Goal: Task Accomplishment & Management: Use online tool/utility

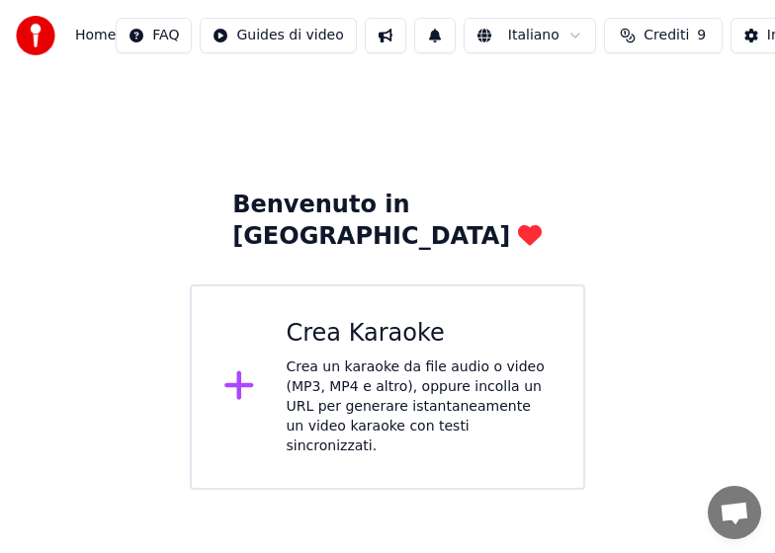
click at [316, 36] on html "Home FAQ Guides di video Italiano Crediti 9 Impostazioni Benvenuto in Youka Cre…" at bounding box center [387, 245] width 775 height 490
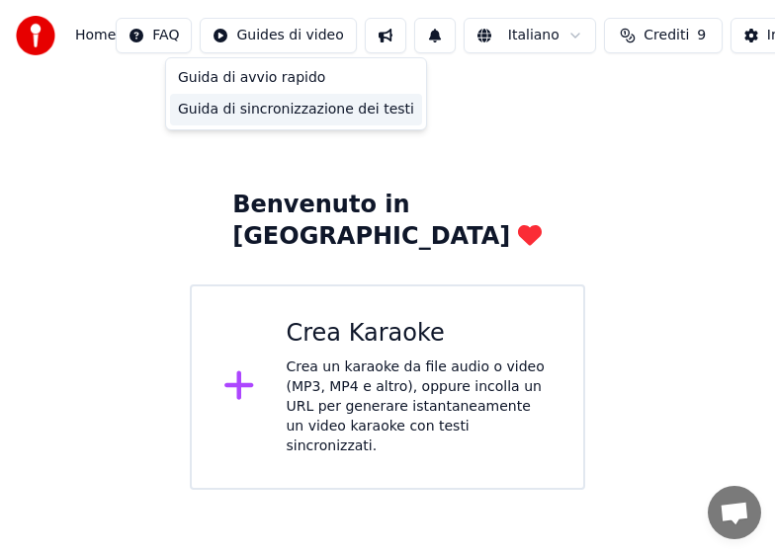
click at [283, 112] on div "Guida di sincronizzazione dei testi" at bounding box center [296, 110] width 252 height 32
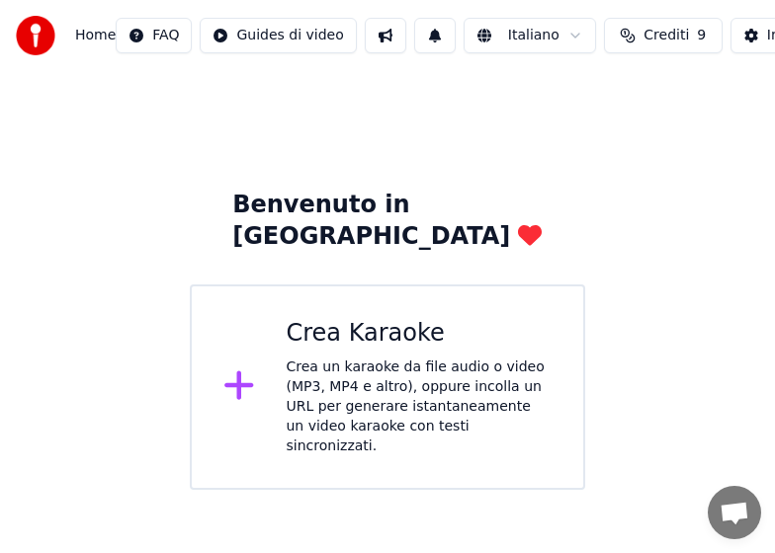
click at [238, 372] on icon at bounding box center [238, 386] width 29 height 29
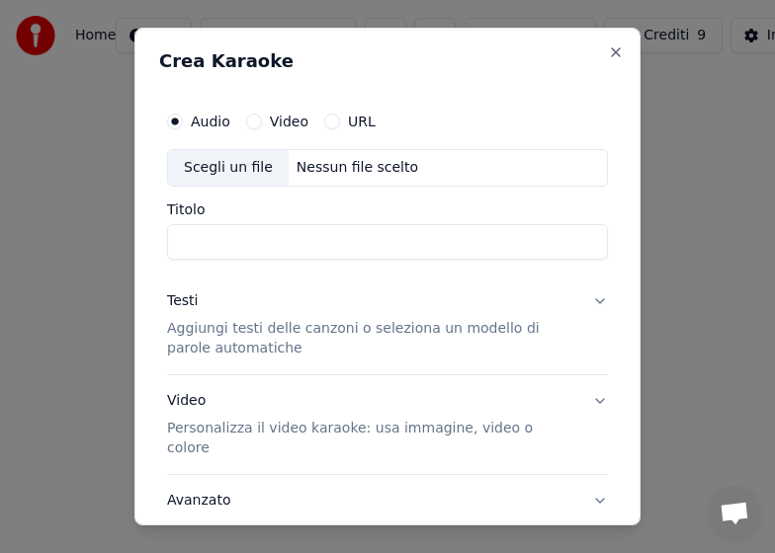
click at [248, 122] on button "Video" at bounding box center [254, 122] width 16 height 16
click at [206, 236] on input "Titolo" at bounding box center [387, 242] width 441 height 36
type input "*******"
click at [232, 331] on p "Aggiungi testi delle canzoni o seleziona un modello di parole automatiche" at bounding box center [371, 339] width 409 height 40
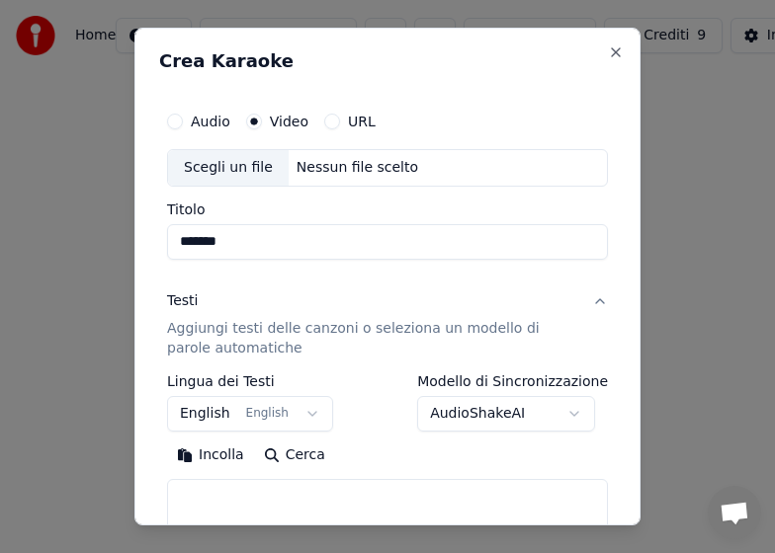
scroll to position [99, 0]
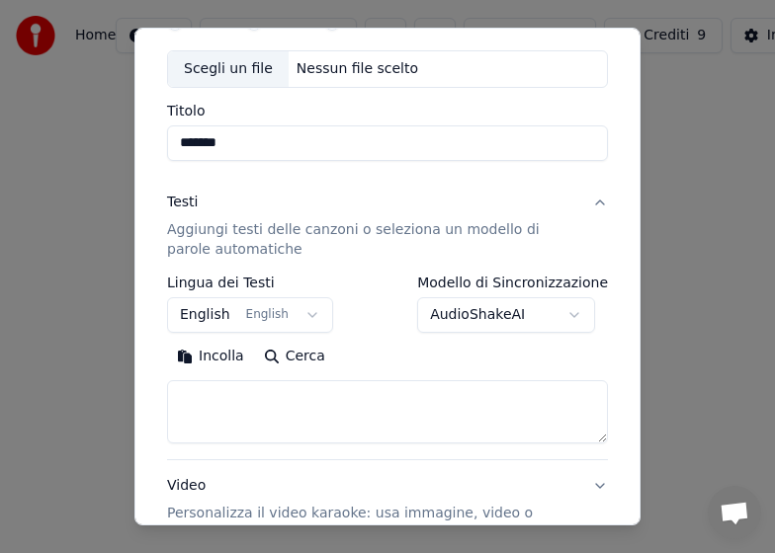
click at [207, 396] on textarea at bounding box center [387, 412] width 441 height 63
click at [199, 355] on button "Incolla" at bounding box center [210, 357] width 87 height 32
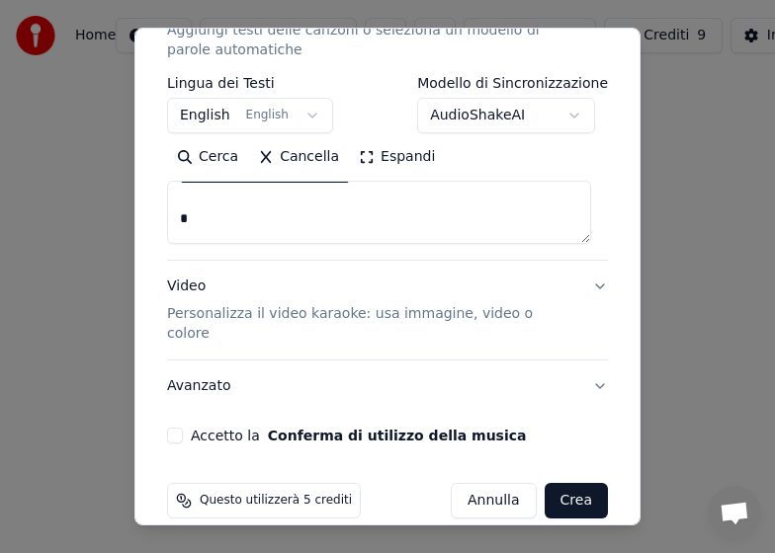
scroll to position [304, 0]
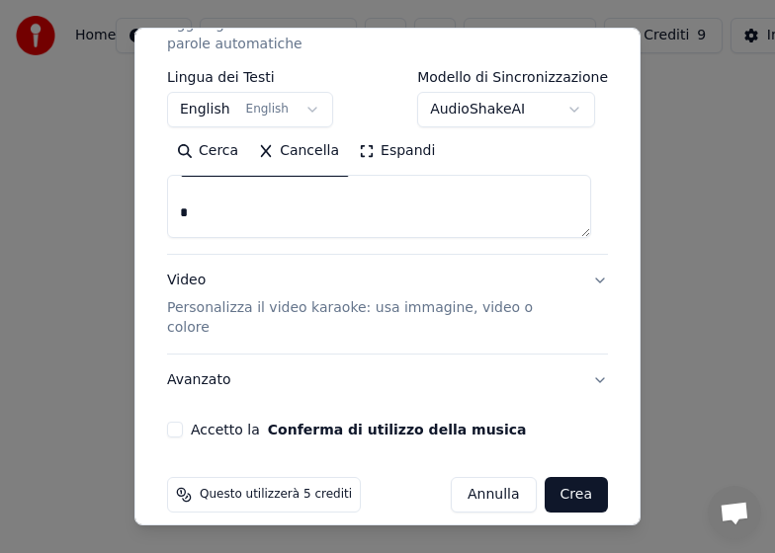
click at [176, 422] on button "Accetto la Conferma di utilizzo della musica" at bounding box center [175, 430] width 16 height 16
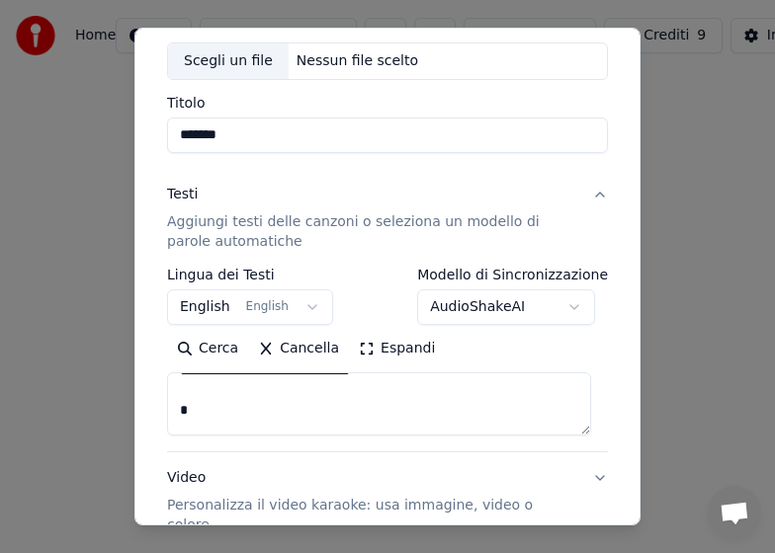
scroll to position [8, 0]
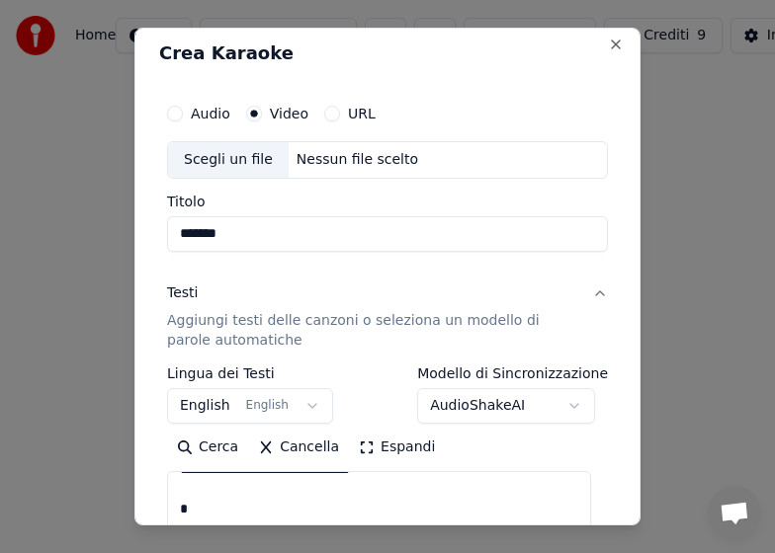
click at [233, 155] on div "Scegli un file" at bounding box center [228, 160] width 121 height 36
type textarea "**********"
type input "**********"
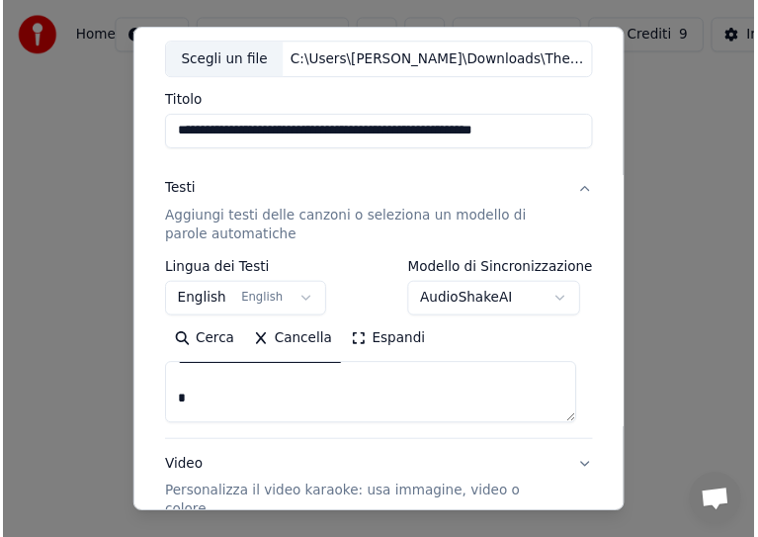
scroll to position [304, 0]
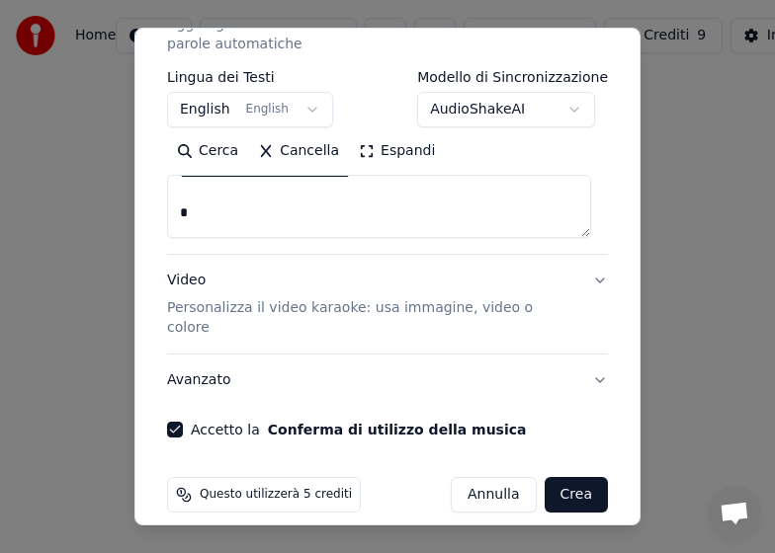
click at [173, 422] on button "Accetto la Conferma di utilizzo della musica" at bounding box center [175, 430] width 16 height 16
click at [555, 478] on button "Crea" at bounding box center [576, 495] width 63 height 36
type textarea "**********"
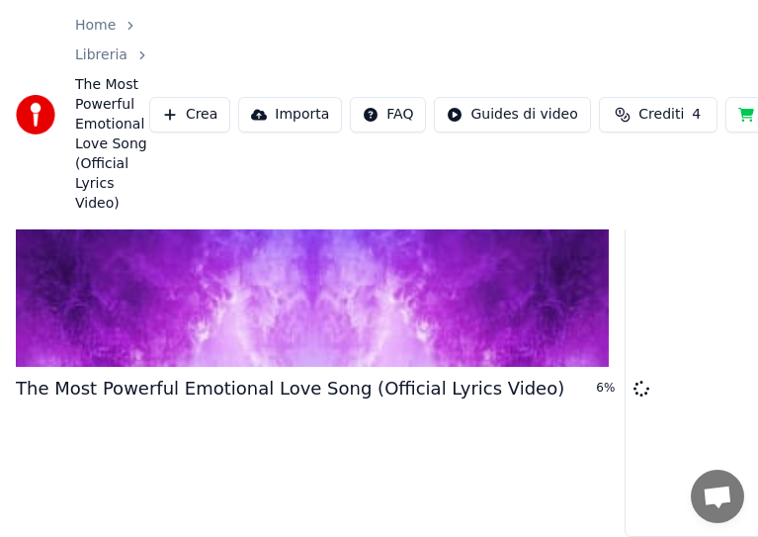
scroll to position [211, 0]
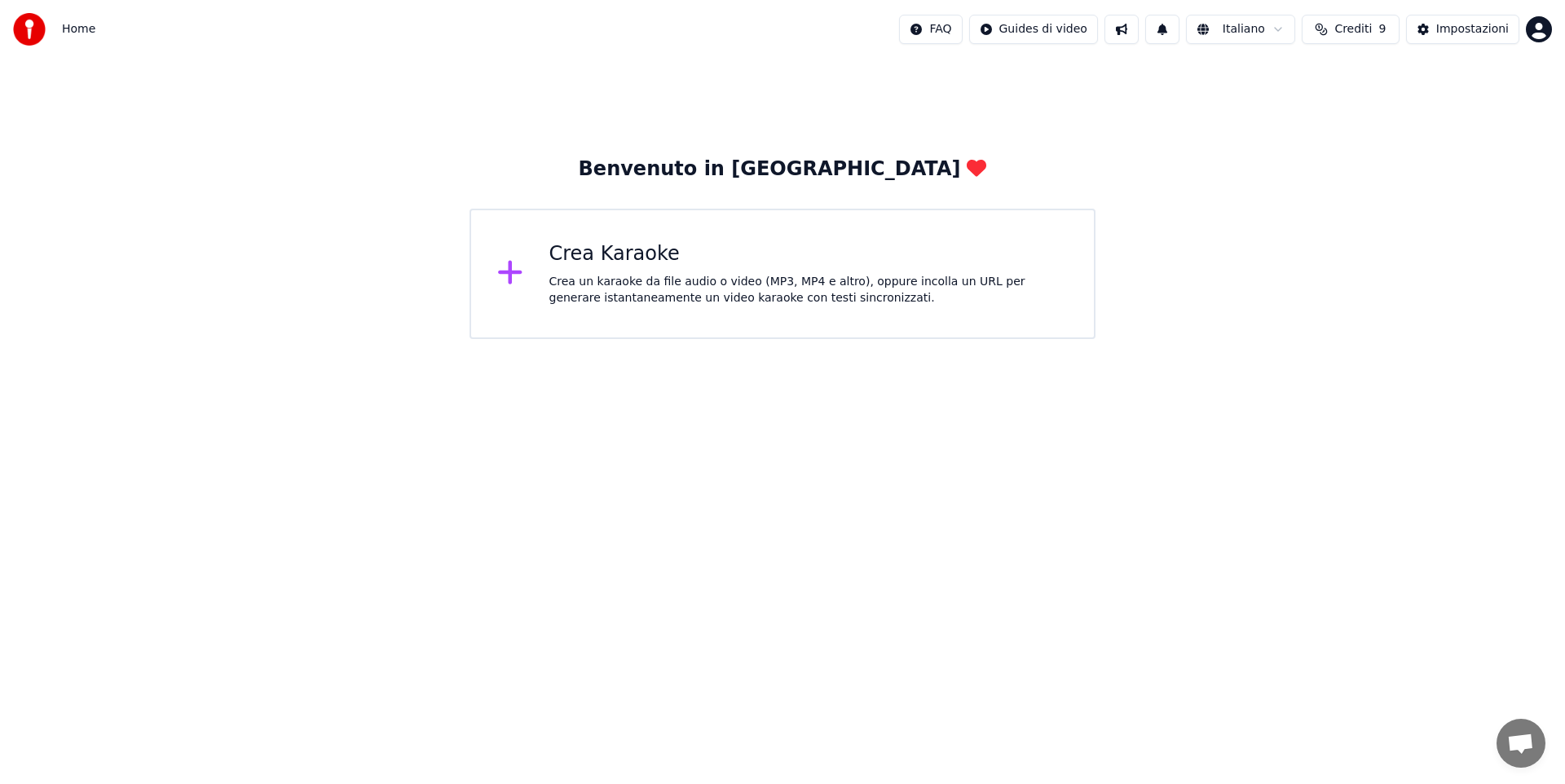
click at [513, 276] on icon at bounding box center [510, 272] width 24 height 24
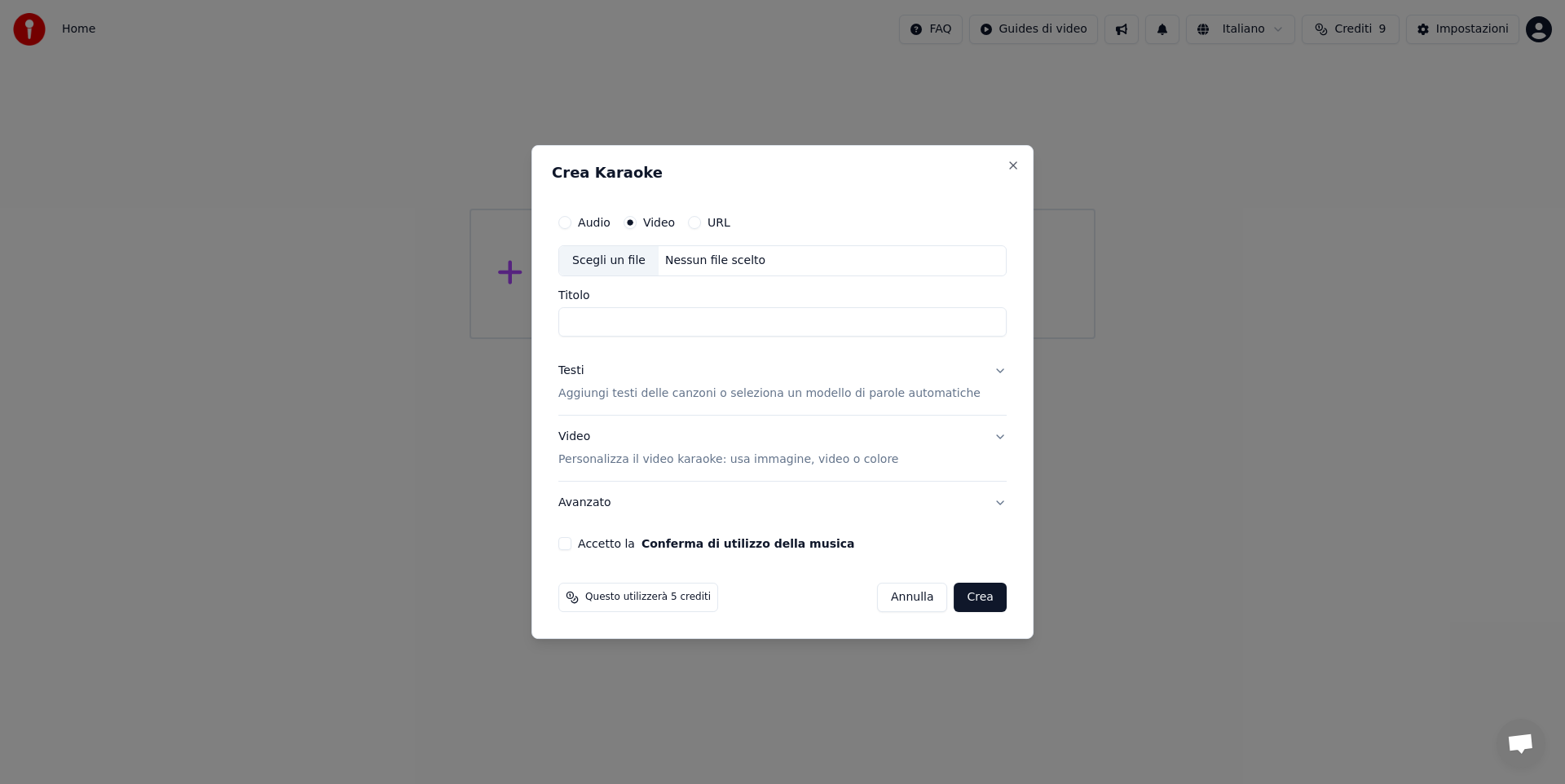
click at [598, 258] on div "Scegli un file" at bounding box center [609, 261] width 100 height 30
click at [624, 254] on div "Scegli un file" at bounding box center [609, 261] width 100 height 30
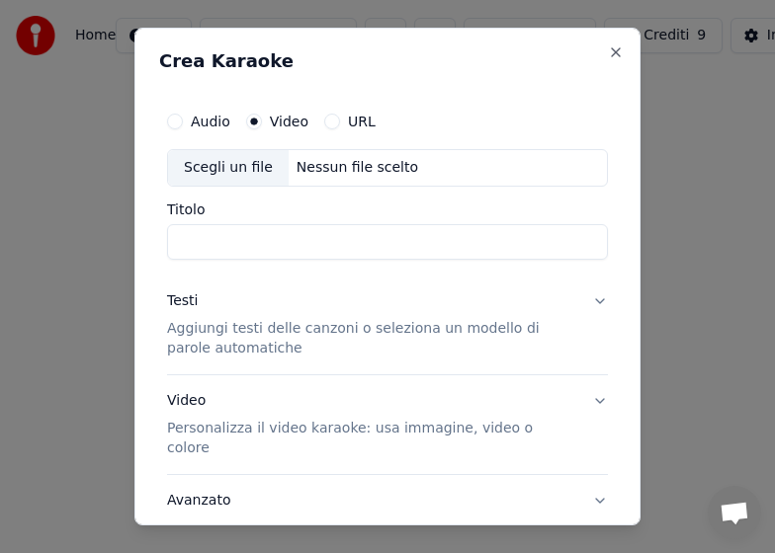
click at [224, 163] on div "Scegli un file" at bounding box center [228, 168] width 121 height 36
type input "**********"
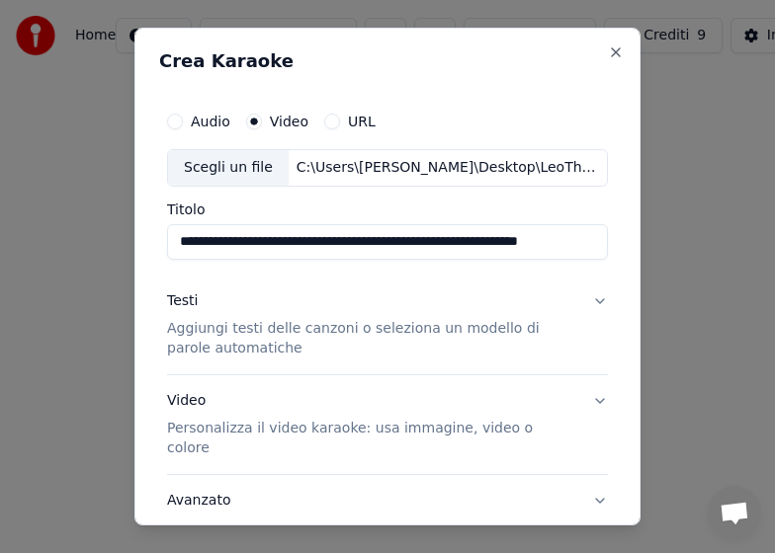
click at [236, 328] on p "Aggiungi testi delle canzoni o seleziona un modello di parole automatiche" at bounding box center [371, 339] width 409 height 40
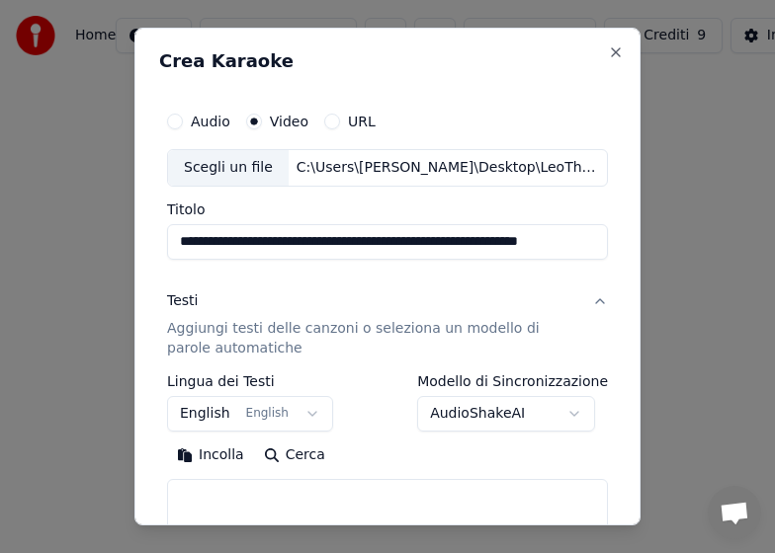
click at [313, 333] on p "Aggiungi testi delle canzoni o seleziona un modello di parole automatiche" at bounding box center [371, 339] width 409 height 40
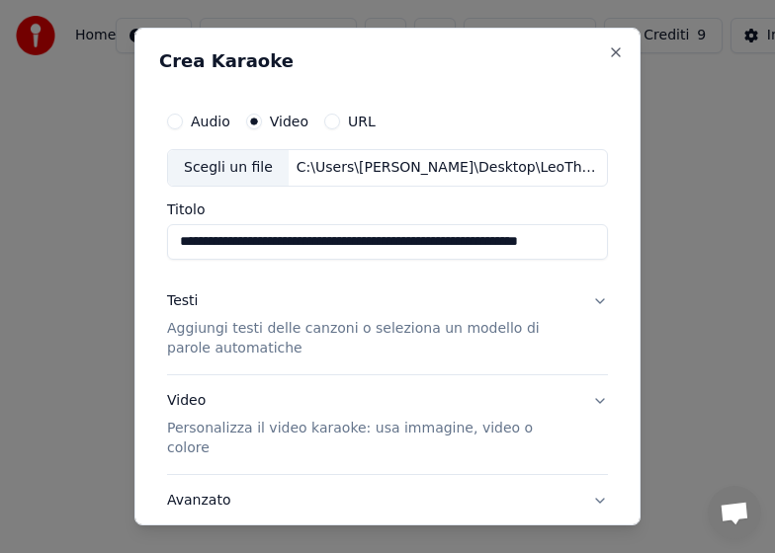
scroll to position [121, 0]
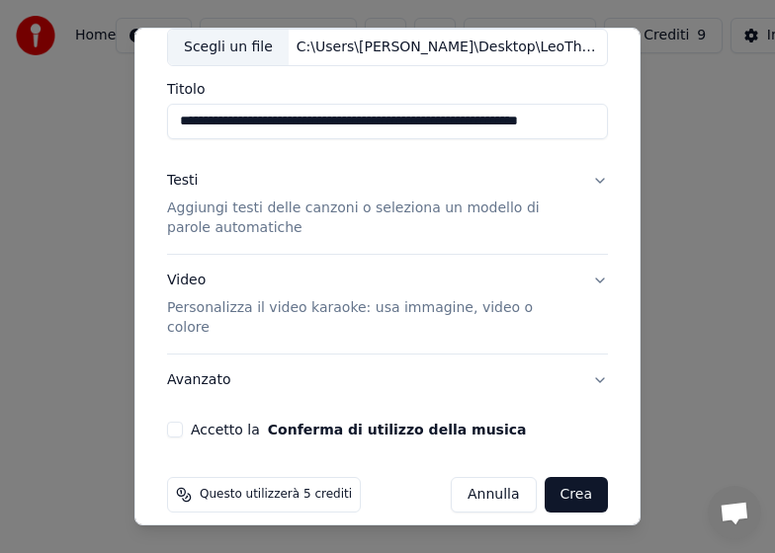
click at [180, 422] on button "Accetto la Conferma di utilizzo della musica" at bounding box center [175, 430] width 16 height 16
click at [571, 477] on button "Crea" at bounding box center [576, 495] width 63 height 36
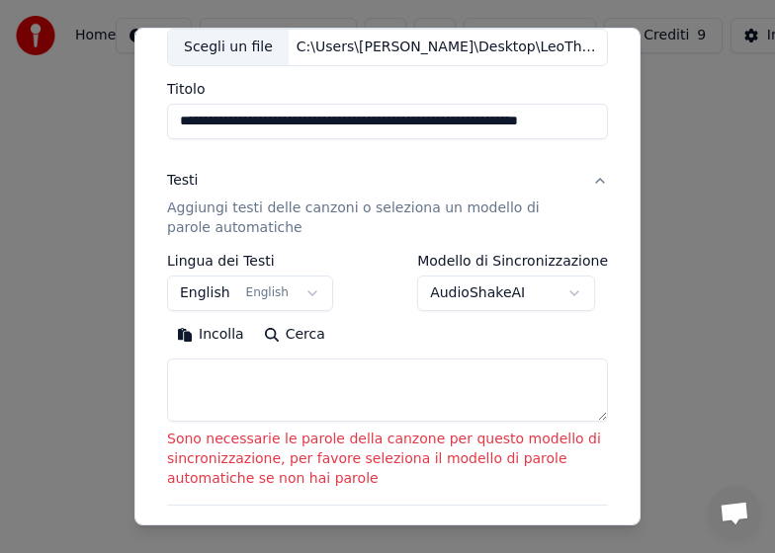
click at [222, 377] on textarea at bounding box center [387, 390] width 441 height 63
click at [298, 210] on p "Aggiungi testi delle canzoni o seleziona un modello di parole automatiche" at bounding box center [371, 219] width 409 height 40
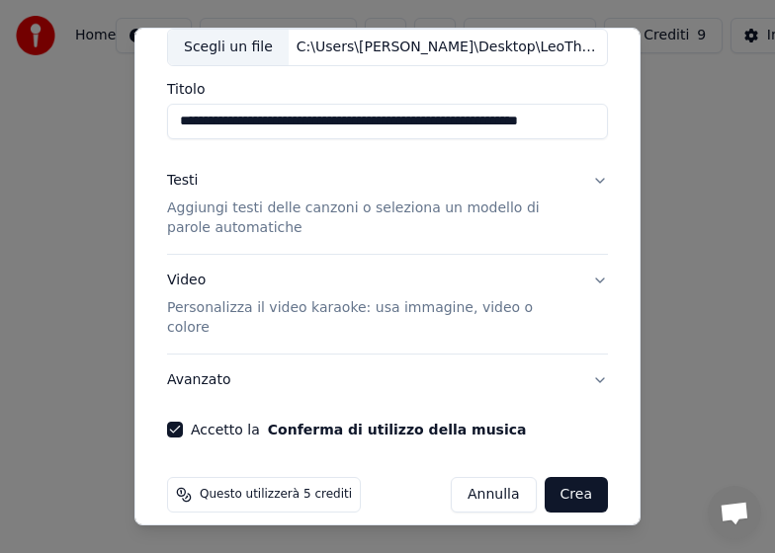
scroll to position [0, 0]
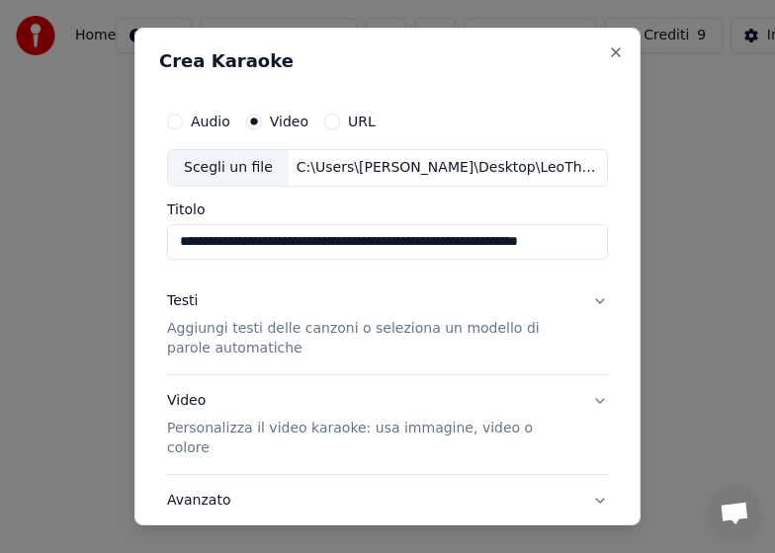
click at [582, 302] on button "Testi Aggiungi testi delle canzoni o seleziona un modello di parole automatiche" at bounding box center [387, 325] width 441 height 99
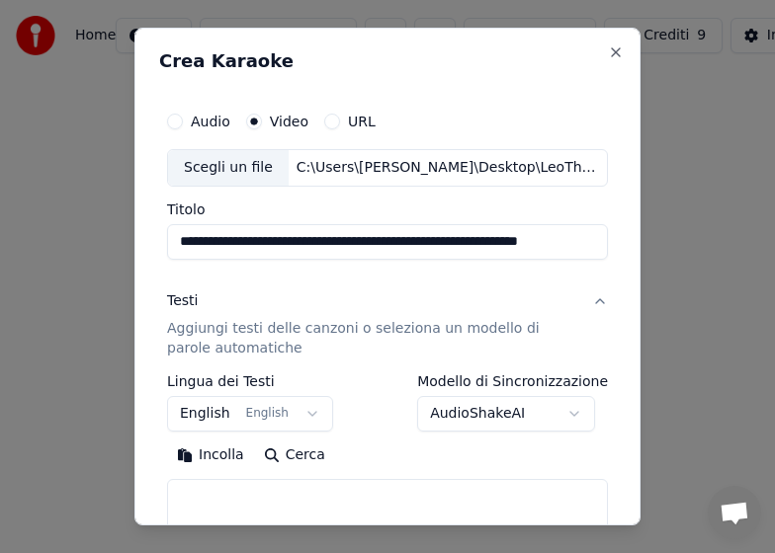
click at [202, 412] on button "English English" at bounding box center [250, 414] width 166 height 36
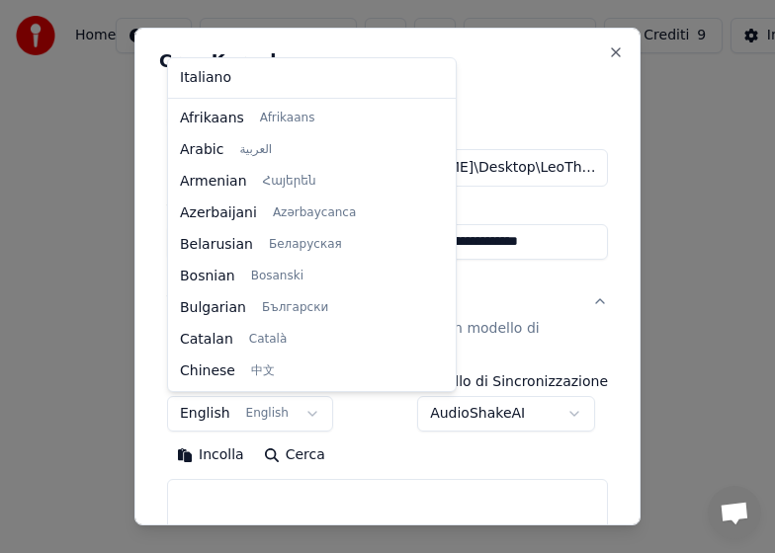
scroll to position [158, 0]
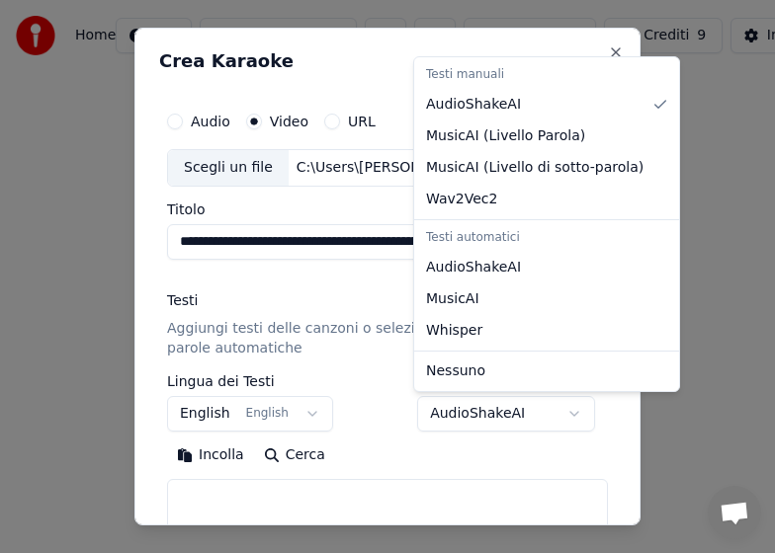
click at [570, 412] on body "**********" at bounding box center [387, 245] width 775 height 490
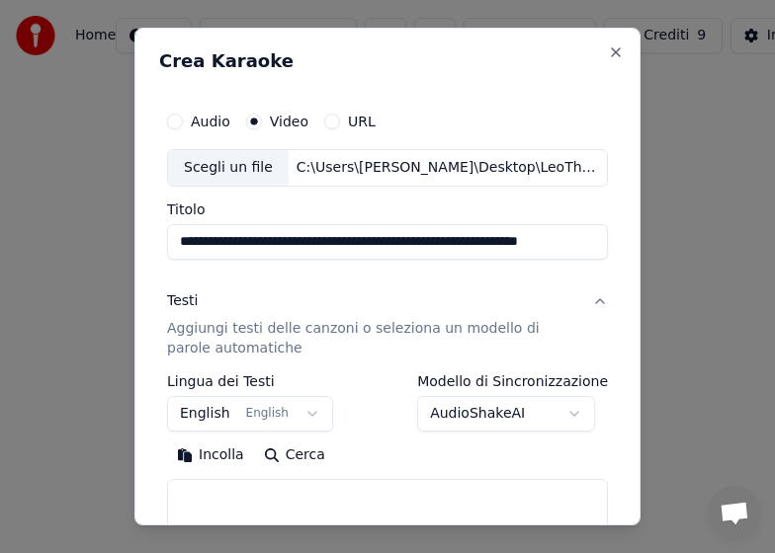
click at [581, 302] on button "Testi Aggiungi testi delle canzoni o seleziona un modello di parole automatiche" at bounding box center [387, 325] width 441 height 99
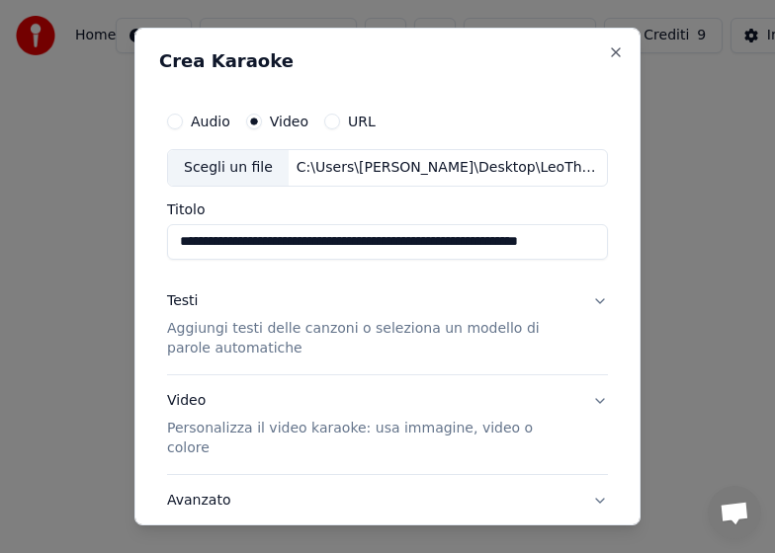
scroll to position [99, 0]
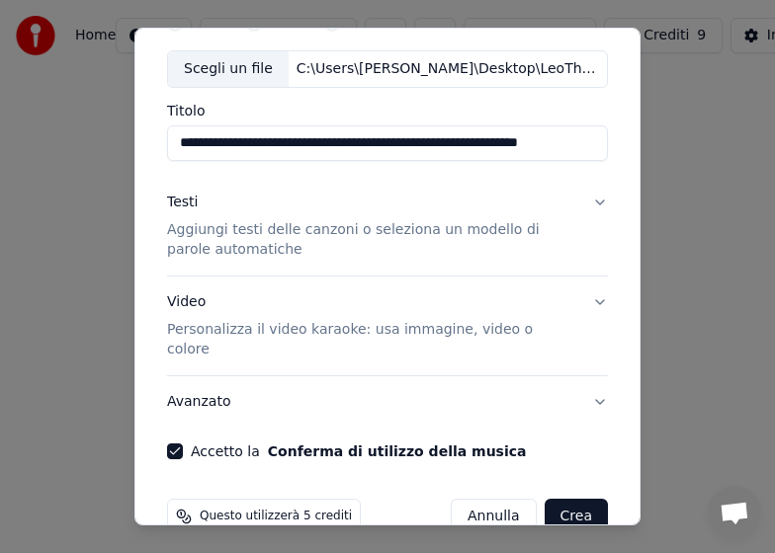
click at [181, 444] on button "Accetto la Conferma di utilizzo della musica" at bounding box center [175, 452] width 16 height 16
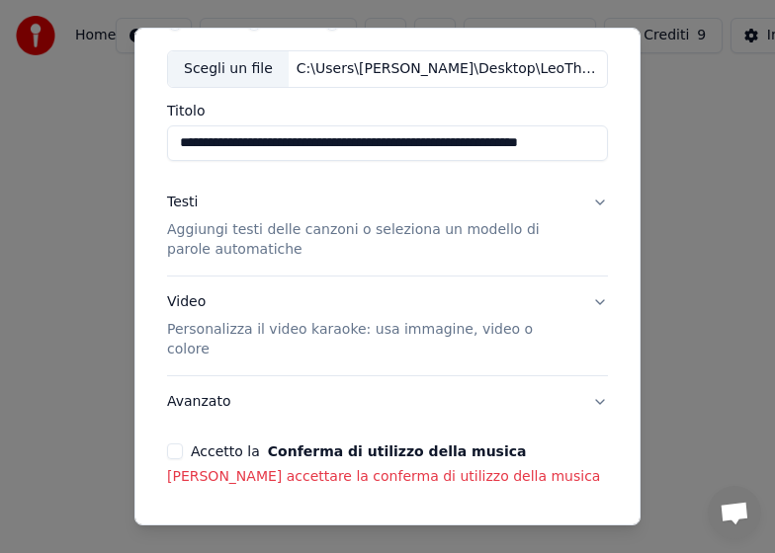
click at [179, 444] on button "Accetto la Conferma di utilizzo della musica" at bounding box center [175, 452] width 16 height 16
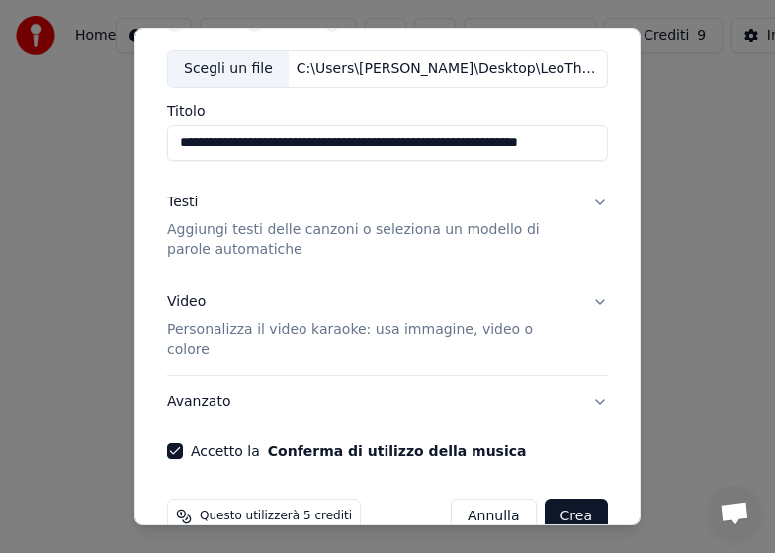
click at [565, 499] on button "Crea" at bounding box center [576, 517] width 63 height 36
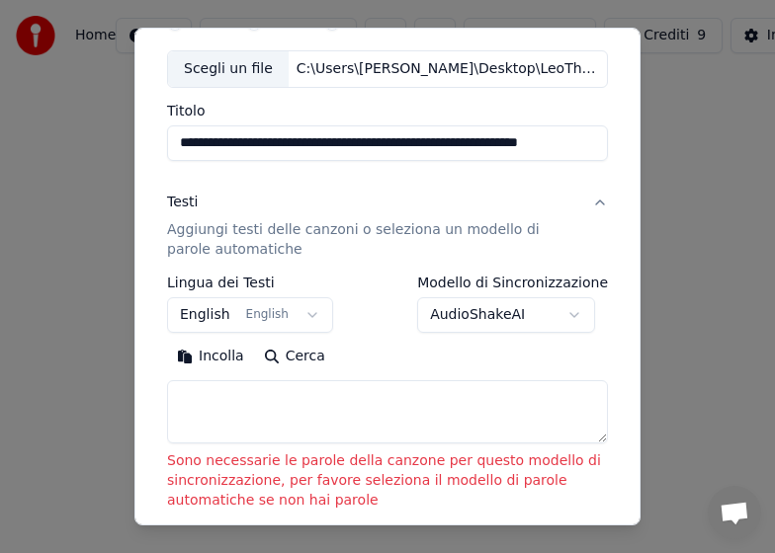
click at [570, 317] on button "AudioShakeAI" at bounding box center [506, 316] width 178 height 36
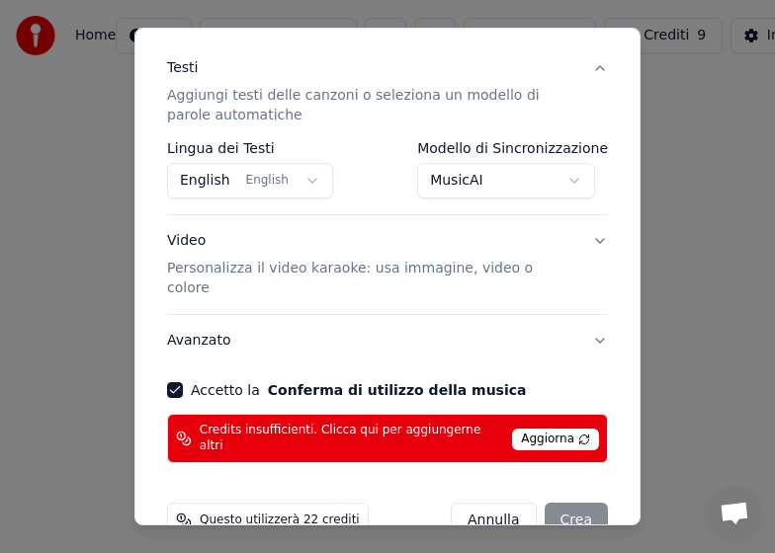
scroll to position [252, 0]
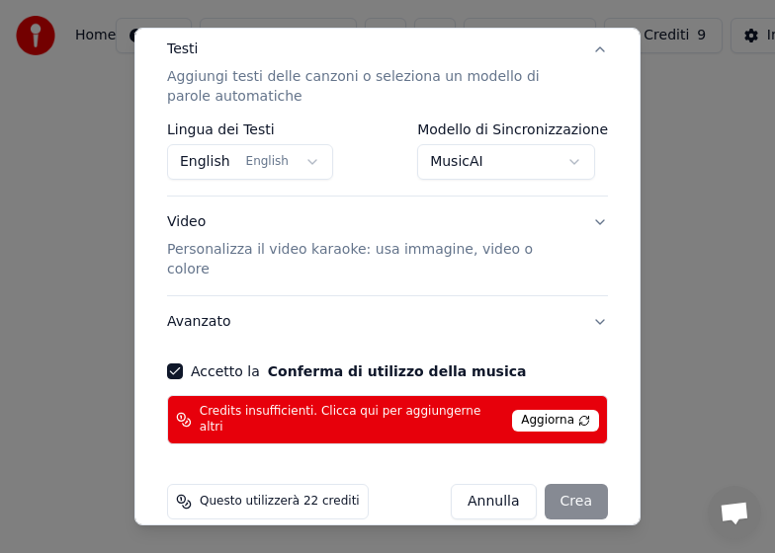
click at [554, 484] on div "[PERSON_NAME]" at bounding box center [529, 502] width 157 height 36
click at [176, 364] on button "Accetto la Conferma di utilizzo della musica" at bounding box center [175, 372] width 16 height 16
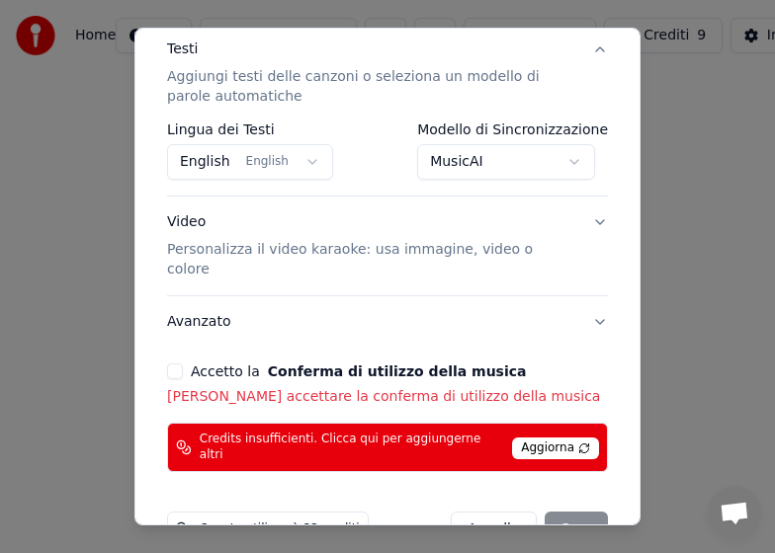
click at [176, 364] on button "Accetto la Conferma di utilizzo della musica" at bounding box center [175, 372] width 16 height 16
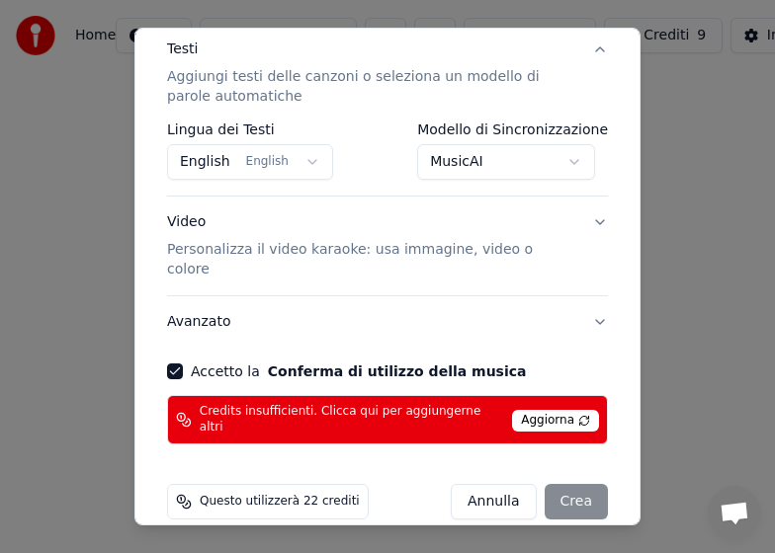
click at [547, 410] on span "Aggiorna" at bounding box center [555, 421] width 87 height 22
click at [561, 484] on div "[PERSON_NAME]" at bounding box center [529, 502] width 157 height 36
click at [560, 484] on div "[PERSON_NAME]" at bounding box center [529, 502] width 157 height 36
click at [567, 484] on div "[PERSON_NAME]" at bounding box center [529, 502] width 157 height 36
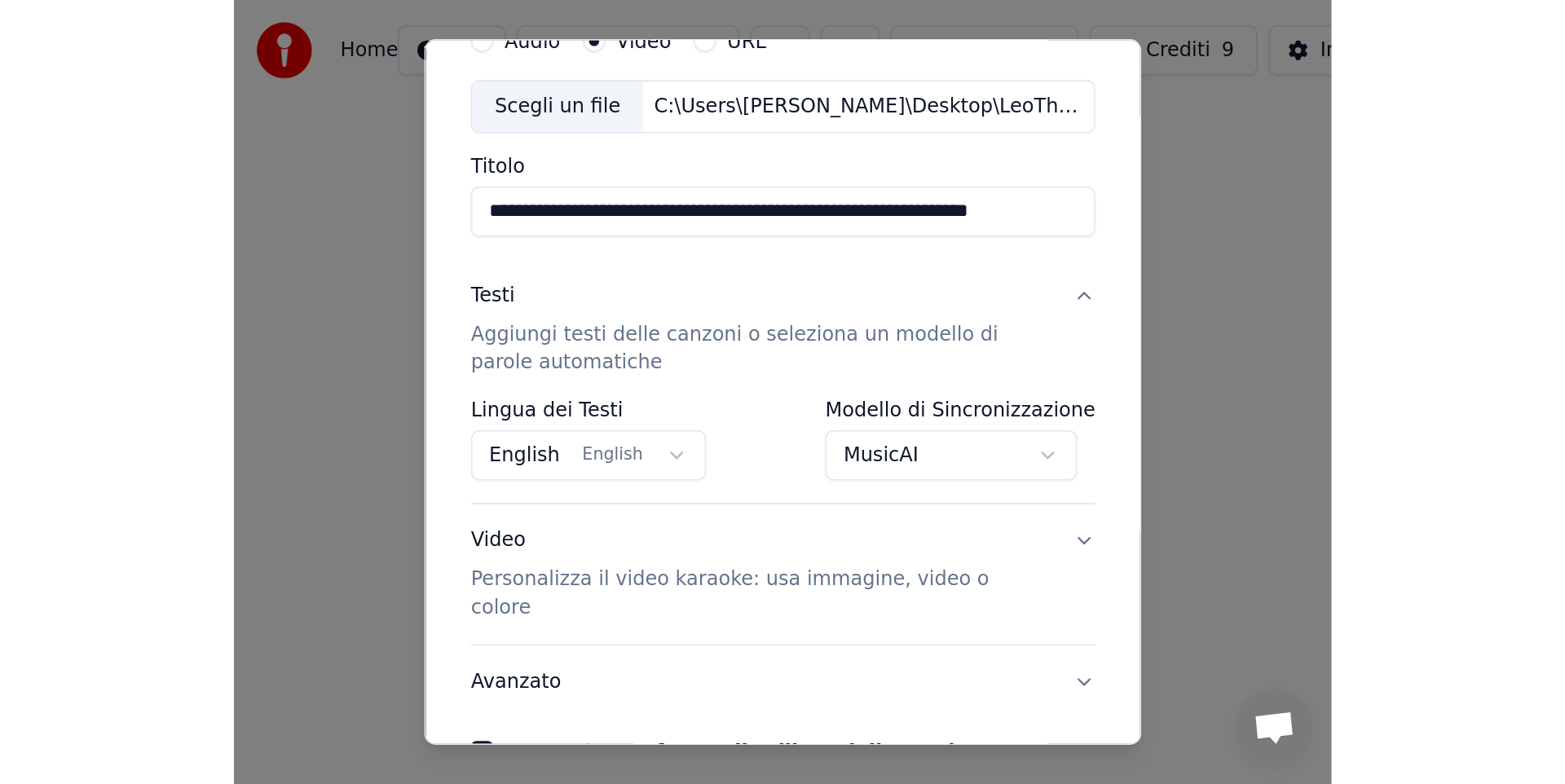
scroll to position [0, 0]
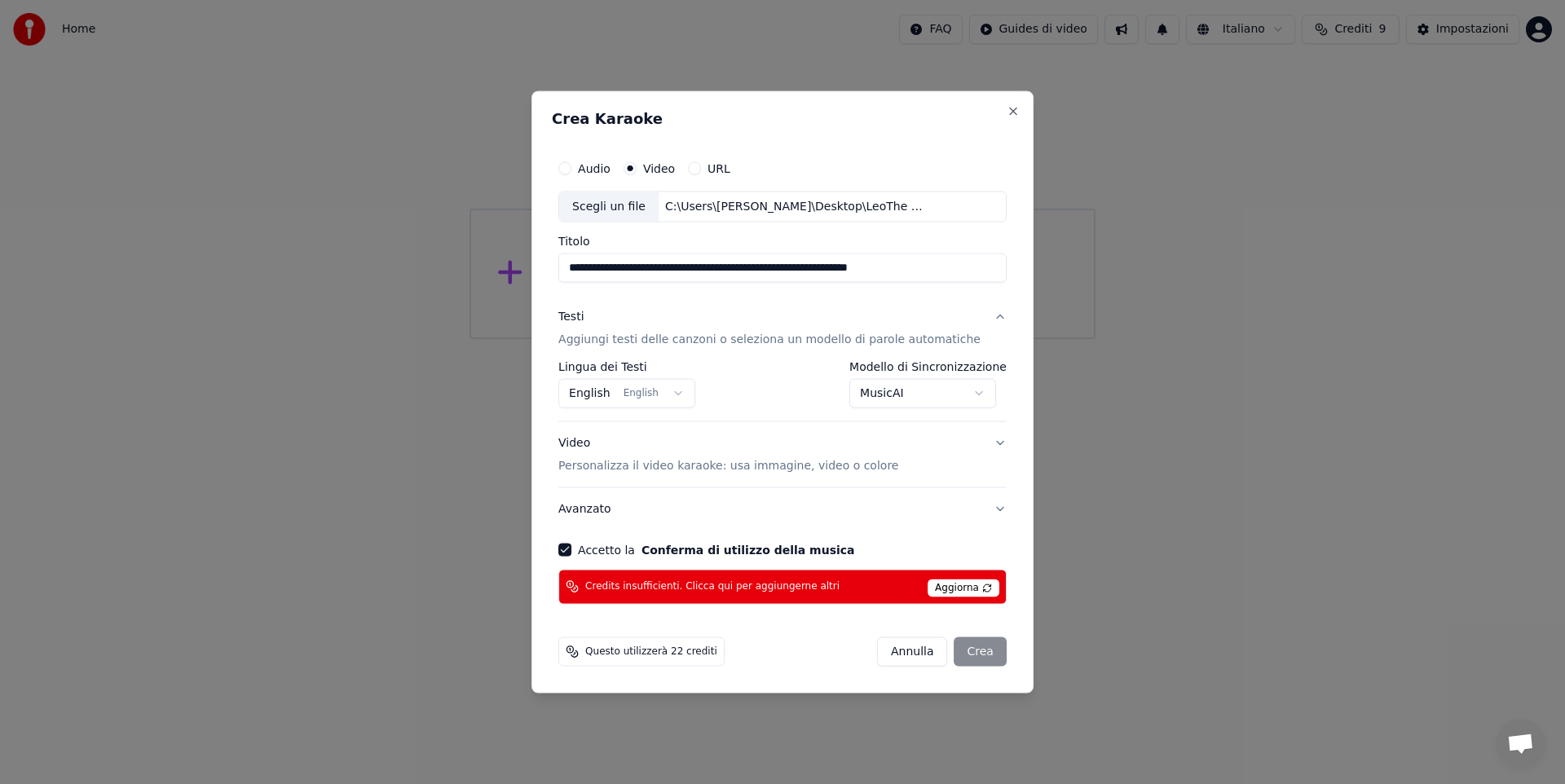
select select "**********"
select select
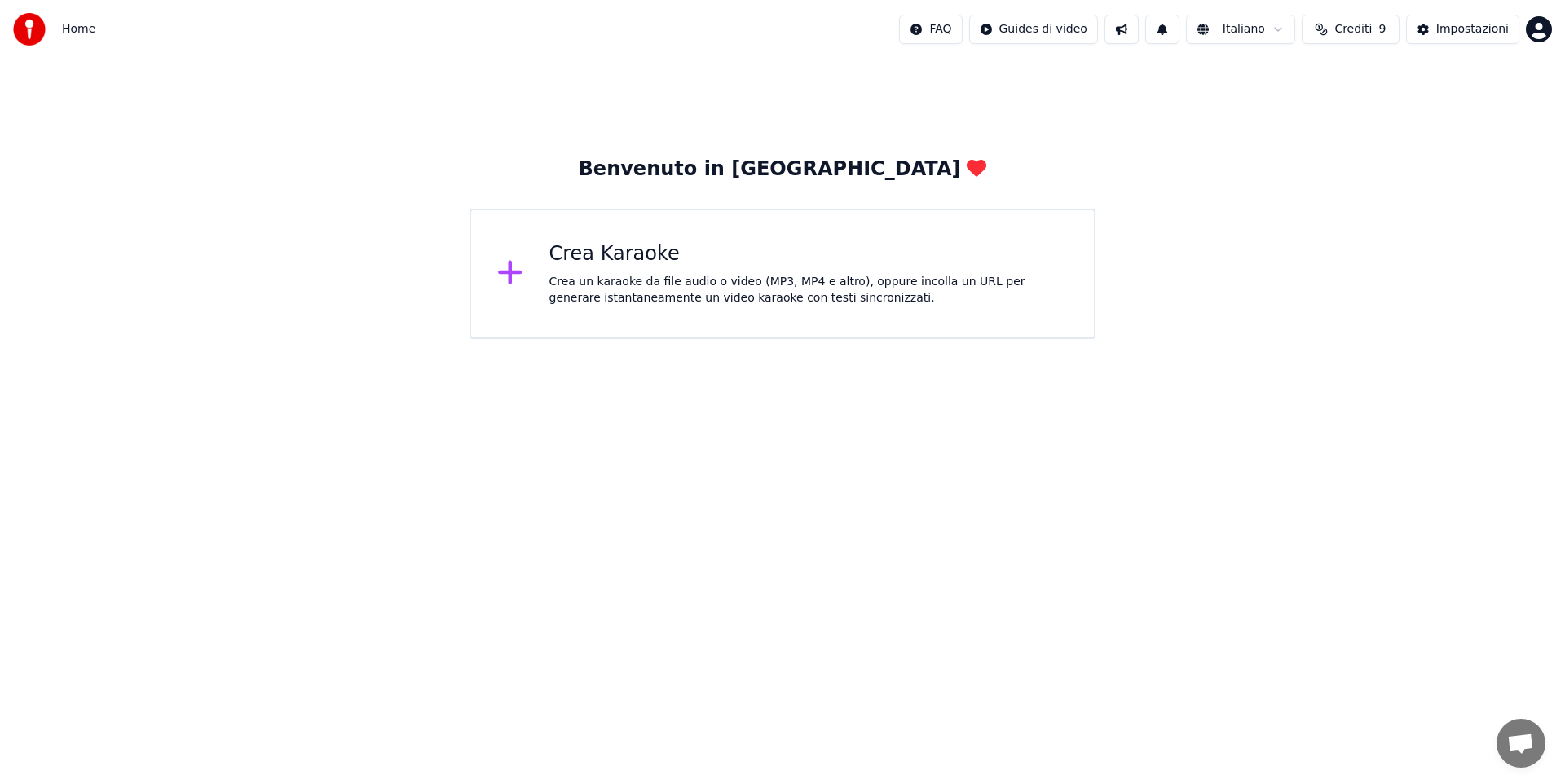
click at [514, 272] on icon at bounding box center [510, 272] width 26 height 30
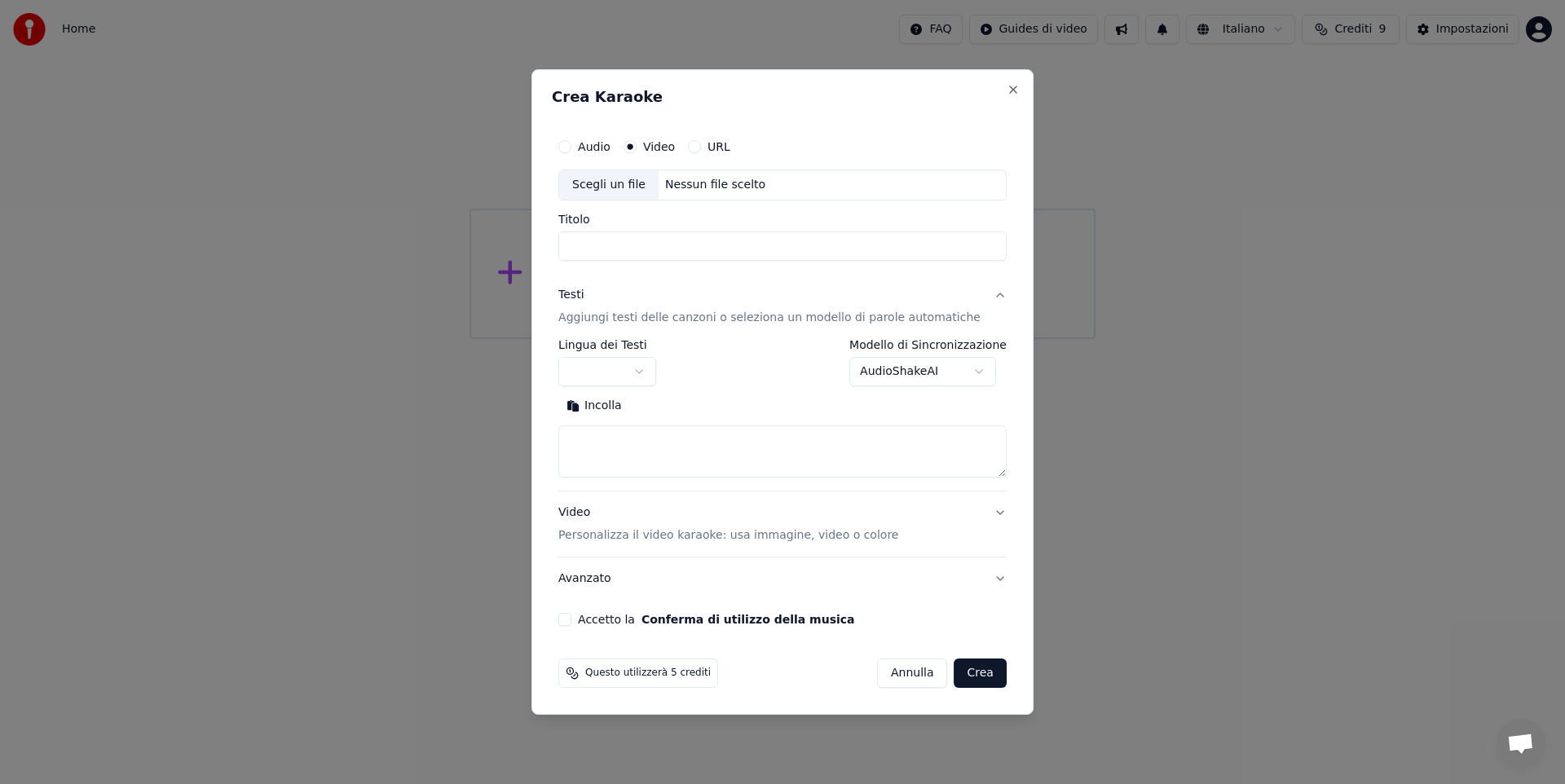
click at [621, 237] on input "Titolo" at bounding box center [782, 246] width 449 height 30
type input "*******"
click at [656, 373] on button "button" at bounding box center [607, 372] width 98 height 30
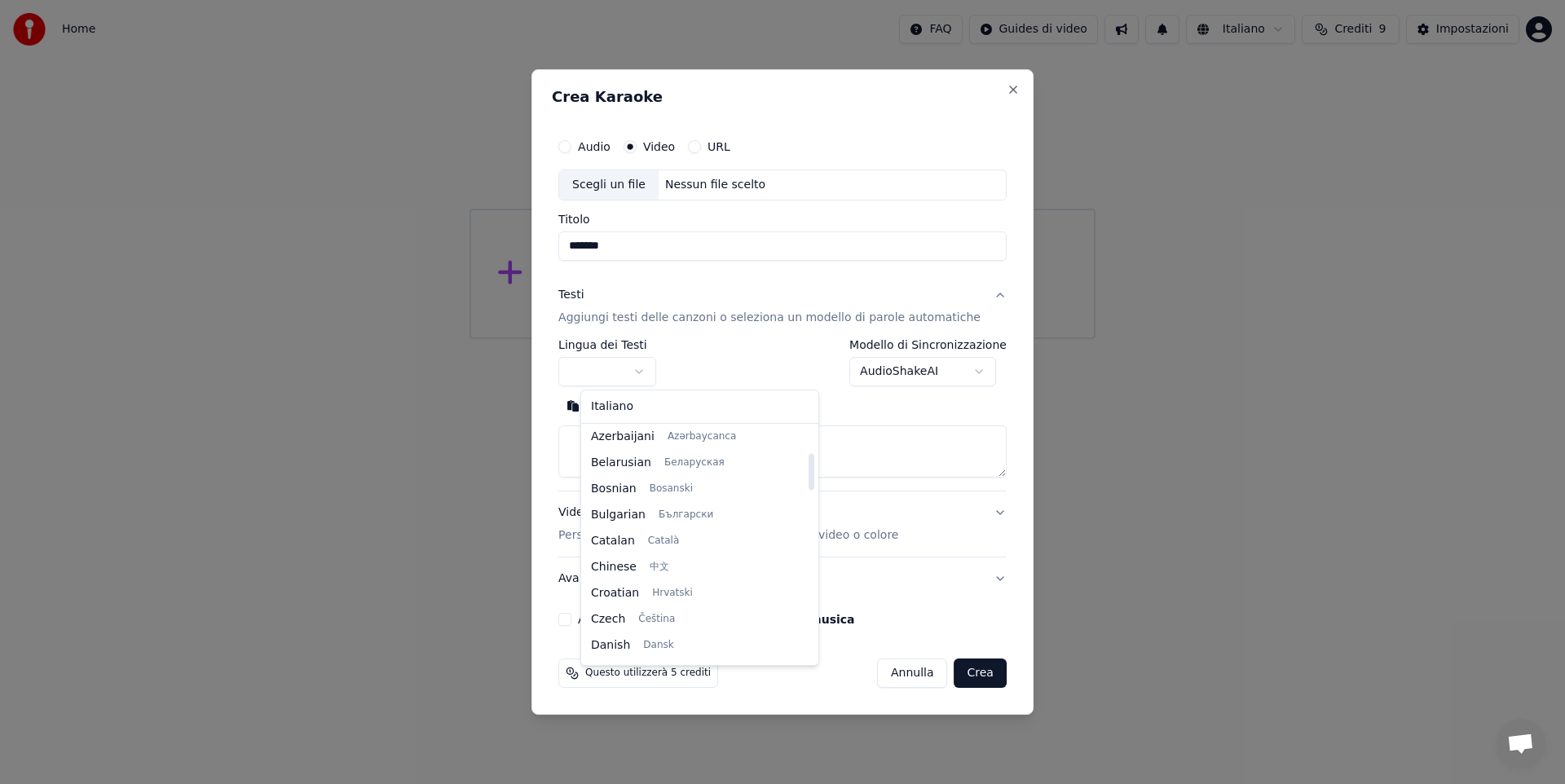
scroll to position [163, 0]
select select "**"
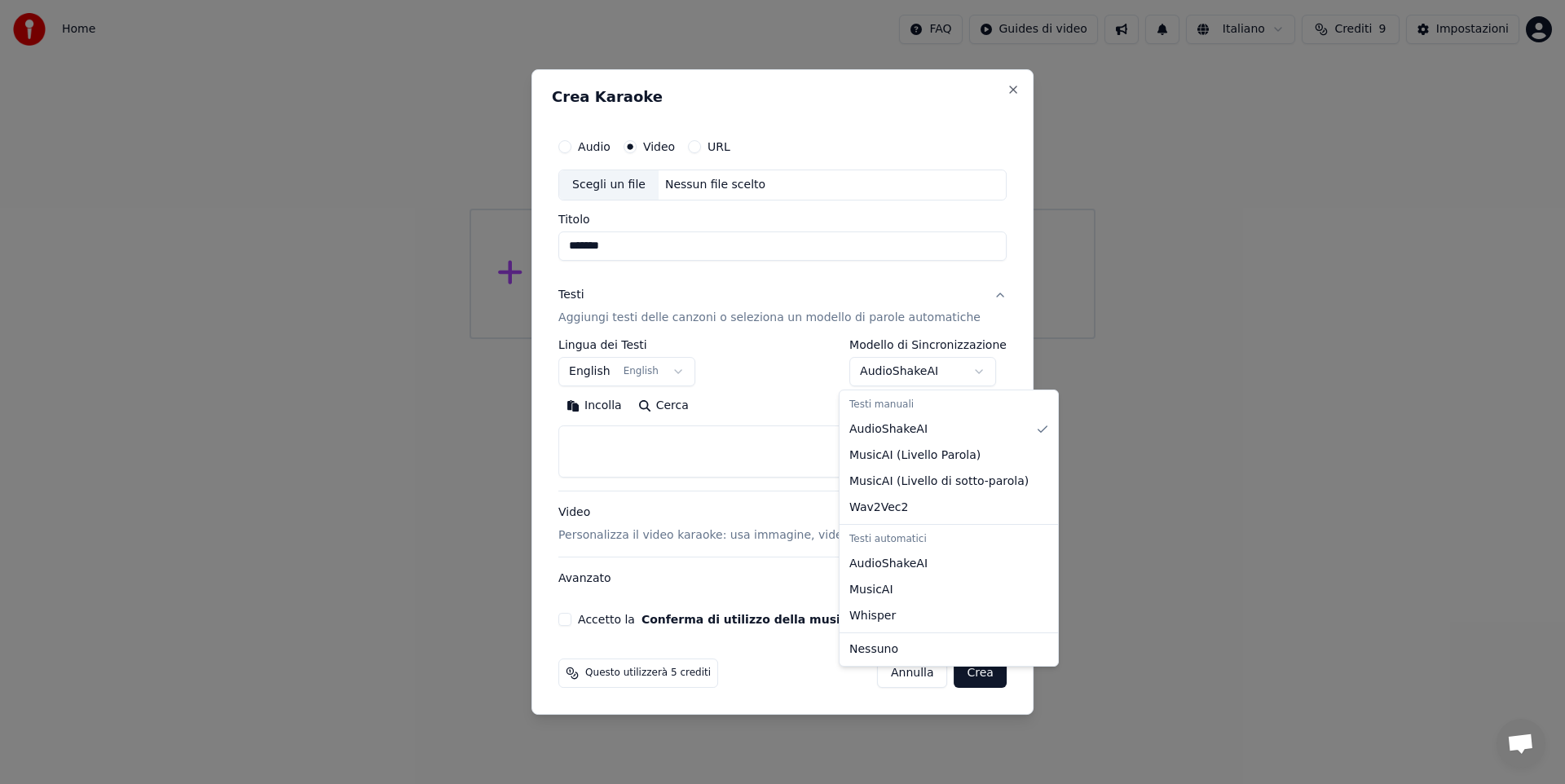
click at [970, 339] on body "**********" at bounding box center [782, 169] width 1565 height 339
select select "**********"
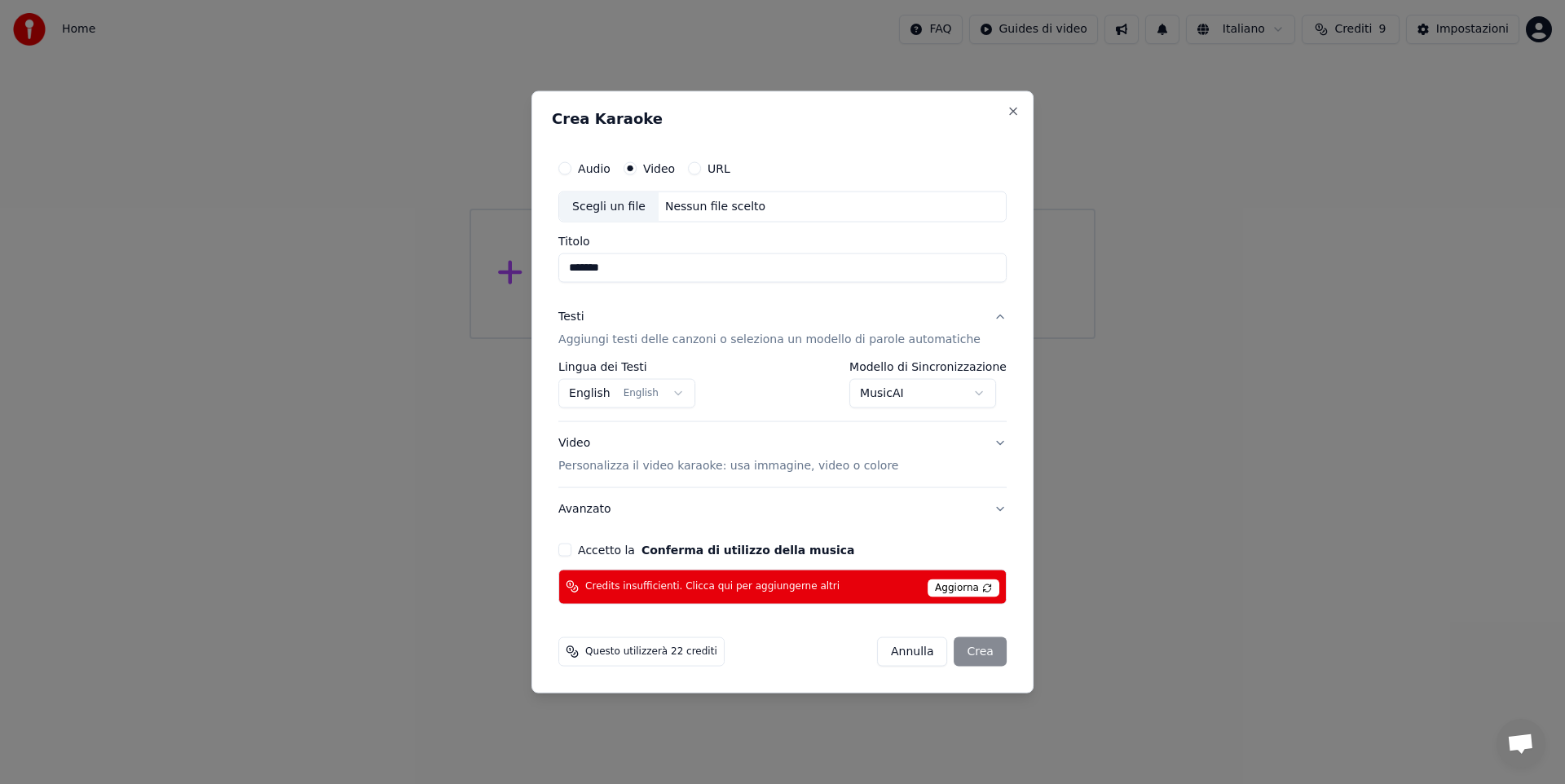
click at [628, 337] on p "Aggiungi testi delle canzoni o seleziona un modello di parole automatiche" at bounding box center [769, 340] width 422 height 16
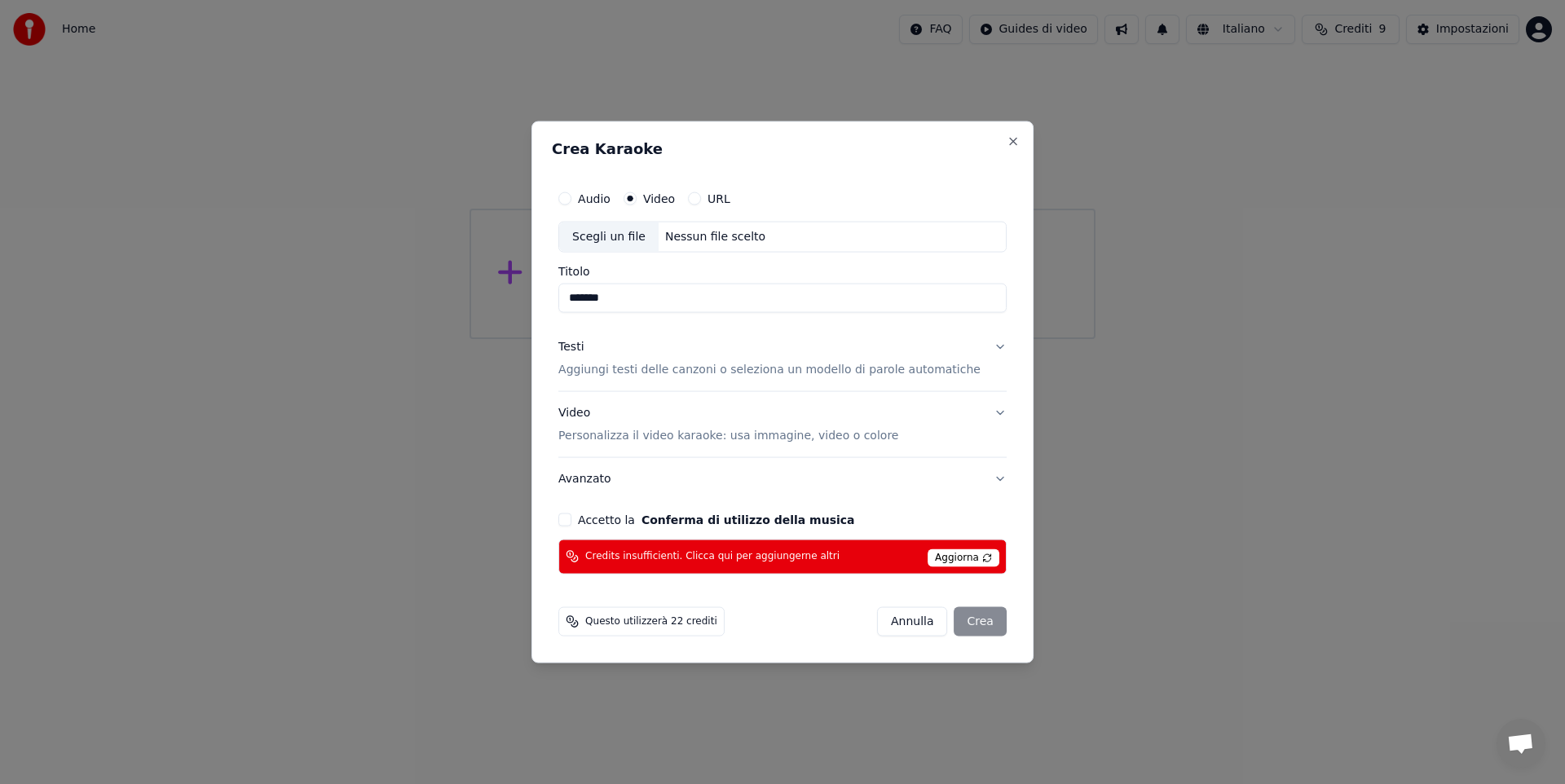
click at [888, 373] on p "Aggiungi testi delle canzoni o seleziona un modello di parole automatiche" at bounding box center [769, 370] width 422 height 16
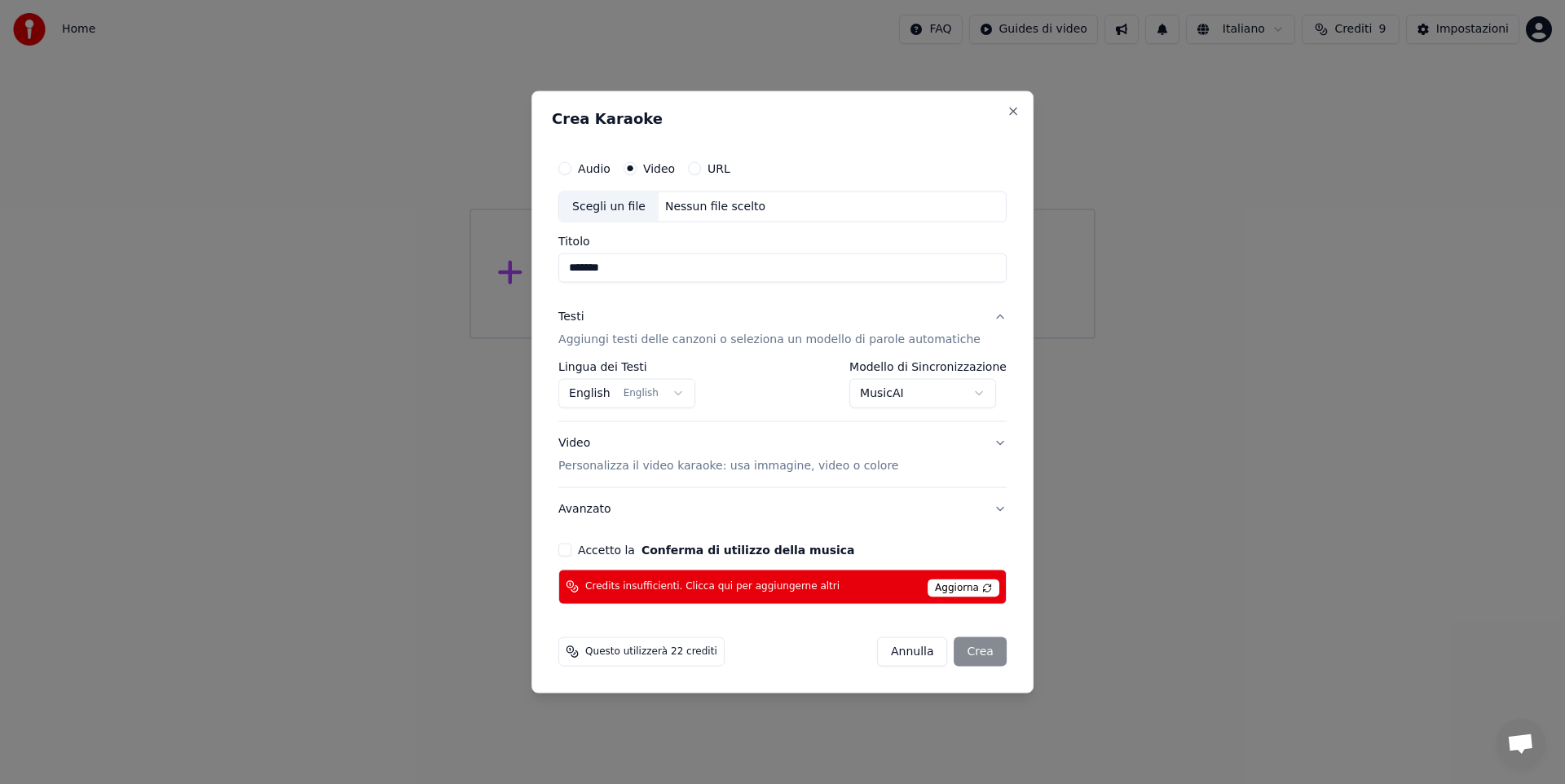
click at [571, 547] on button "Accetto la Conferma di utilizzo della musica" at bounding box center [565, 549] width 13 height 13
click at [966, 649] on div "[PERSON_NAME]" at bounding box center [941, 651] width 129 height 30
click at [966, 655] on div "[PERSON_NAME]" at bounding box center [941, 651] width 129 height 30
click at [697, 652] on span "Questo utilizzerà 22 crediti" at bounding box center [651, 651] width 132 height 13
click at [958, 650] on div "[PERSON_NAME]" at bounding box center [941, 651] width 129 height 30
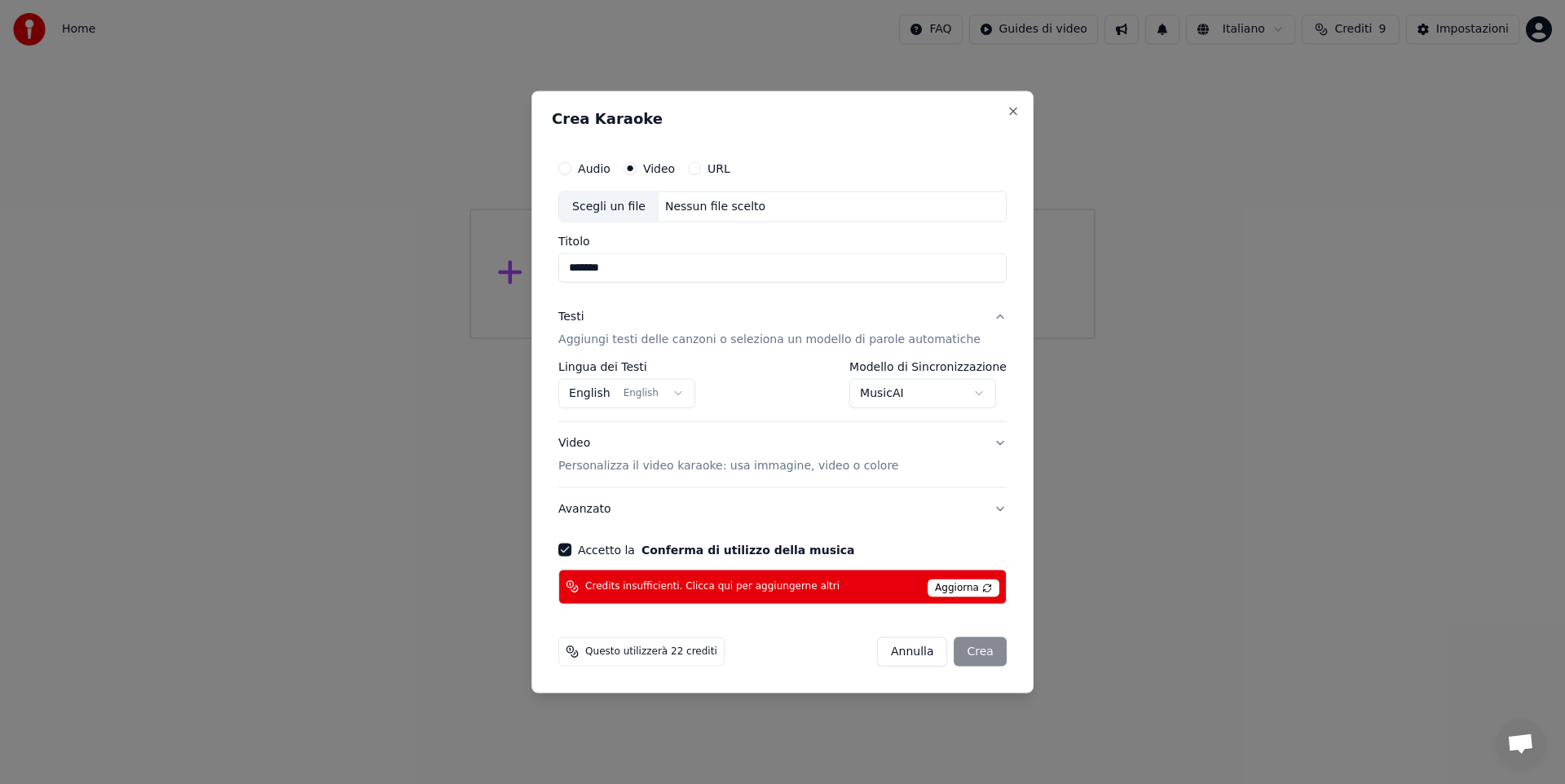
click at [958, 650] on div "[PERSON_NAME]" at bounding box center [941, 651] width 129 height 30
click at [961, 650] on div "[PERSON_NAME]" at bounding box center [941, 651] width 129 height 30
click at [962, 650] on div "[PERSON_NAME]" at bounding box center [941, 651] width 129 height 30
click at [961, 650] on div "[PERSON_NAME]" at bounding box center [941, 651] width 129 height 30
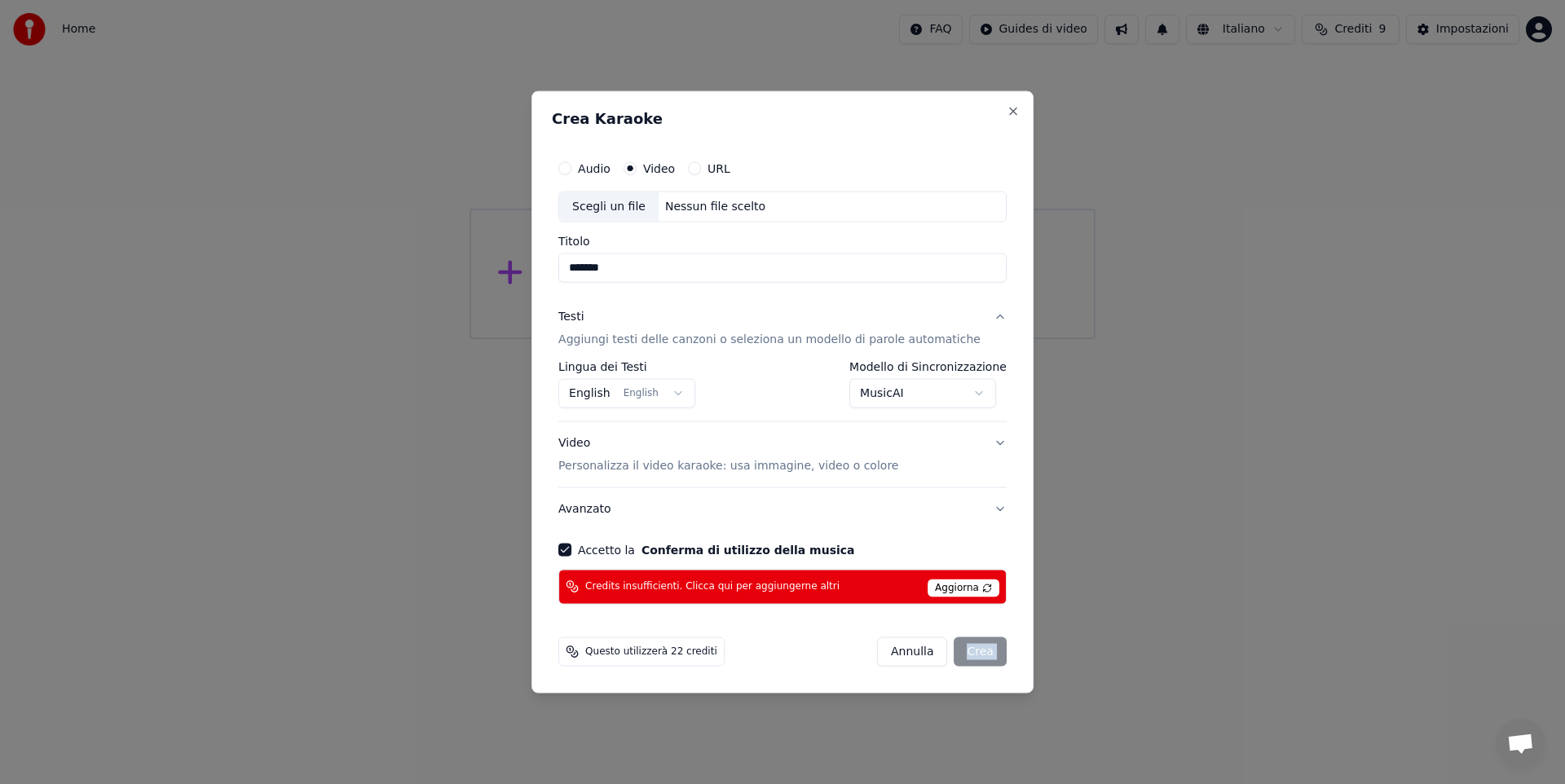
click at [961, 650] on div "[PERSON_NAME]" at bounding box center [941, 651] width 129 height 30
click at [962, 650] on div "[PERSON_NAME]" at bounding box center [941, 651] width 129 height 30
click at [963, 650] on div "[PERSON_NAME]" at bounding box center [941, 651] width 129 height 30
select select "**********"
select select
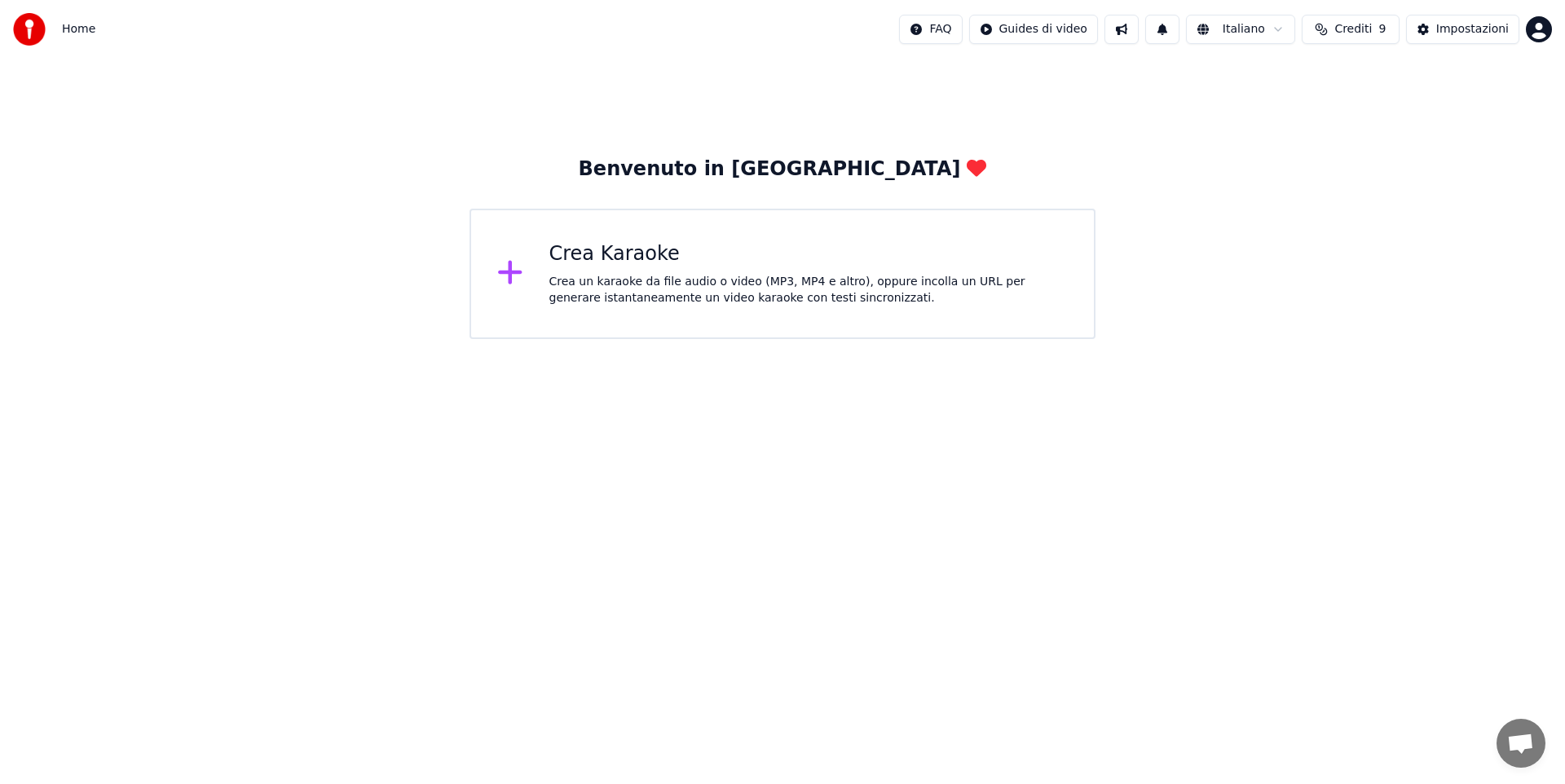
click at [513, 273] on icon at bounding box center [510, 272] width 26 height 30
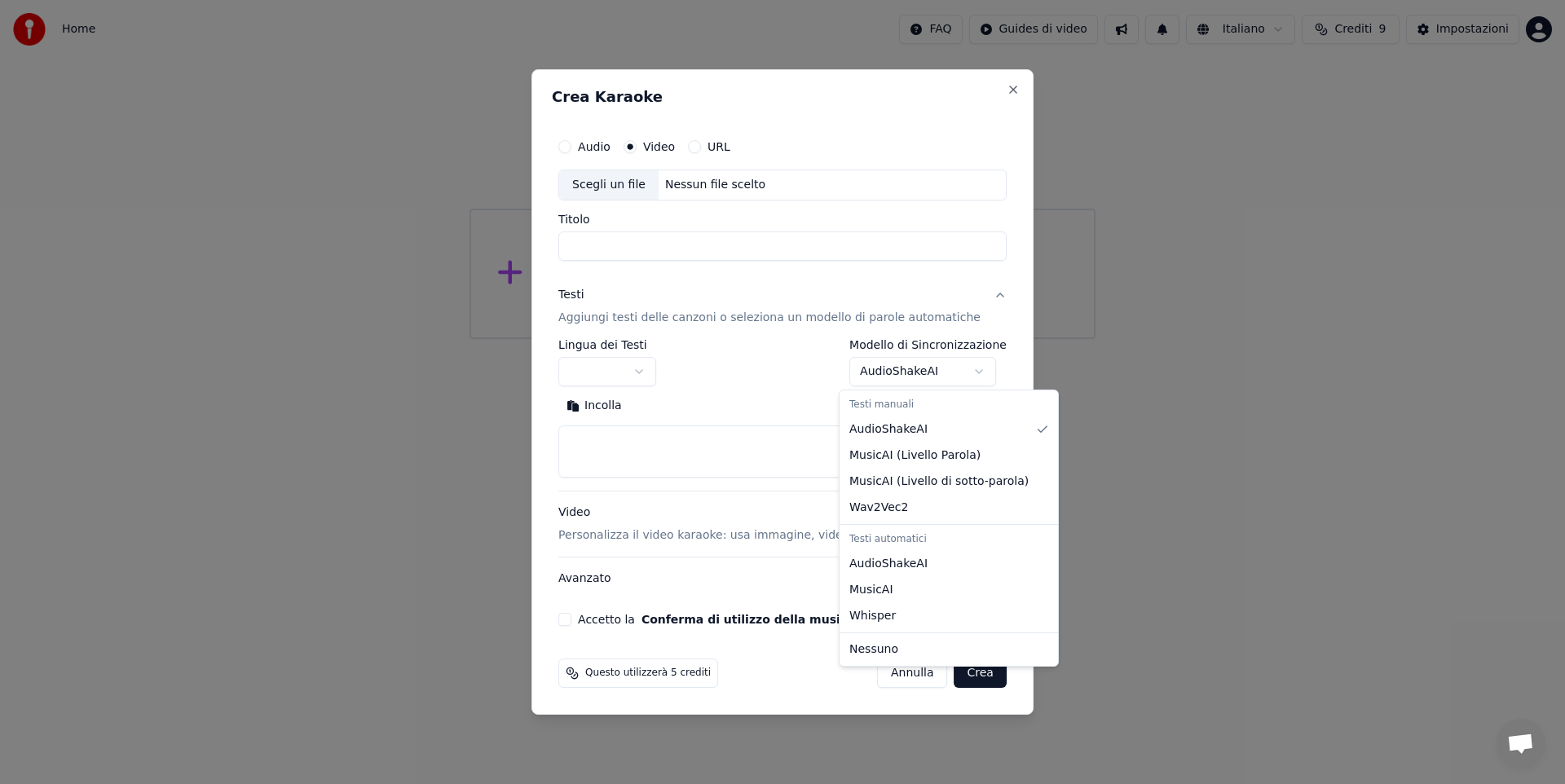
click at [971, 339] on body "**********" at bounding box center [782, 169] width 1565 height 339
click at [915, 544] on div "Testi automatici" at bounding box center [948, 539] width 212 height 23
select select "**********"
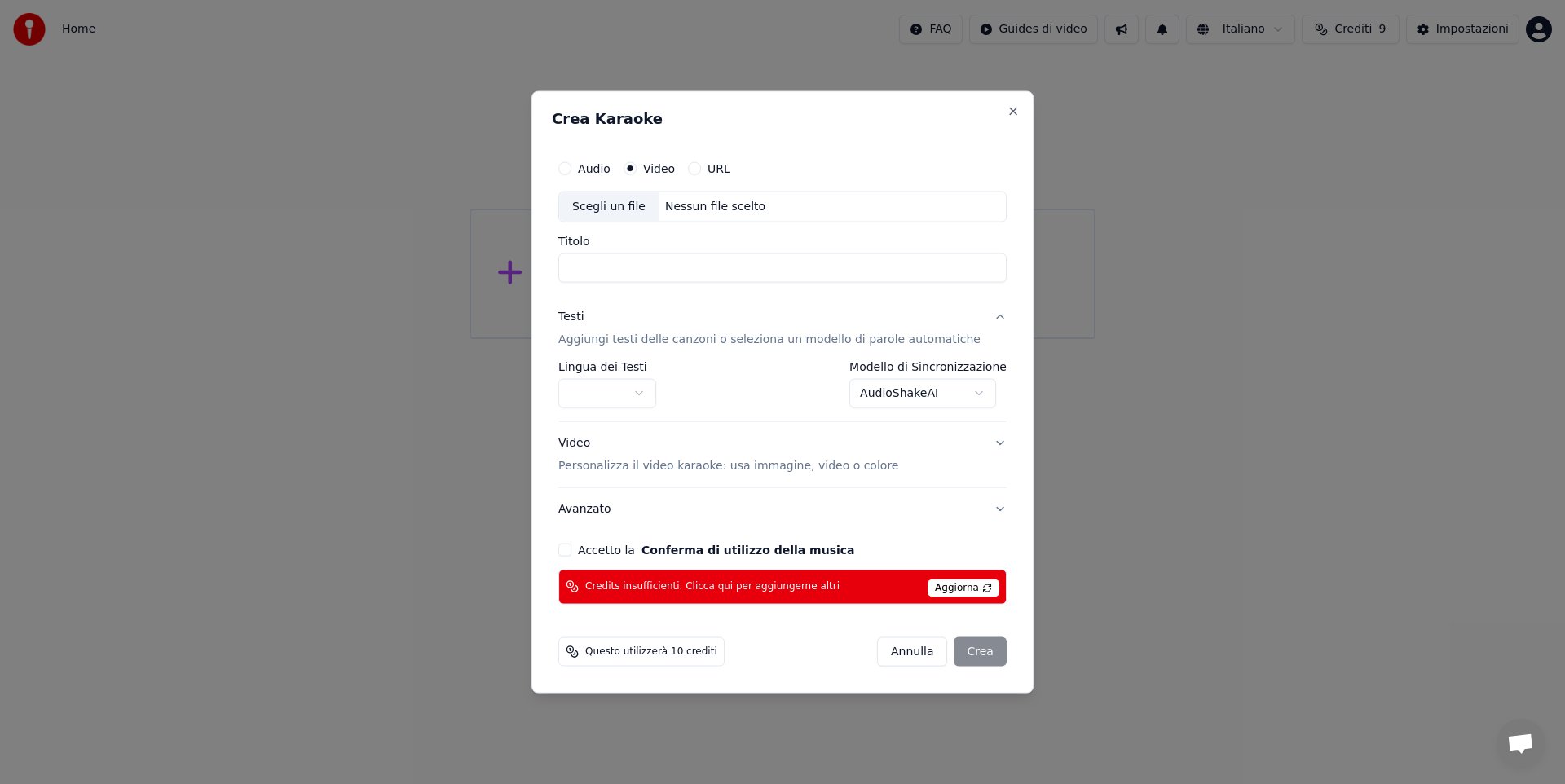
click at [656, 393] on button "button" at bounding box center [607, 394] width 98 height 30
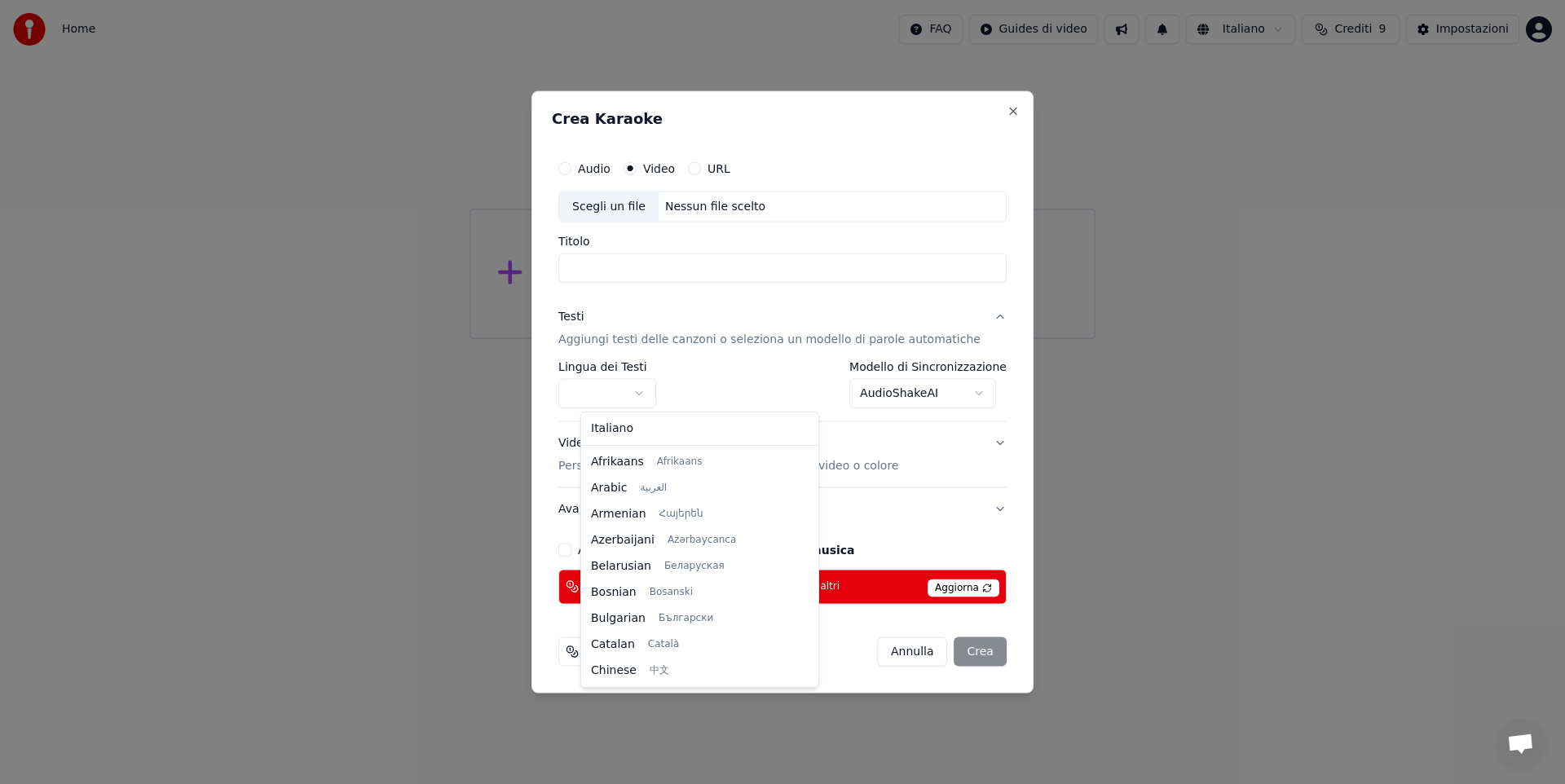
click at [633, 266] on div at bounding box center [782, 392] width 1565 height 784
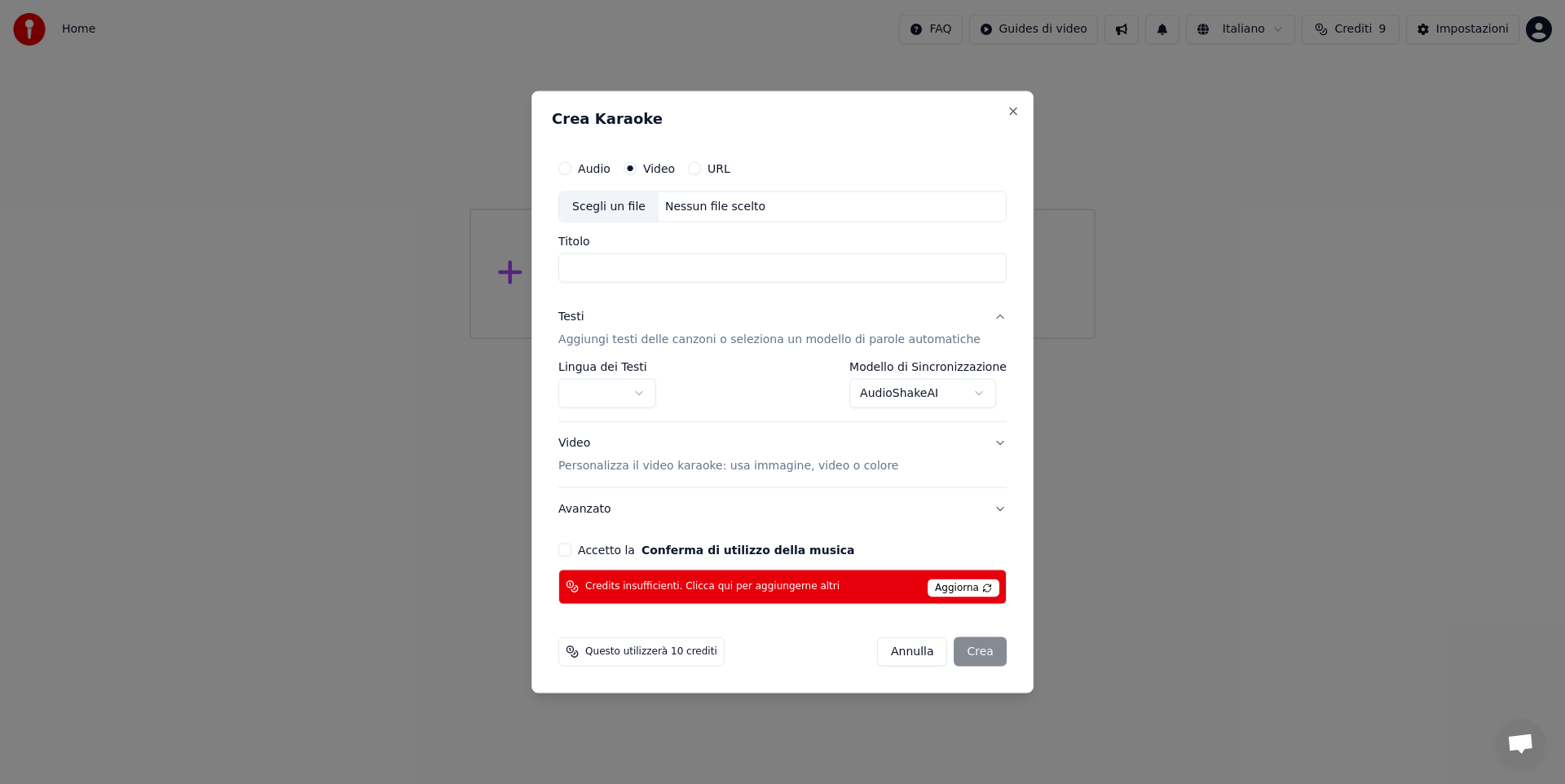
click at [635, 263] on input "Titolo" at bounding box center [782, 268] width 449 height 30
click at [676, 342] on p "Aggiungi testi delle canzoni o seleziona un modello di parole automatiche" at bounding box center [769, 340] width 422 height 16
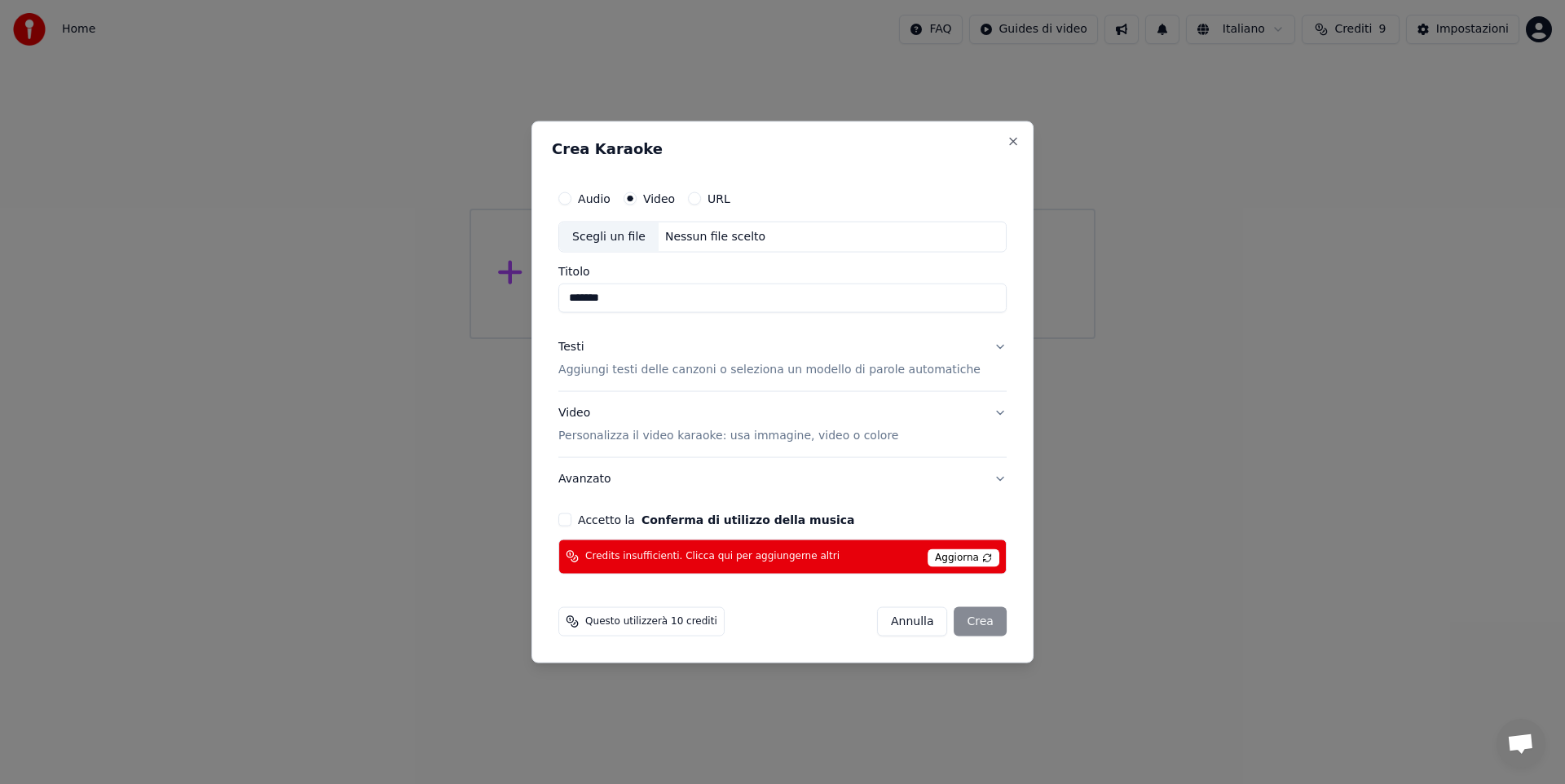
click at [646, 237] on div "Scegli un file" at bounding box center [609, 237] width 100 height 30
type input "**********"
click at [571, 520] on button "Accetto la Conferma di utilizzo della musica" at bounding box center [565, 519] width 13 height 13
click at [954, 618] on div "[PERSON_NAME]" at bounding box center [941, 621] width 129 height 30
click at [961, 622] on div "[PERSON_NAME]" at bounding box center [941, 621] width 129 height 30
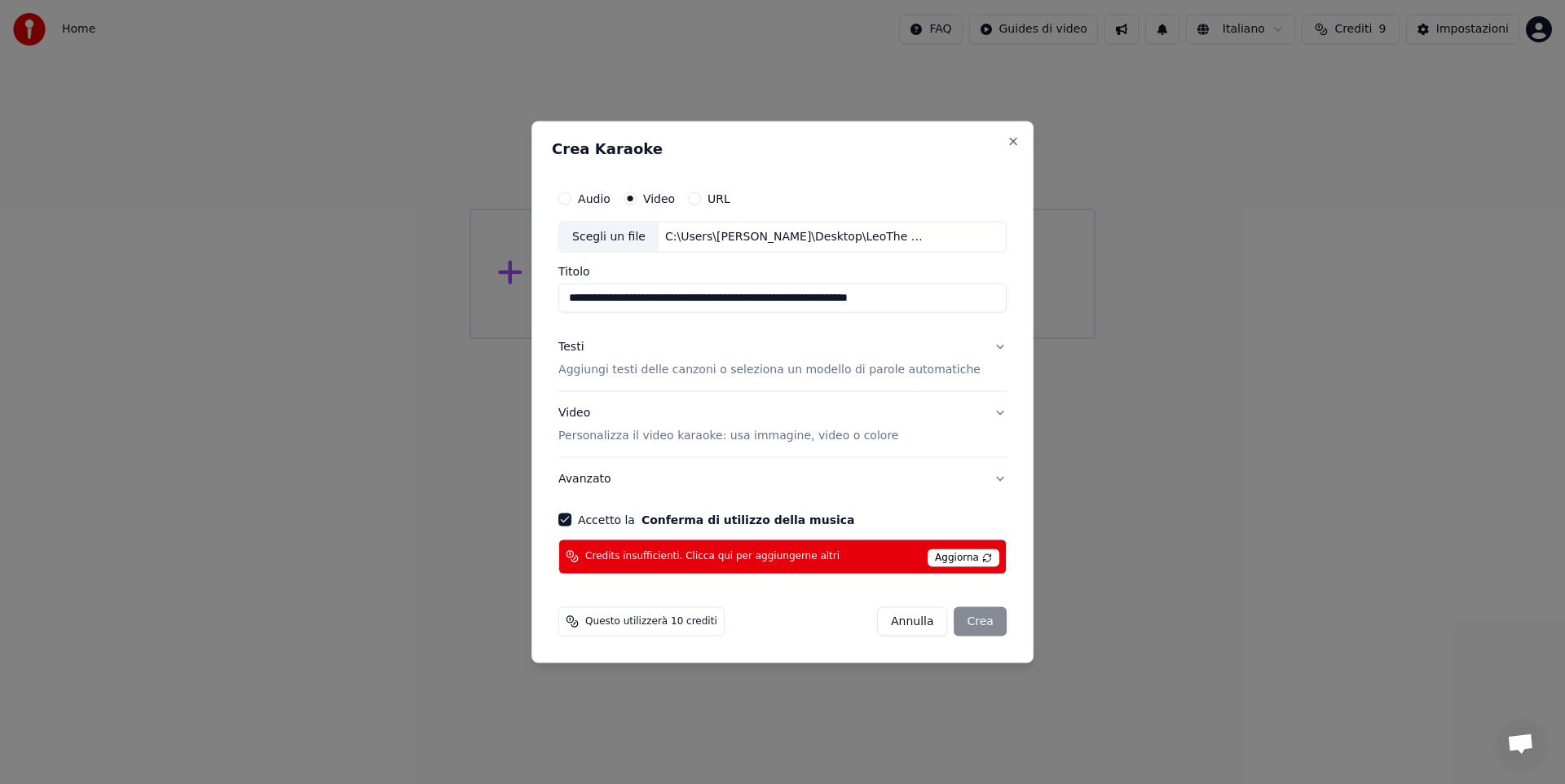
click at [956, 625] on div "[PERSON_NAME]" at bounding box center [941, 621] width 129 height 30
click at [622, 371] on p "Aggiungi testi delle canzoni o seleziona un modello di parole automatiche" at bounding box center [769, 370] width 422 height 16
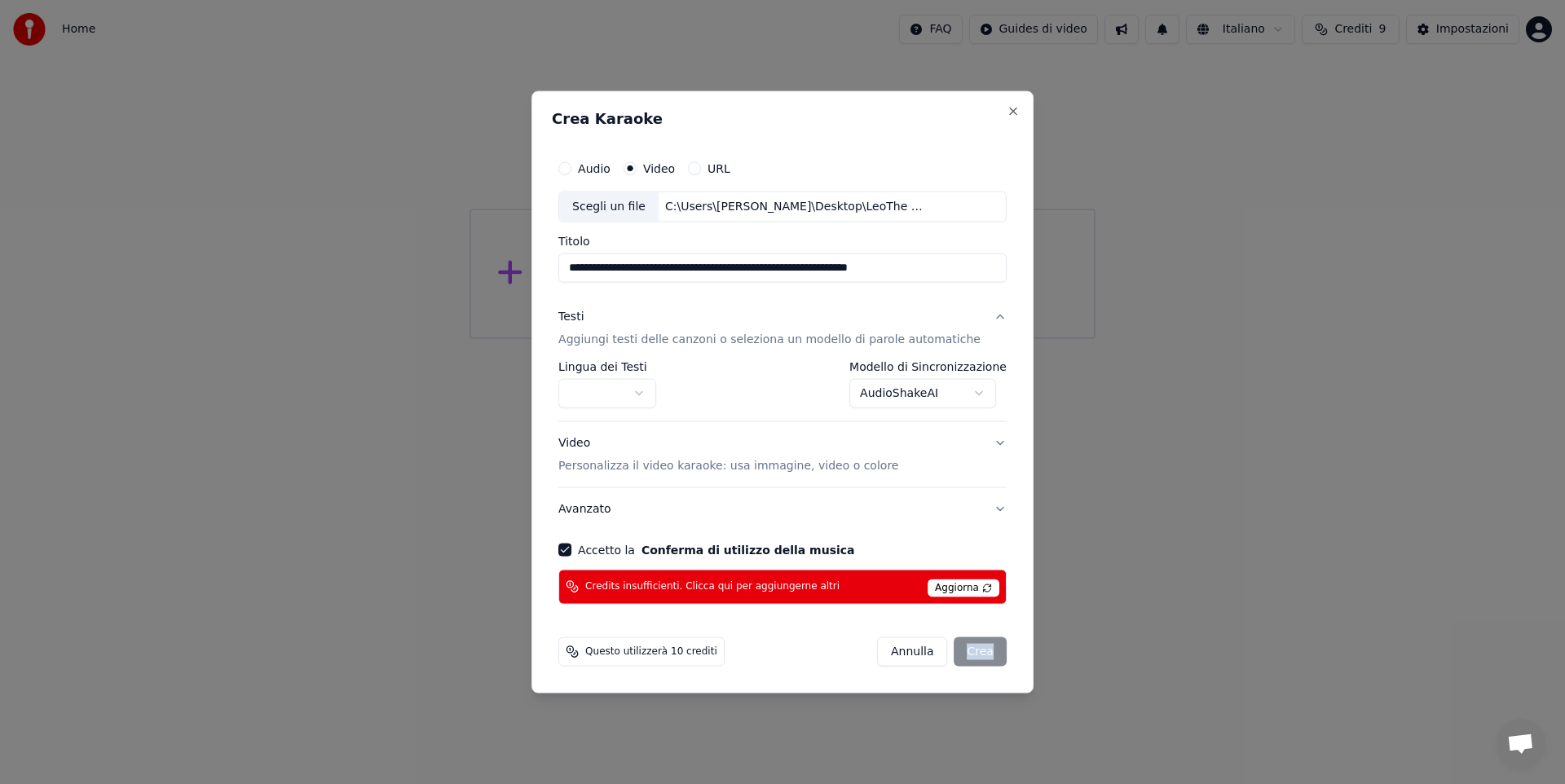
click at [656, 392] on button "button" at bounding box center [607, 394] width 98 height 30
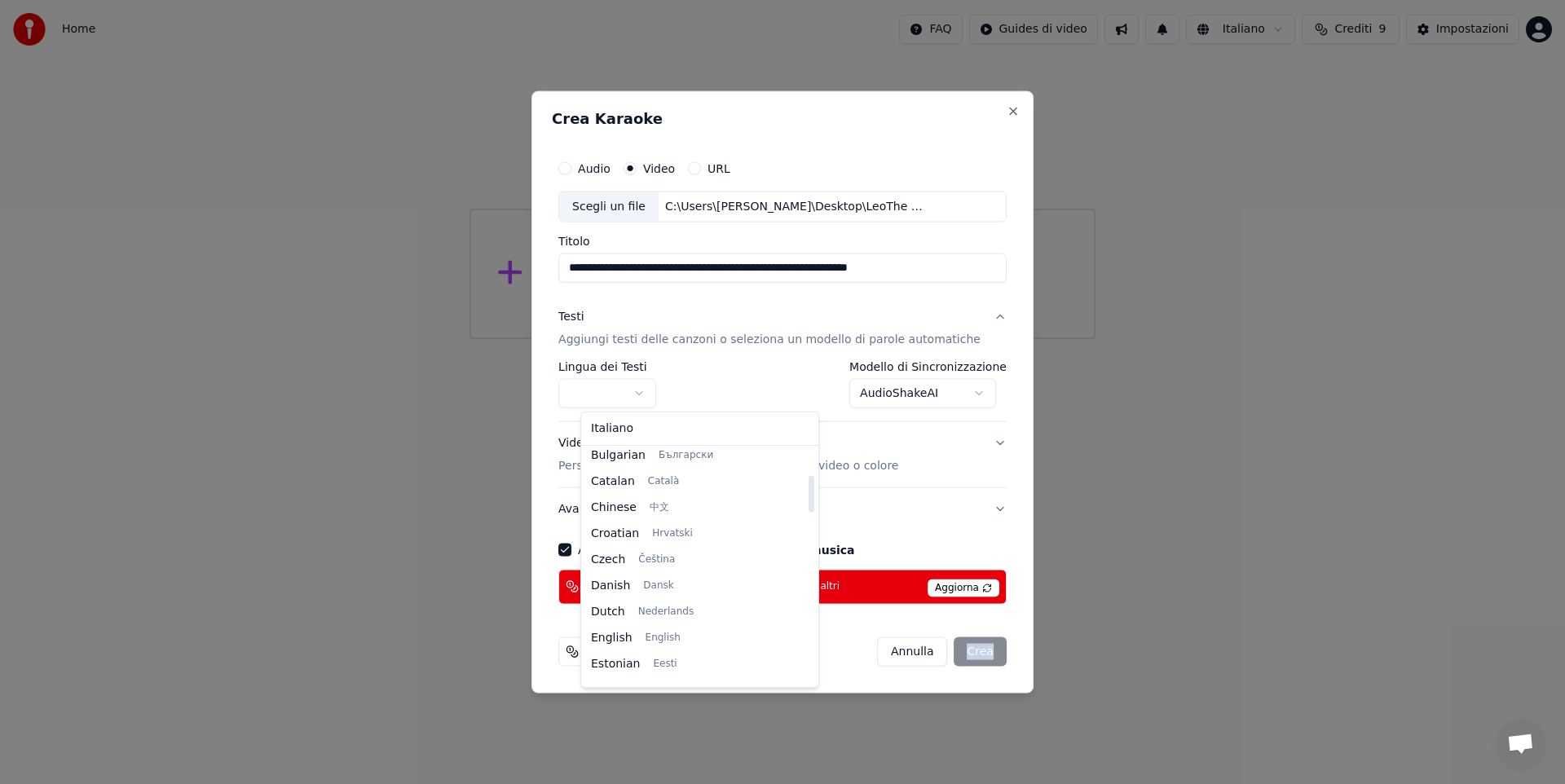
select select "**"
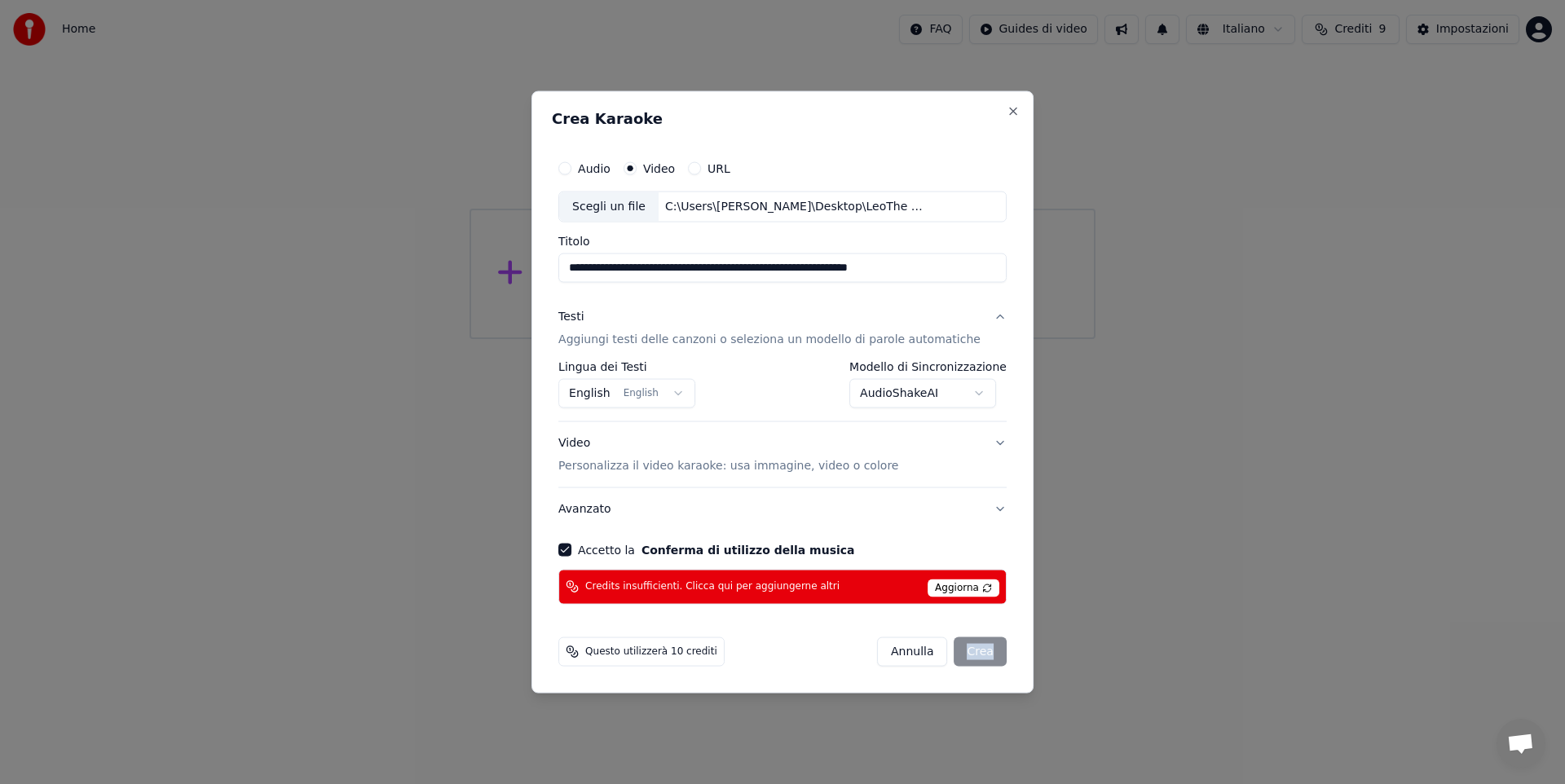
click at [893, 339] on body "**********" at bounding box center [782, 169] width 1565 height 339
click at [966, 646] on div "[PERSON_NAME]" at bounding box center [941, 651] width 129 height 30
click at [969, 646] on div "[PERSON_NAME]" at bounding box center [941, 651] width 129 height 30
click at [970, 646] on div "[PERSON_NAME]" at bounding box center [941, 651] width 129 height 30
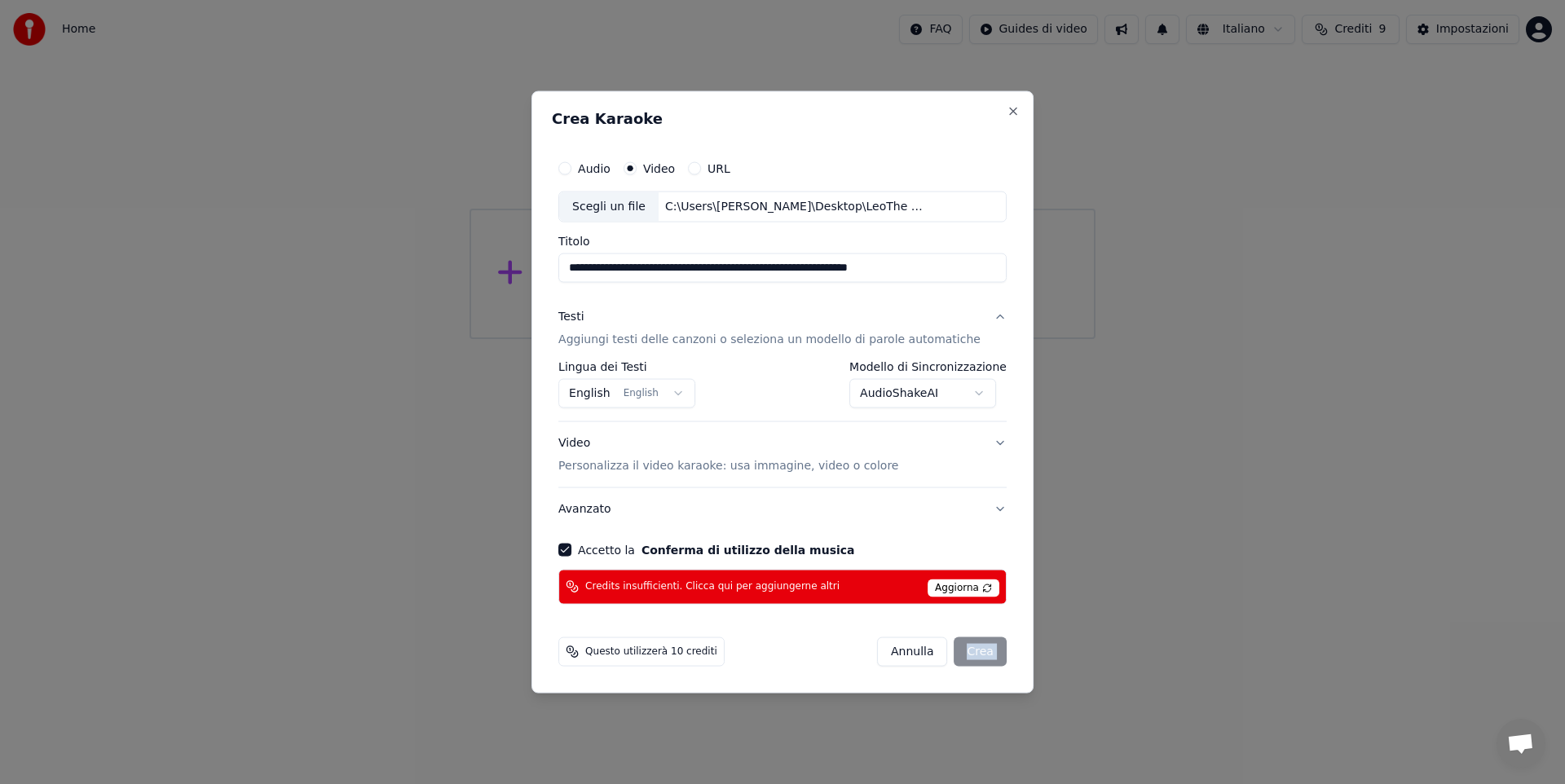
click at [970, 646] on div "[PERSON_NAME]" at bounding box center [941, 651] width 129 height 30
click at [976, 651] on div "[PERSON_NAME]" at bounding box center [941, 651] width 129 height 30
click at [1007, 112] on button "Close" at bounding box center [1013, 112] width 13 height 13
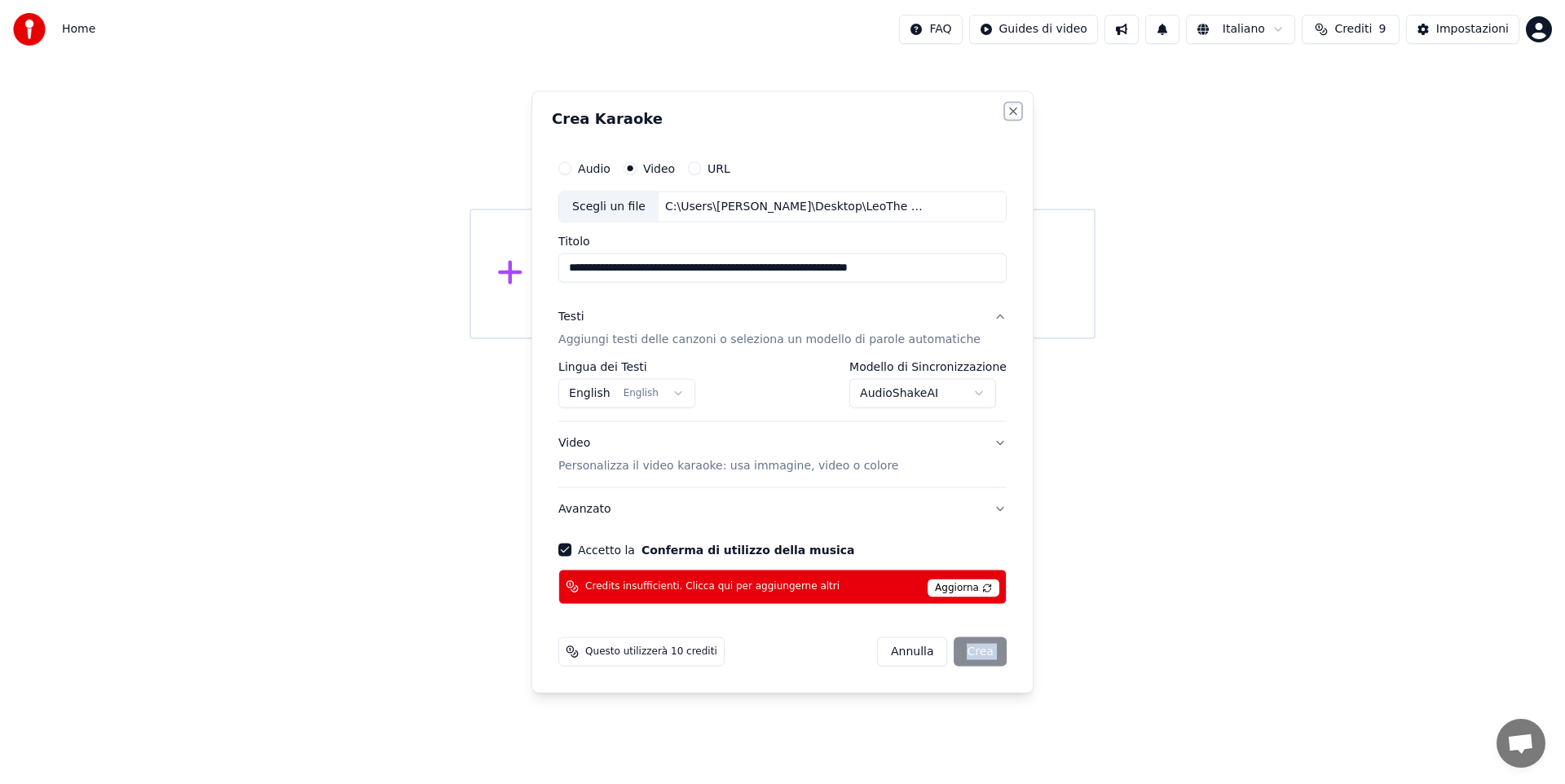
select select "**********"
select select
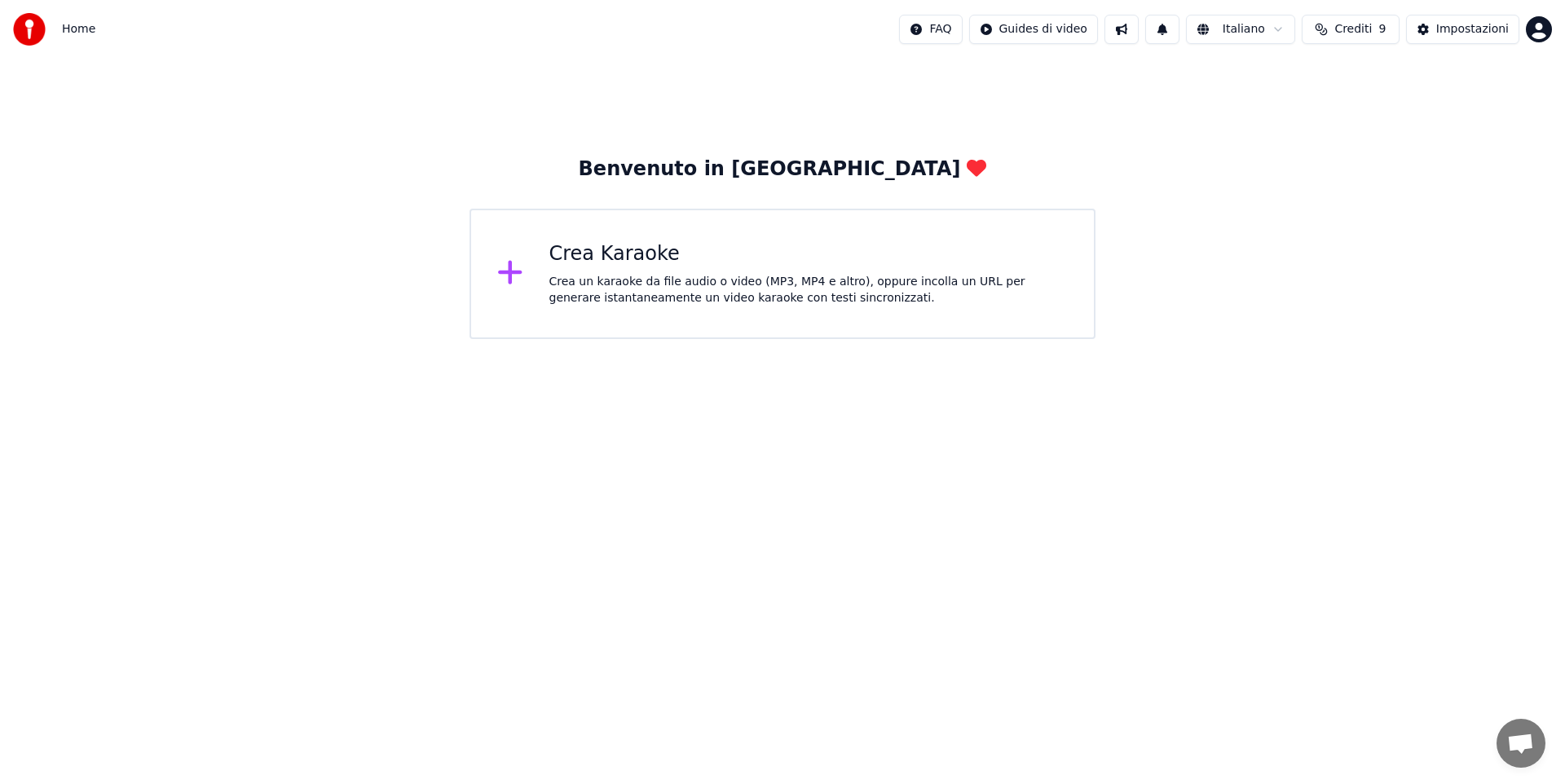
click at [1518, 741] on span "Aprire la chat" at bounding box center [1520, 745] width 27 height 23
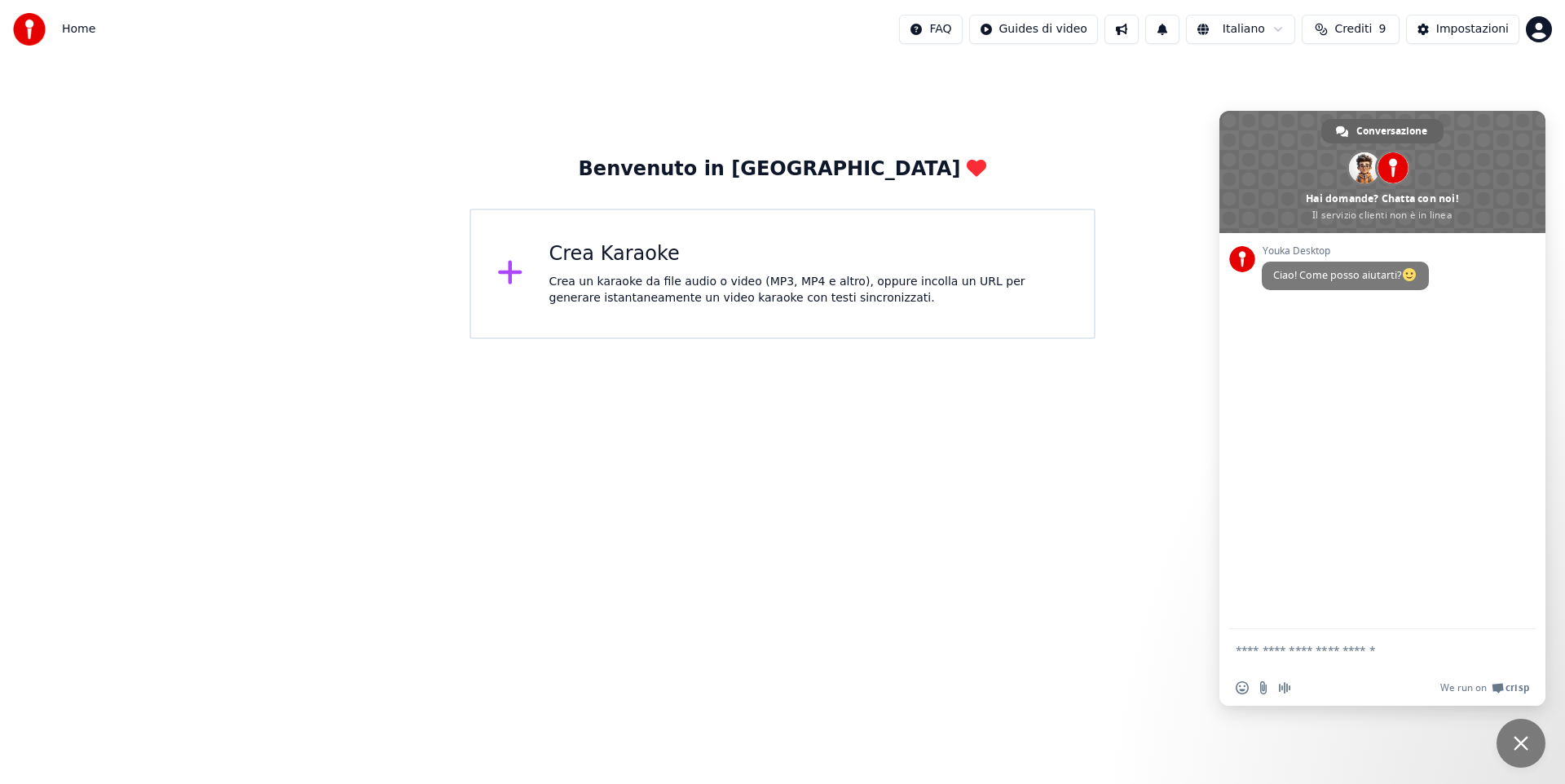
click at [1282, 646] on textarea "Scrivi il tuo messaggio..." at bounding box center [1364, 650] width 257 height 15
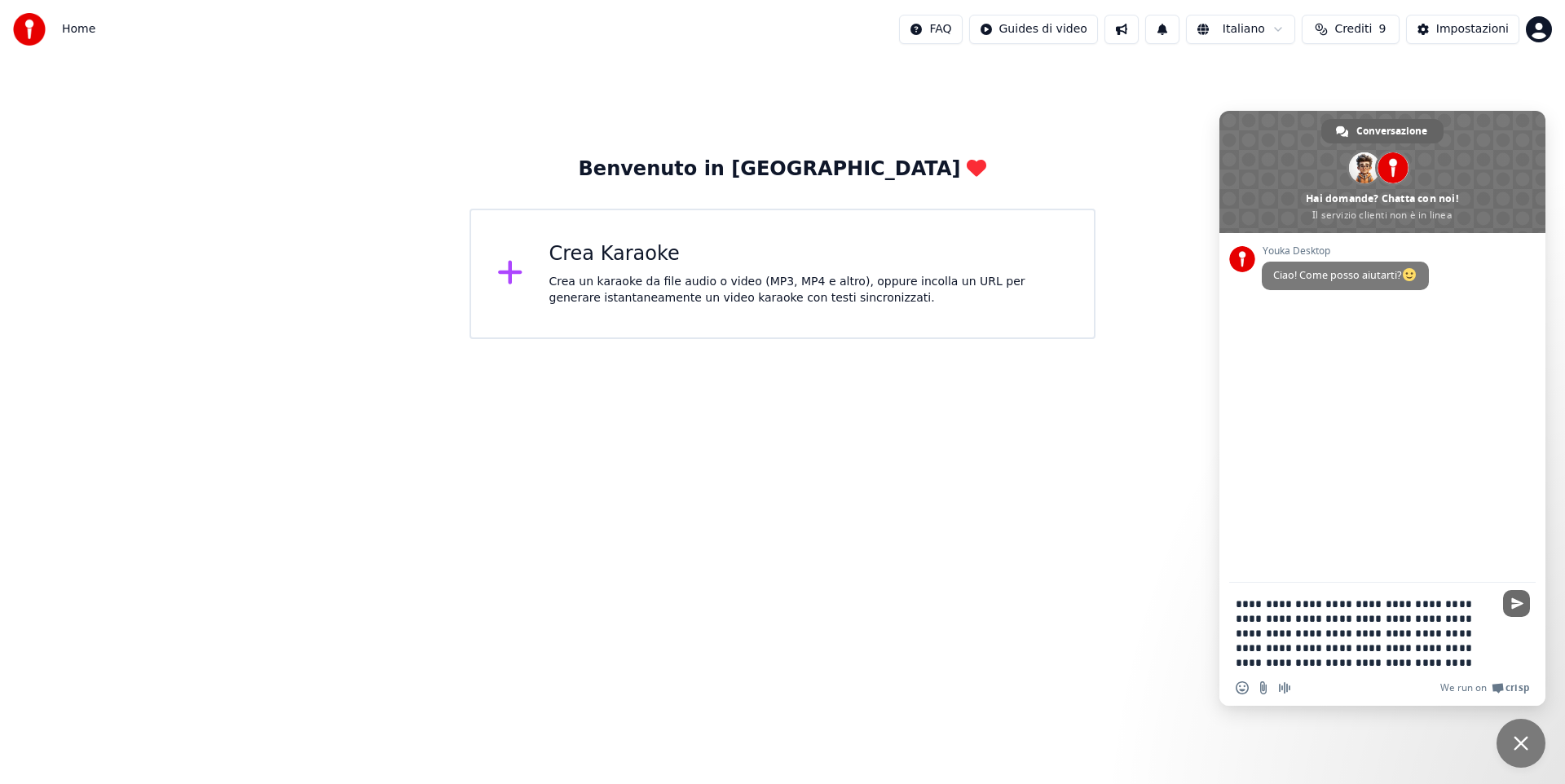
type textarea "**********"
click at [1517, 599] on span "Inviare" at bounding box center [1516, 603] width 12 height 12
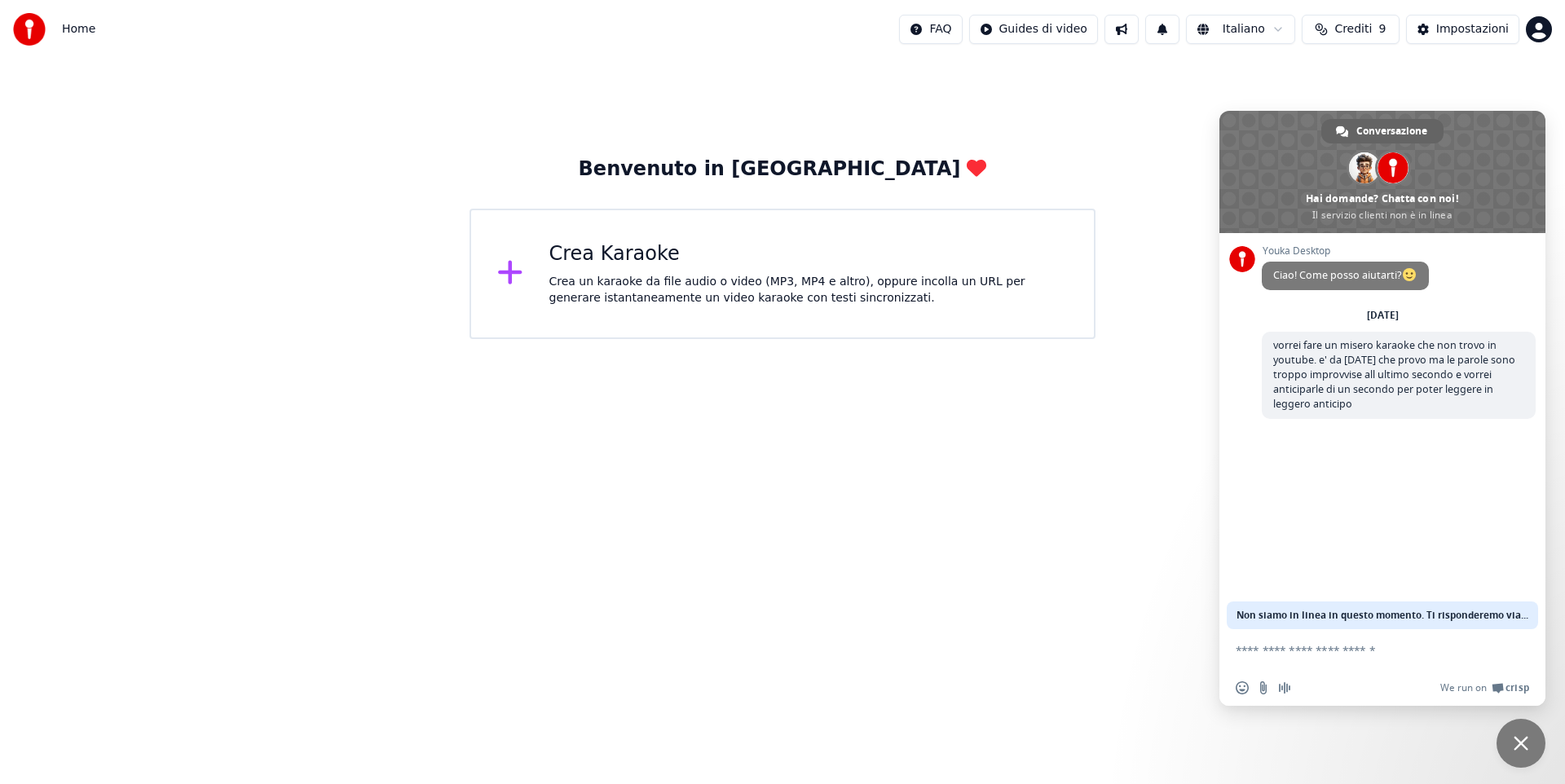
click at [1277, 651] on textarea "Scrivi il tuo messaggio..." at bounding box center [1364, 650] width 257 height 15
type textarea "****"
click at [1514, 649] on span "Inviare" at bounding box center [1516, 650] width 12 height 12
click at [1514, 648] on div at bounding box center [1516, 651] width 26 height 25
click at [507, 270] on icon at bounding box center [510, 272] width 26 height 30
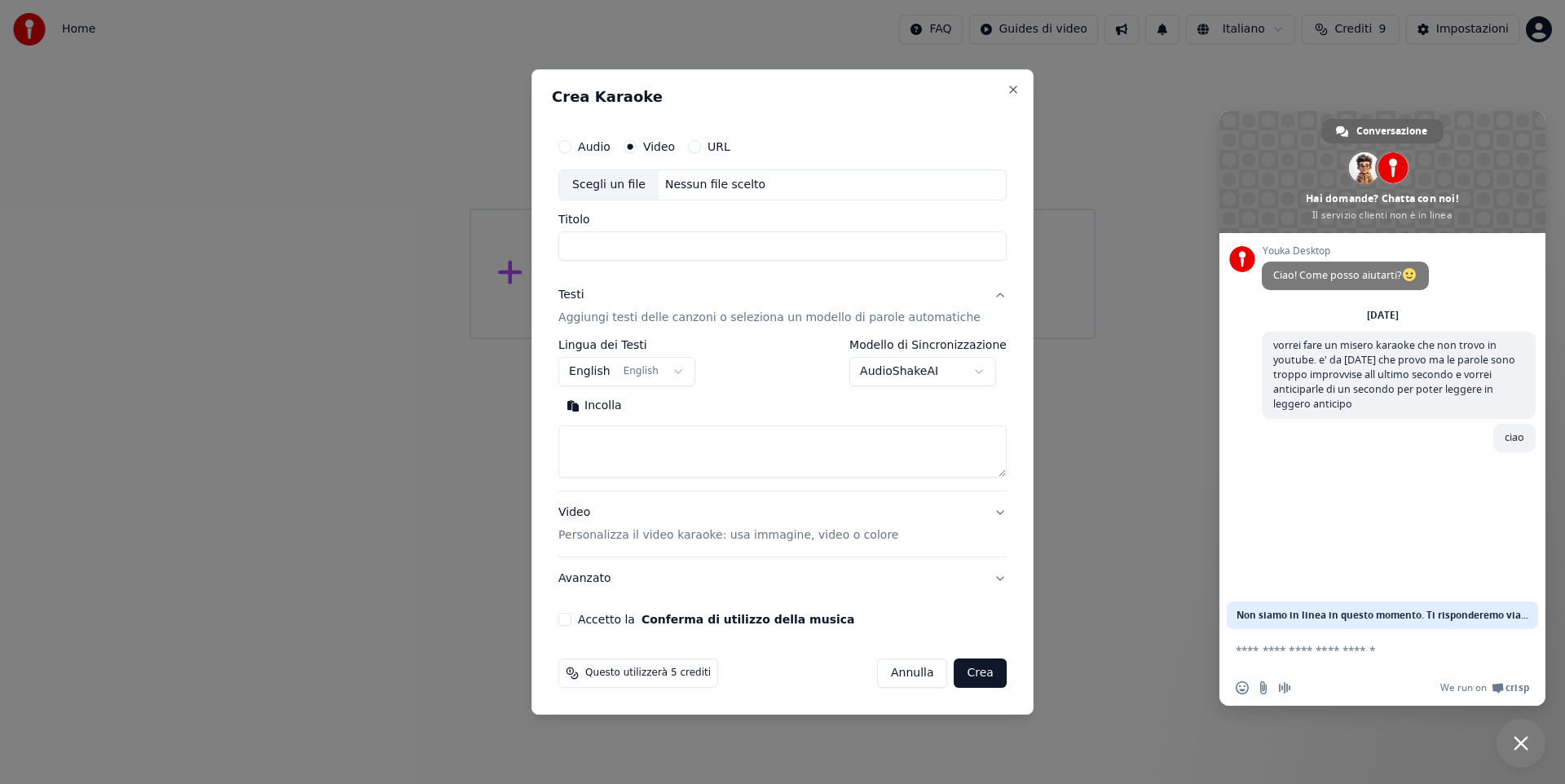
click at [636, 181] on div "Scegli un file" at bounding box center [609, 185] width 100 height 30
type input "**********"
click at [977, 671] on button "Crea" at bounding box center [980, 674] width 52 height 30
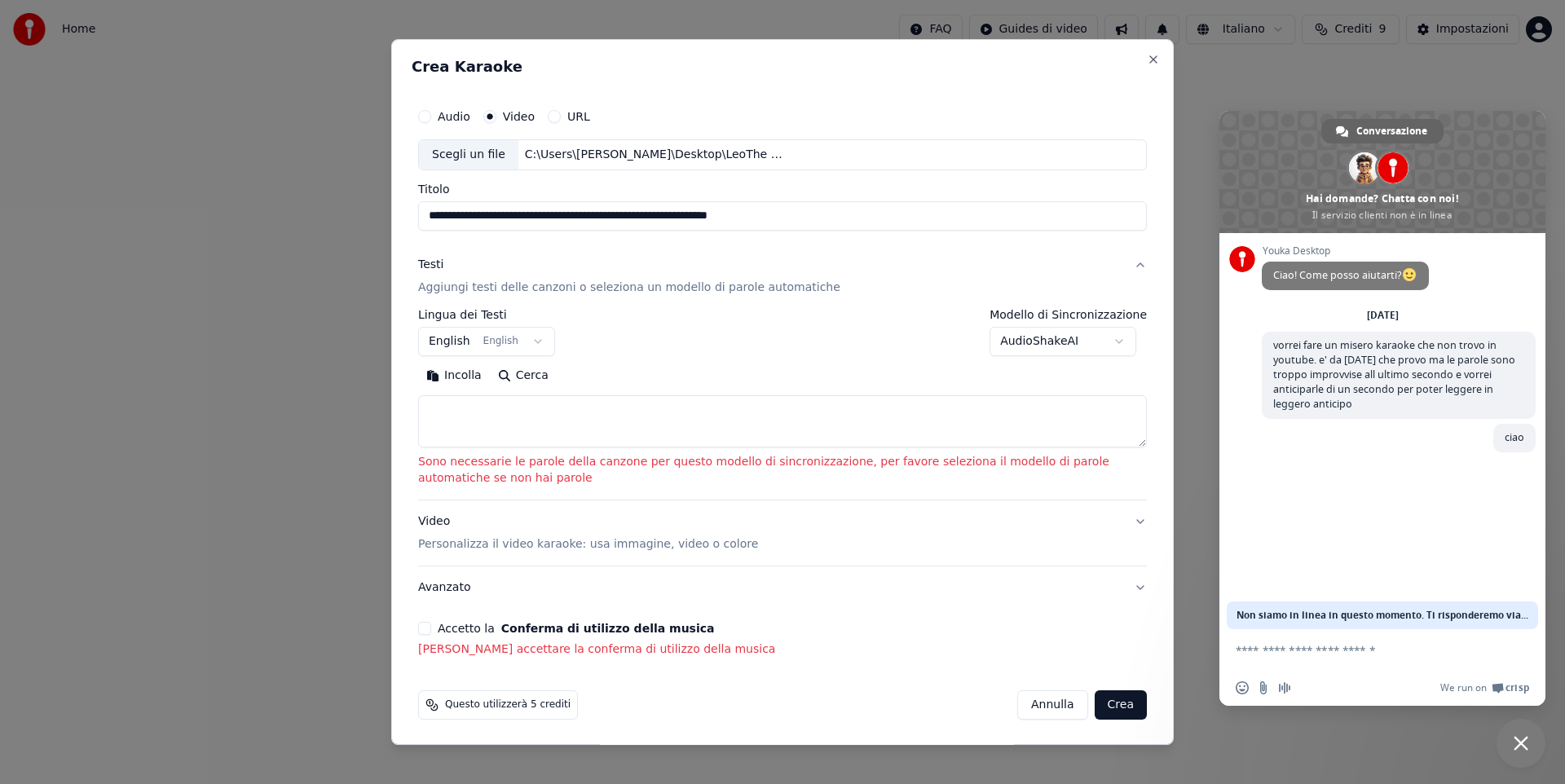
click at [449, 374] on button "Incolla" at bounding box center [454, 376] width 72 height 26
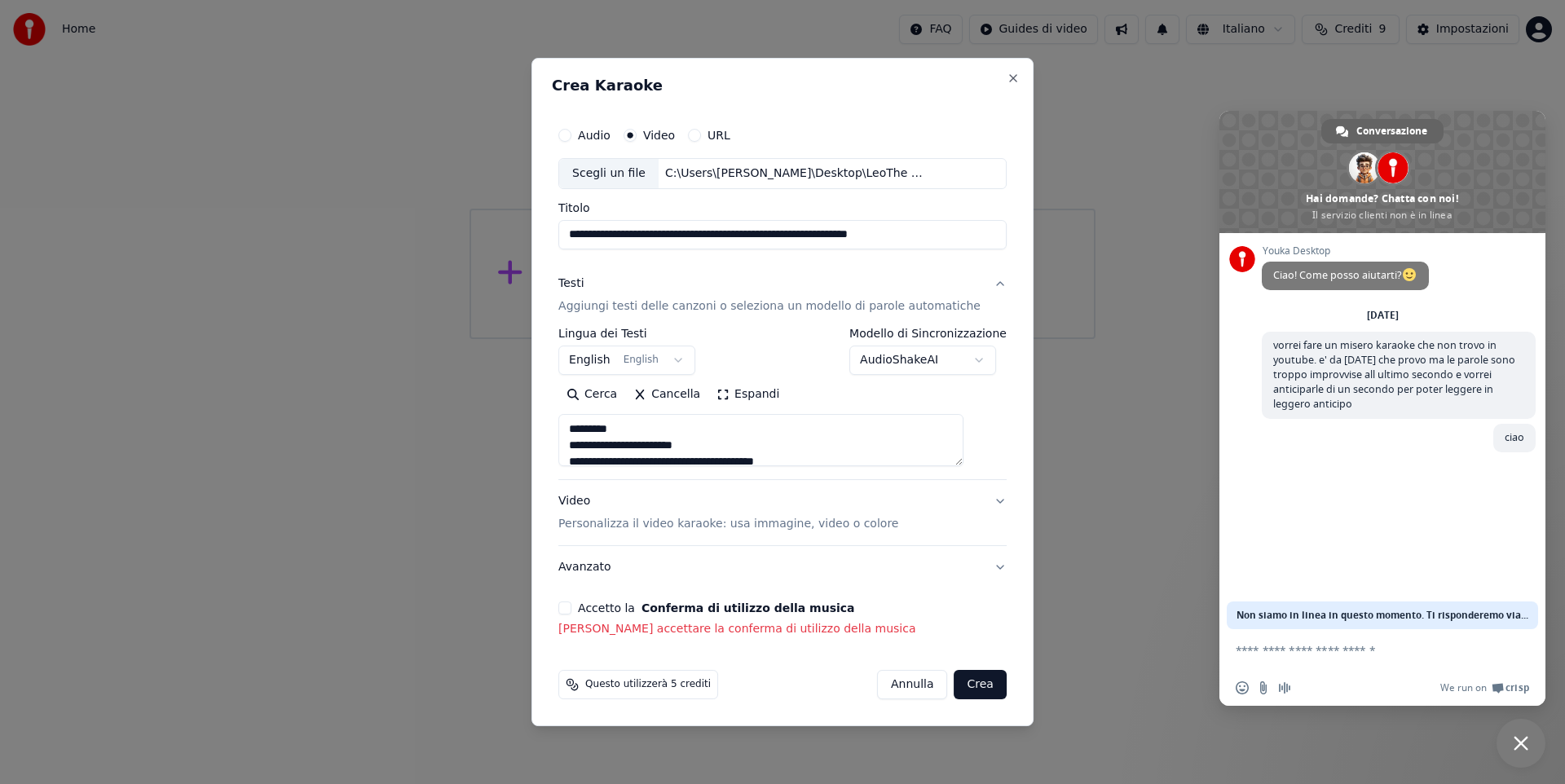
click at [954, 683] on button "Crea" at bounding box center [980, 684] width 52 height 30
drag, startPoint x: 964, startPoint y: 684, endPoint x: 966, endPoint y: 695, distance: 11.2
click at [965, 683] on button "Crea" at bounding box center [980, 684] width 52 height 30
drag, startPoint x: 969, startPoint y: 682, endPoint x: 982, endPoint y: 716, distance: 36.4
click at [970, 683] on button "Crea" at bounding box center [980, 684] width 52 height 30
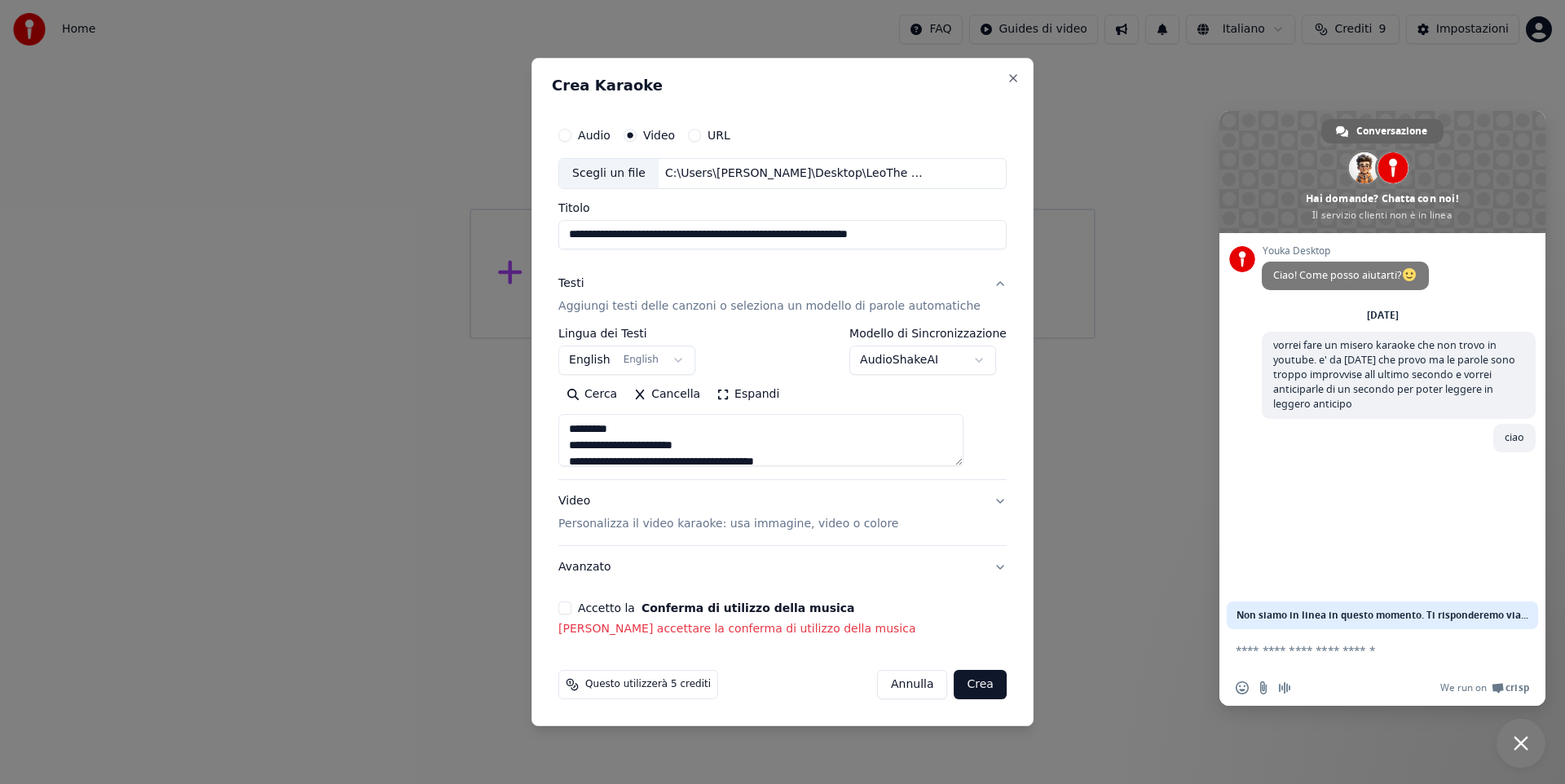
click at [961, 671] on button "Crea" at bounding box center [980, 684] width 52 height 30
click at [966, 676] on button "Crea" at bounding box center [980, 684] width 52 height 30
click at [967, 685] on button "Crea" at bounding box center [980, 684] width 52 height 30
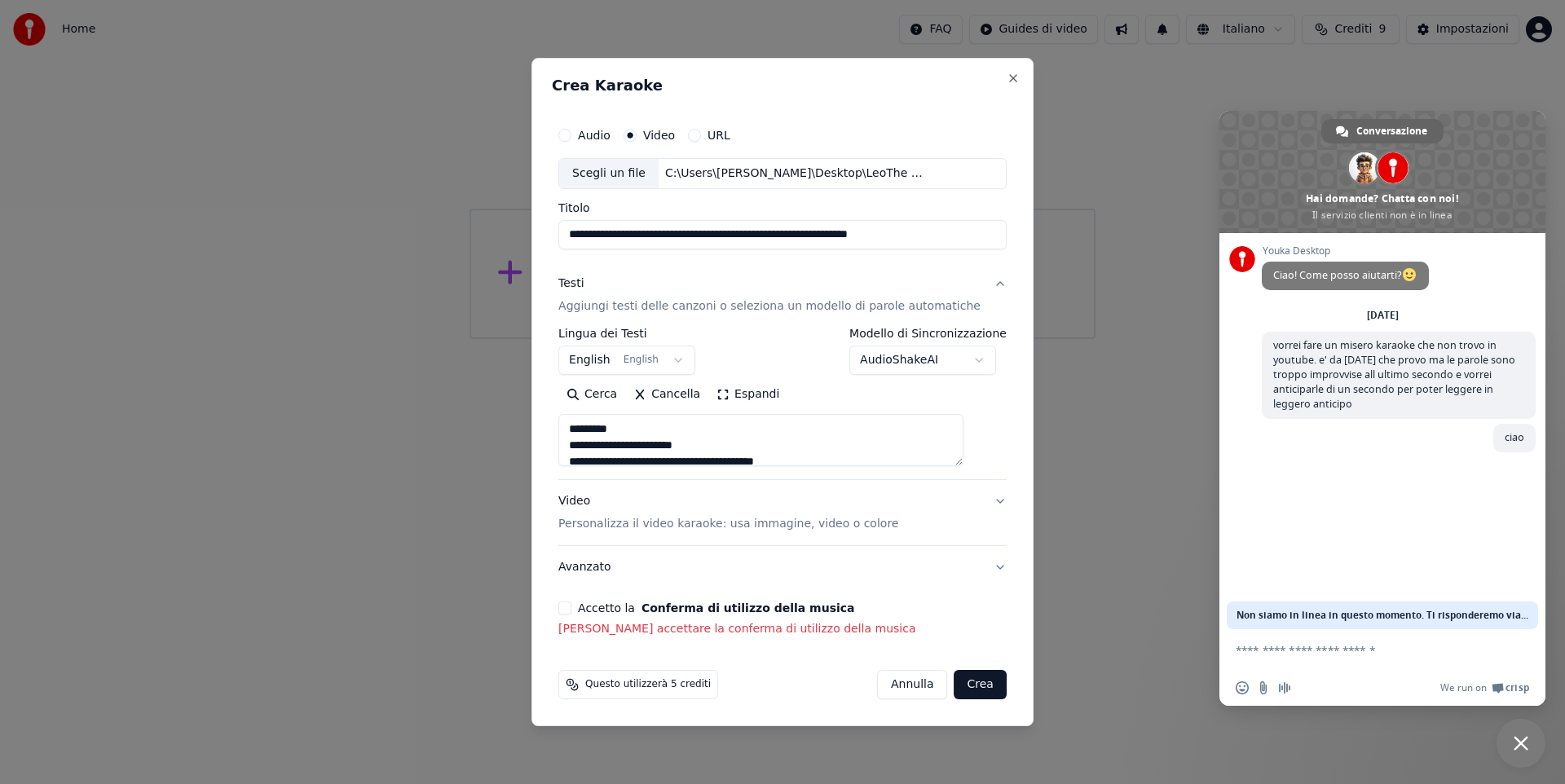
click at [954, 682] on button "Crea" at bounding box center [980, 684] width 52 height 30
click at [571, 605] on button "Accetto la Conferma di utilizzo della musica" at bounding box center [565, 608] width 13 height 13
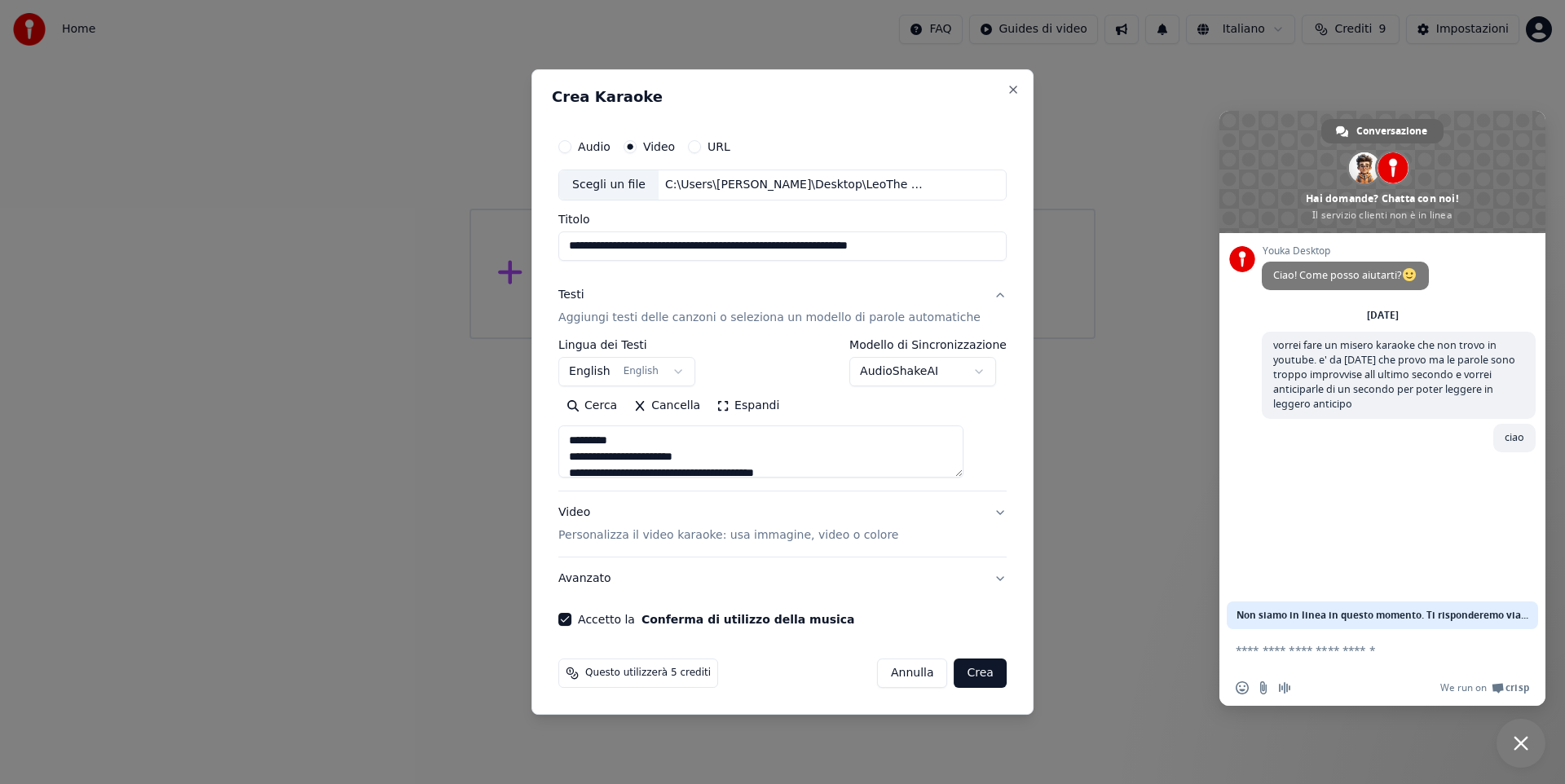
click at [974, 674] on button "Crea" at bounding box center [980, 674] width 52 height 30
type textarea "**********"
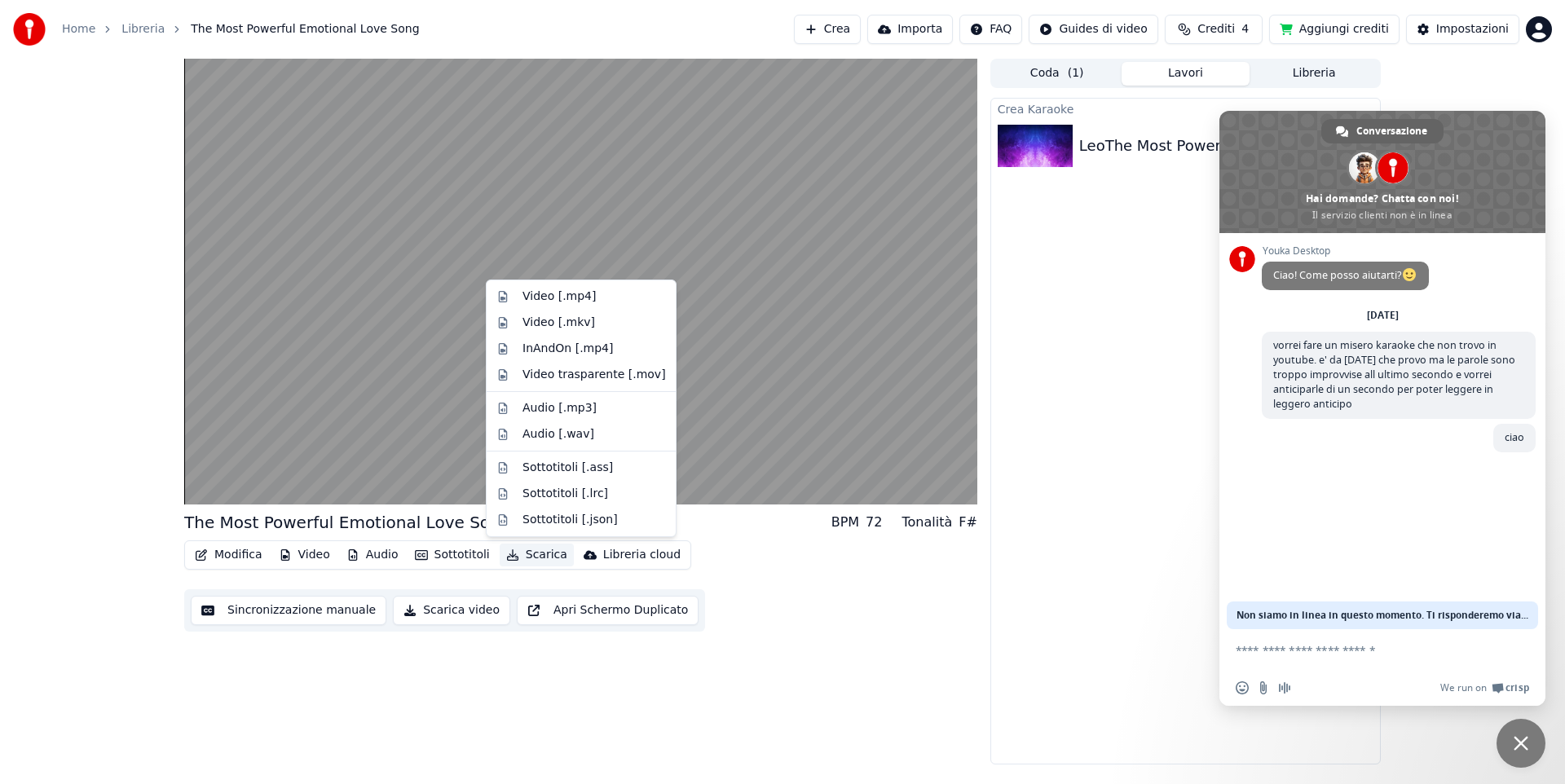
click at [511, 553] on button "Scarica" at bounding box center [537, 555] width 74 height 23
click at [537, 293] on div "Video [.mp4]" at bounding box center [559, 297] width 73 height 16
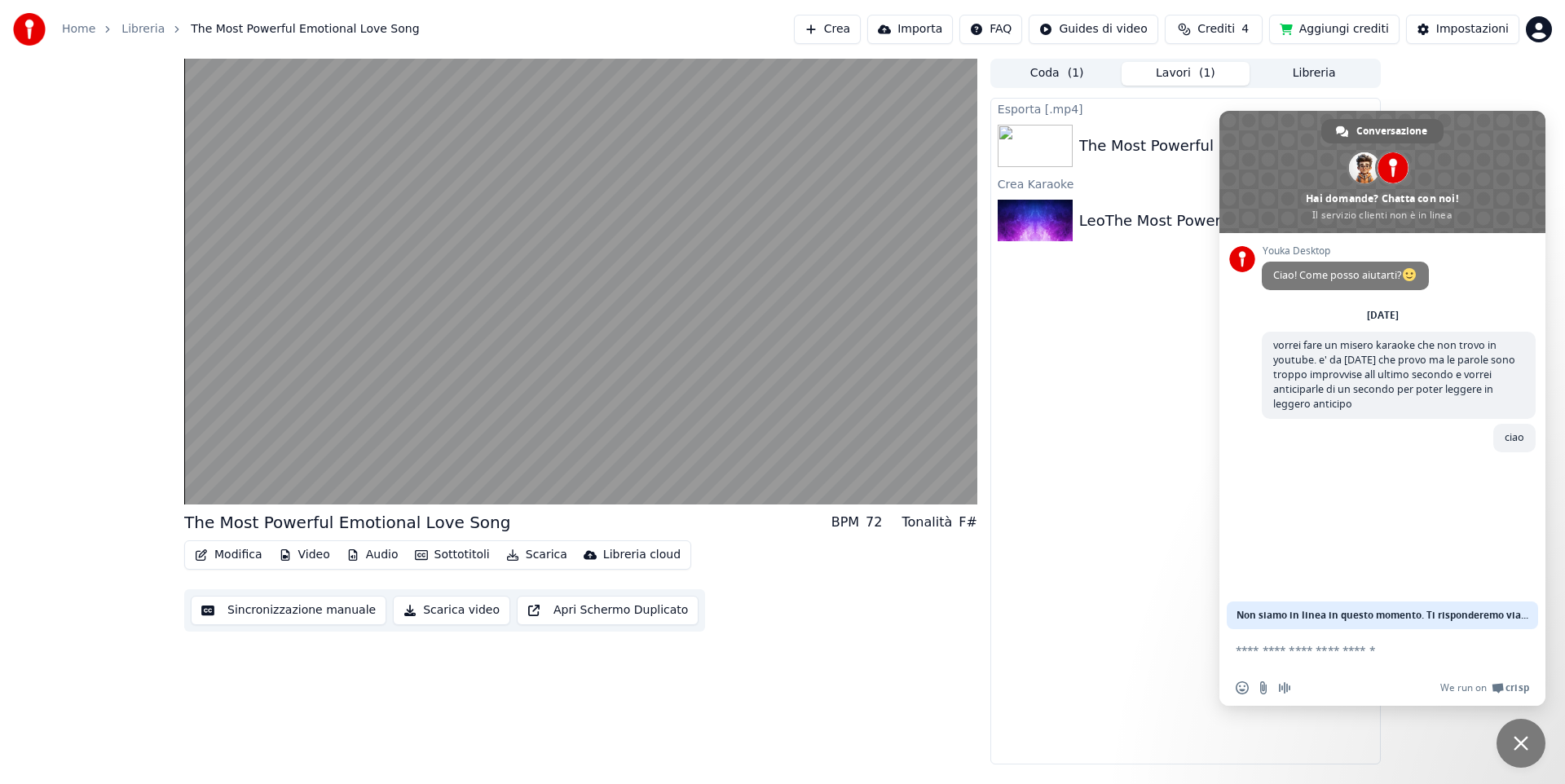
click at [425, 612] on button "Scarica video" at bounding box center [451, 611] width 117 height 30
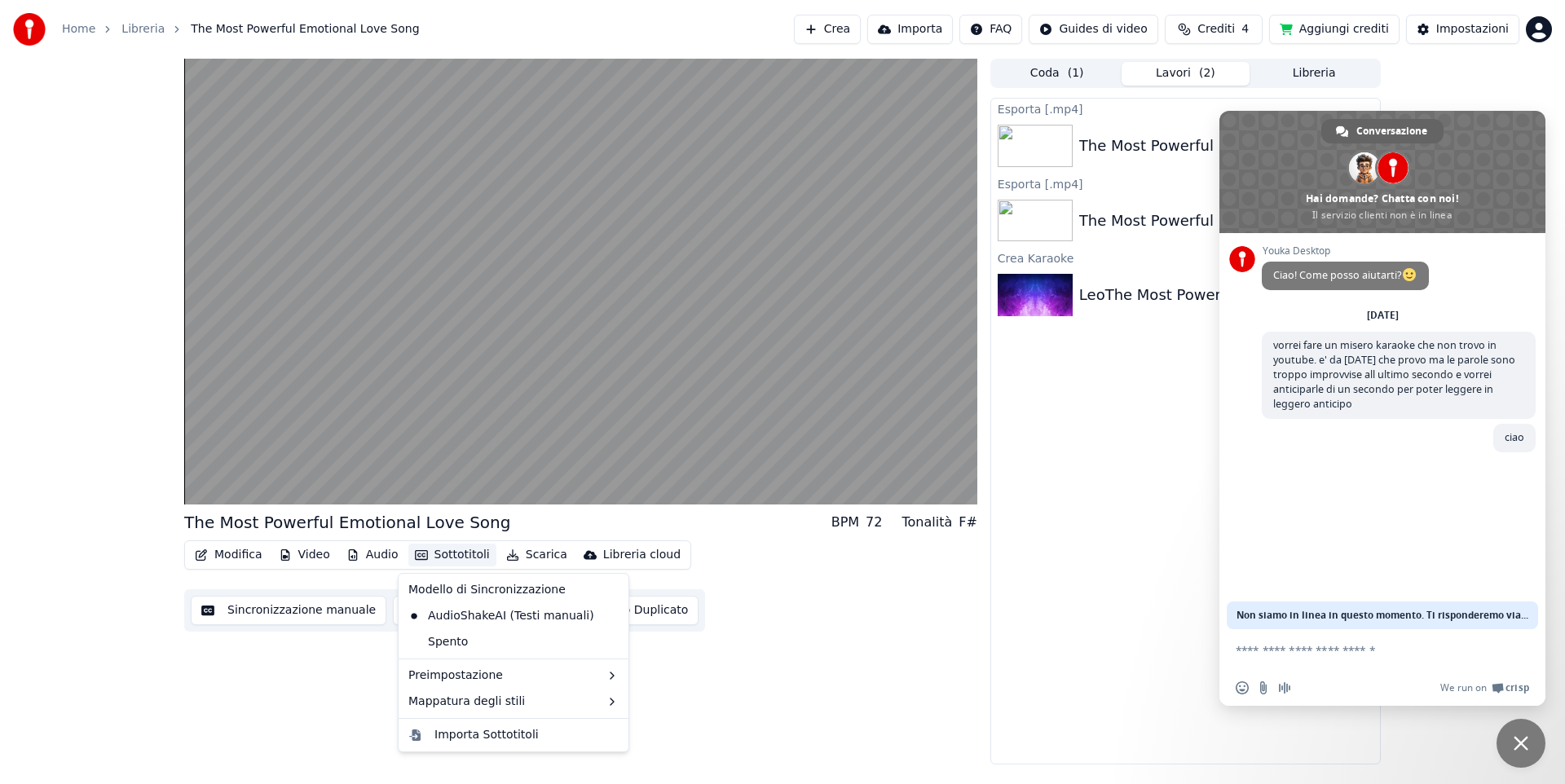
click at [445, 556] on button "Sottotitoli" at bounding box center [452, 555] width 88 height 23
click at [305, 689] on div "The Most Powerful Emotional Love Song BPM 72 Tonalità F# Modifica Video Audio S…" at bounding box center [580, 411] width 793 height 706
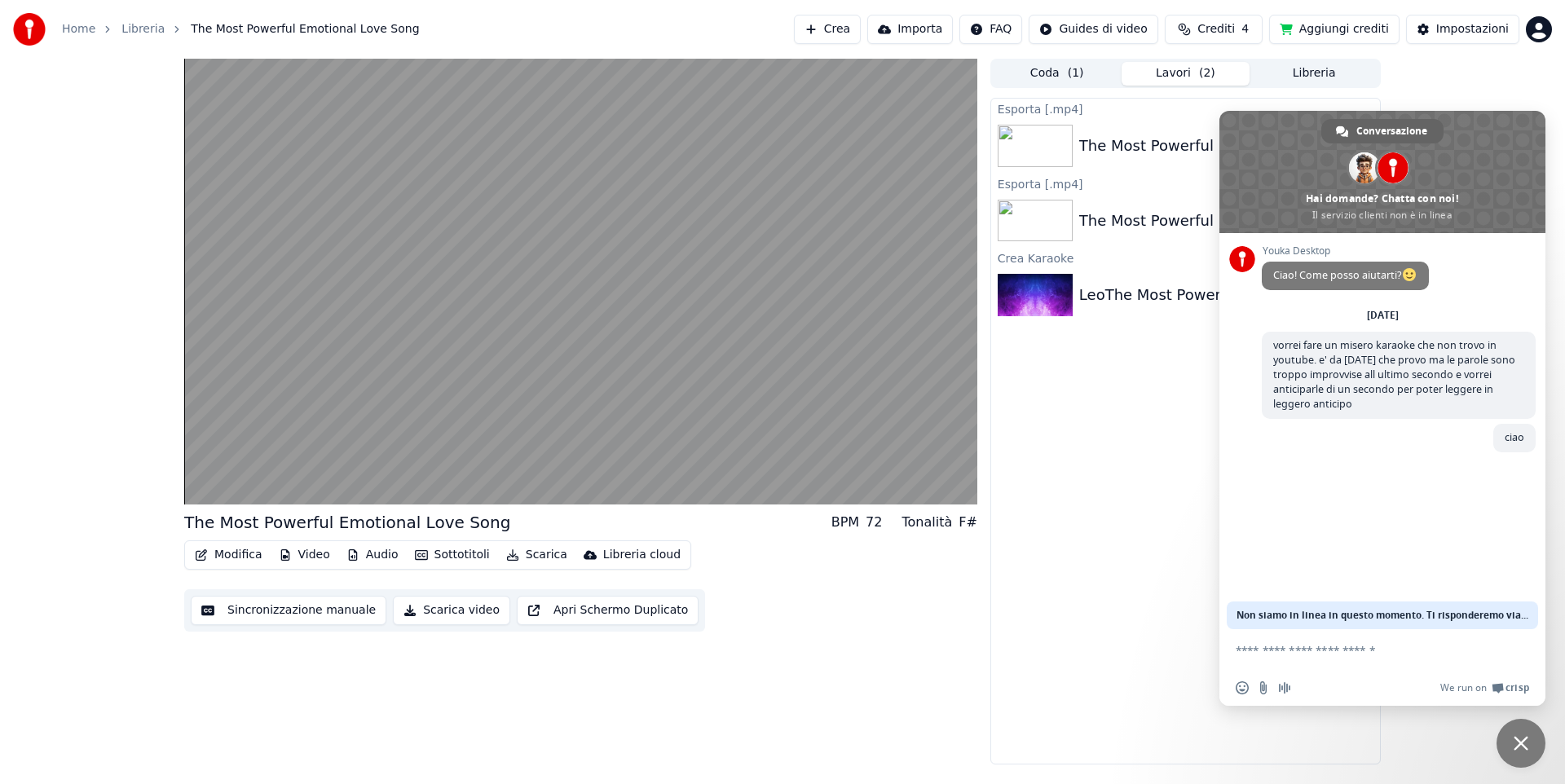
click at [443, 612] on button "Scarica video" at bounding box center [451, 611] width 117 height 30
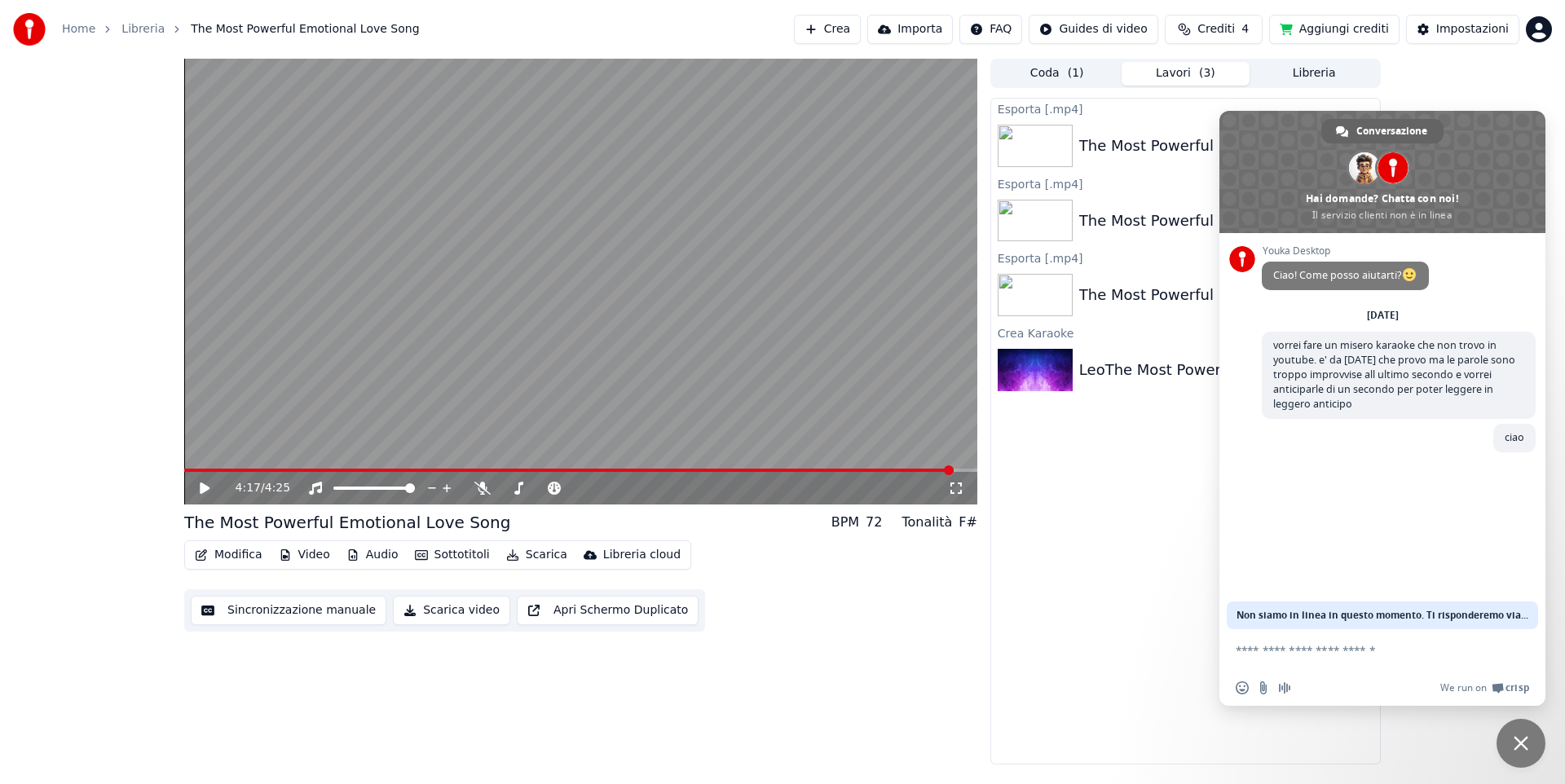
click at [419, 606] on button "Scarica video" at bounding box center [451, 611] width 117 height 30
click at [426, 606] on button "Scarica video" at bounding box center [451, 611] width 117 height 30
click at [427, 606] on button "Scarica video" at bounding box center [451, 611] width 117 height 30
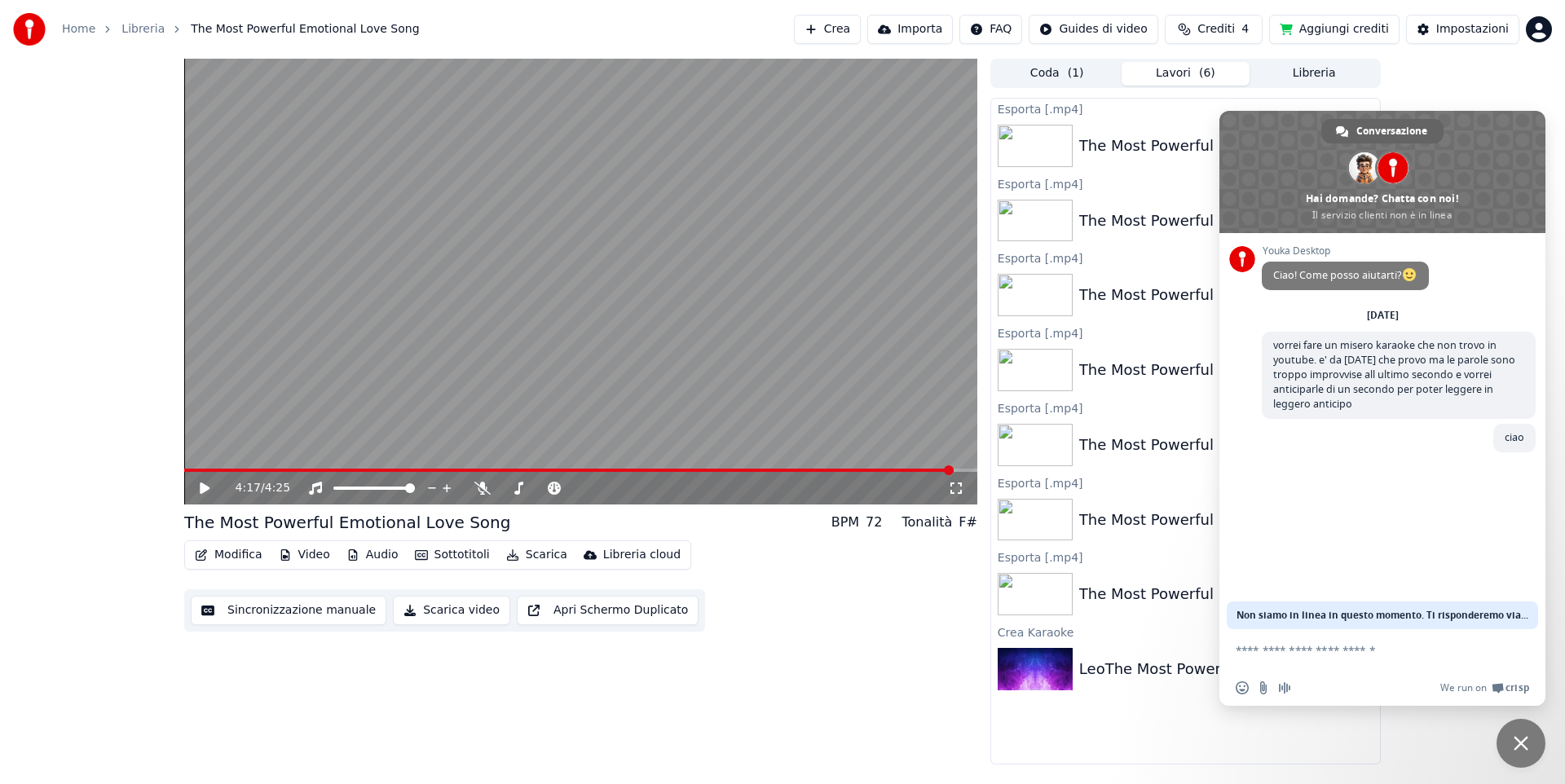
click at [1031, 136] on img at bounding box center [1035, 145] width 75 height 42
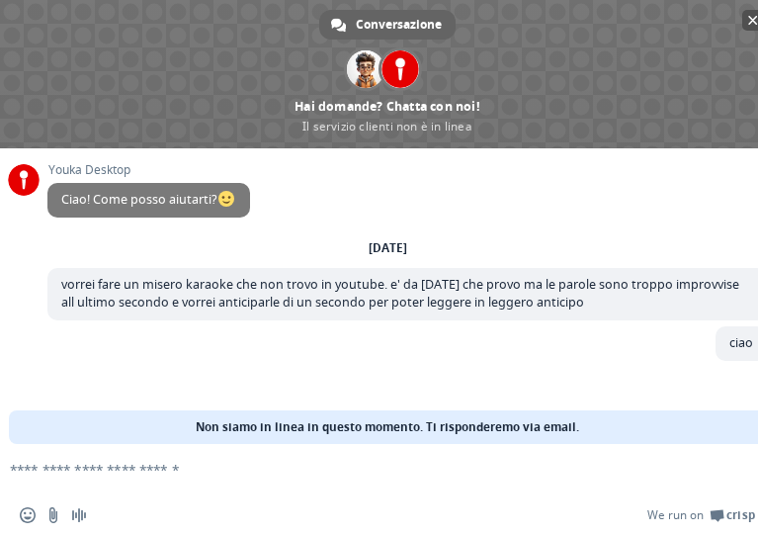
scroll to position [66, 0]
click at [750, 19] on span "Chiudere la chat" at bounding box center [753, 21] width 10 height 10
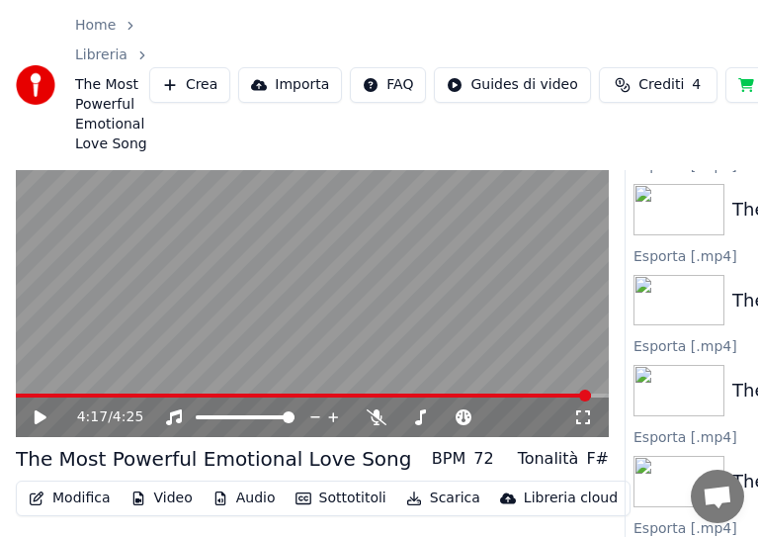
click at [413, 497] on button "Scarica" at bounding box center [443, 498] width 90 height 28
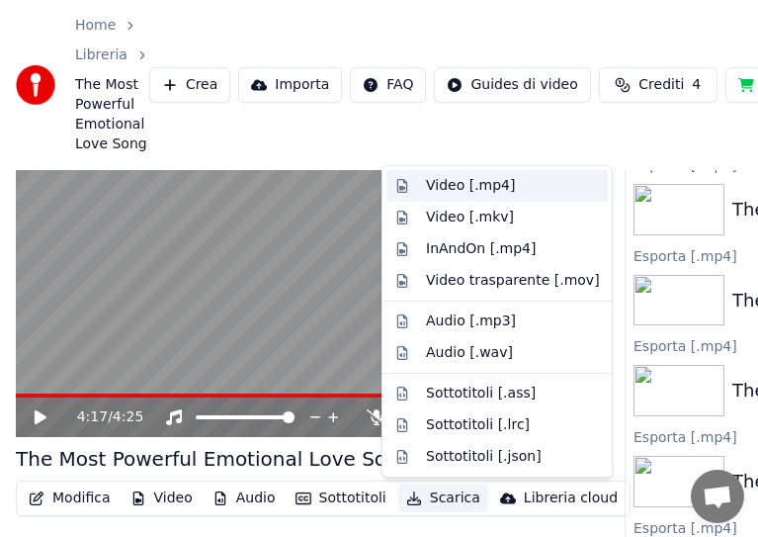
click at [436, 185] on div "Video [.mp4]" at bounding box center [470, 186] width 89 height 20
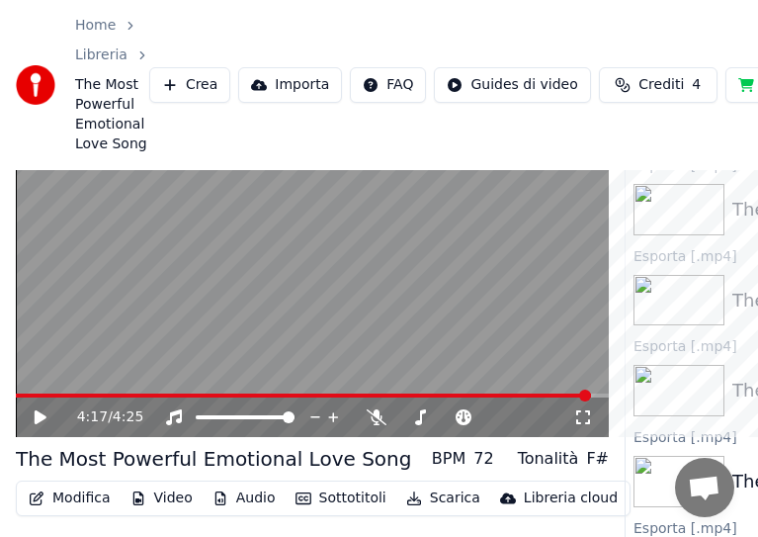
scroll to position [0, 0]
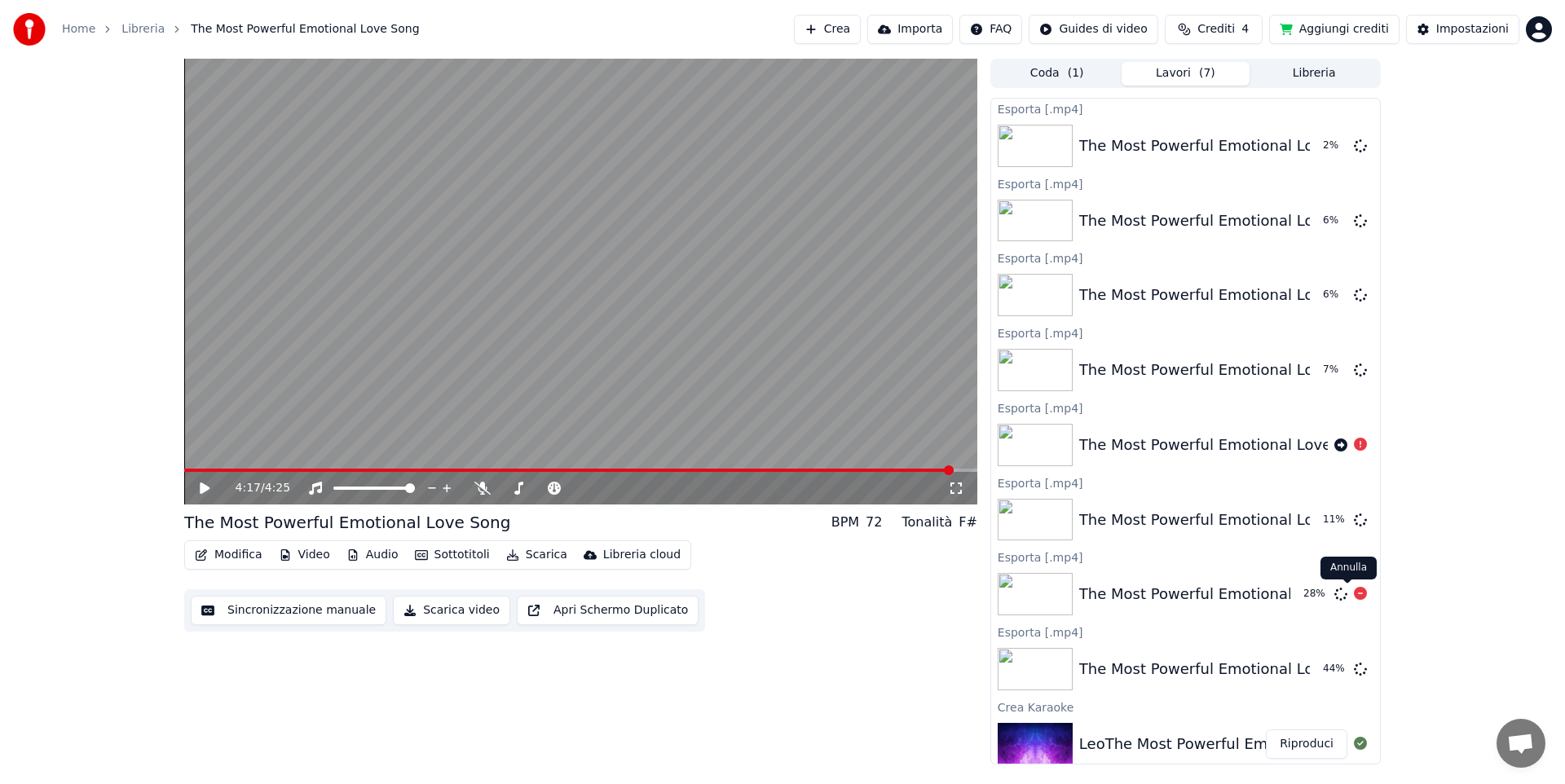
click at [1354, 588] on icon at bounding box center [1361, 594] width 13 height 13
click at [1354, 512] on div at bounding box center [1361, 520] width 13 height 20
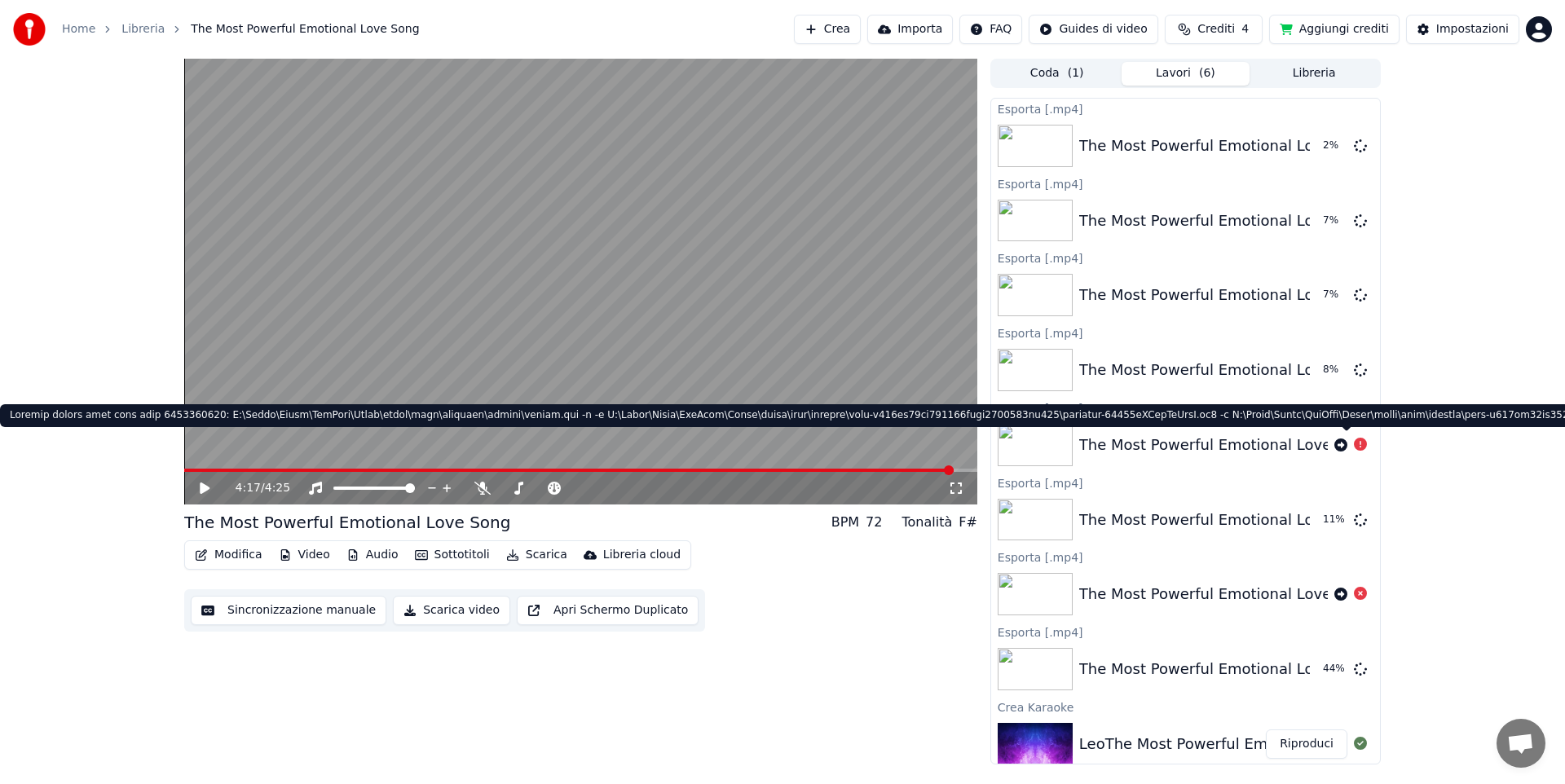
click at [1354, 444] on icon at bounding box center [1361, 444] width 13 height 13
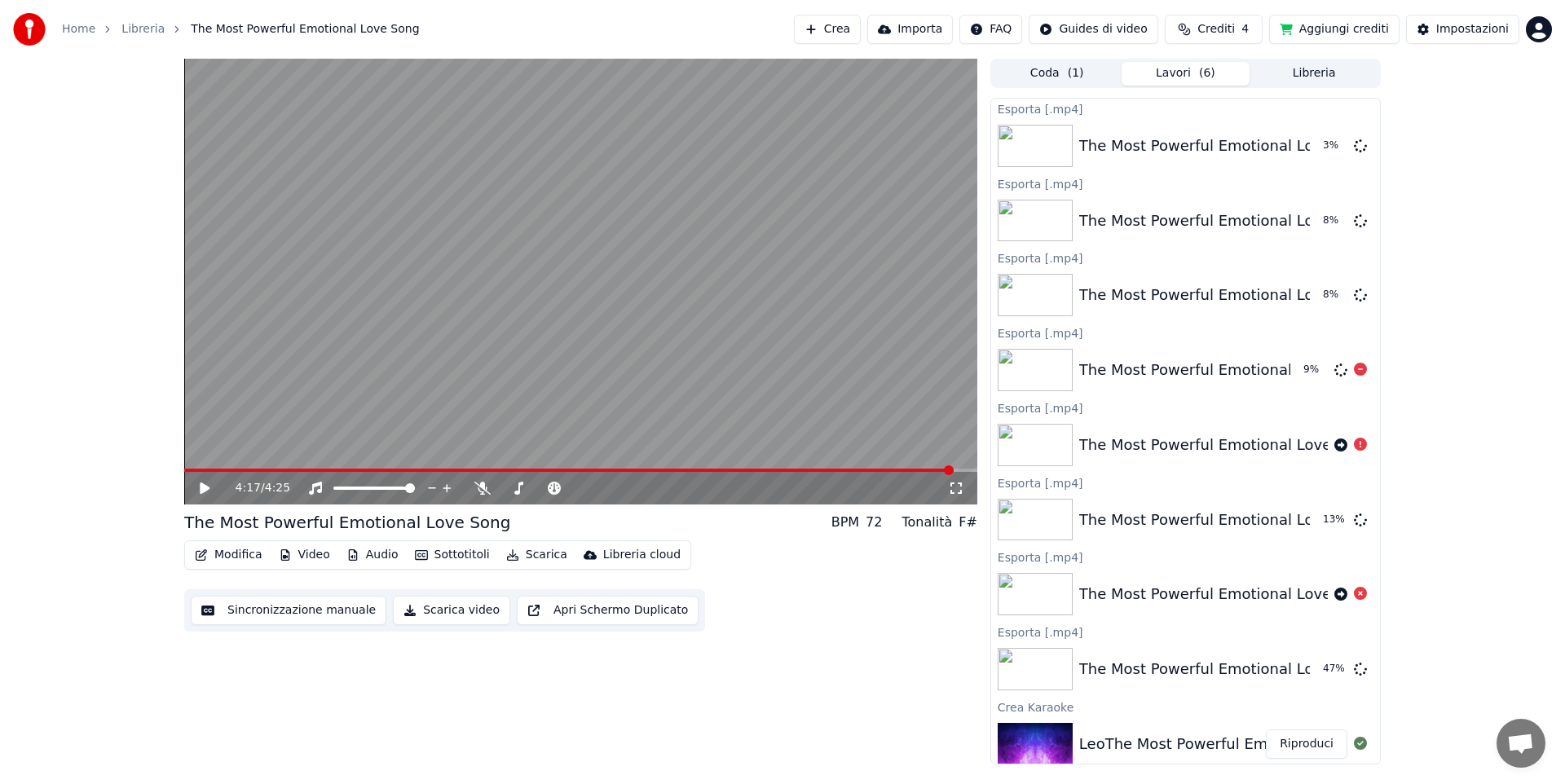
click at [1354, 363] on div at bounding box center [1361, 370] width 13 height 20
click at [1354, 289] on icon at bounding box center [1361, 294] width 13 height 13
click at [1354, 518] on icon at bounding box center [1361, 519] width 13 height 13
click at [1354, 218] on icon at bounding box center [1361, 220] width 13 height 13
click at [1354, 142] on icon at bounding box center [1361, 145] width 13 height 13
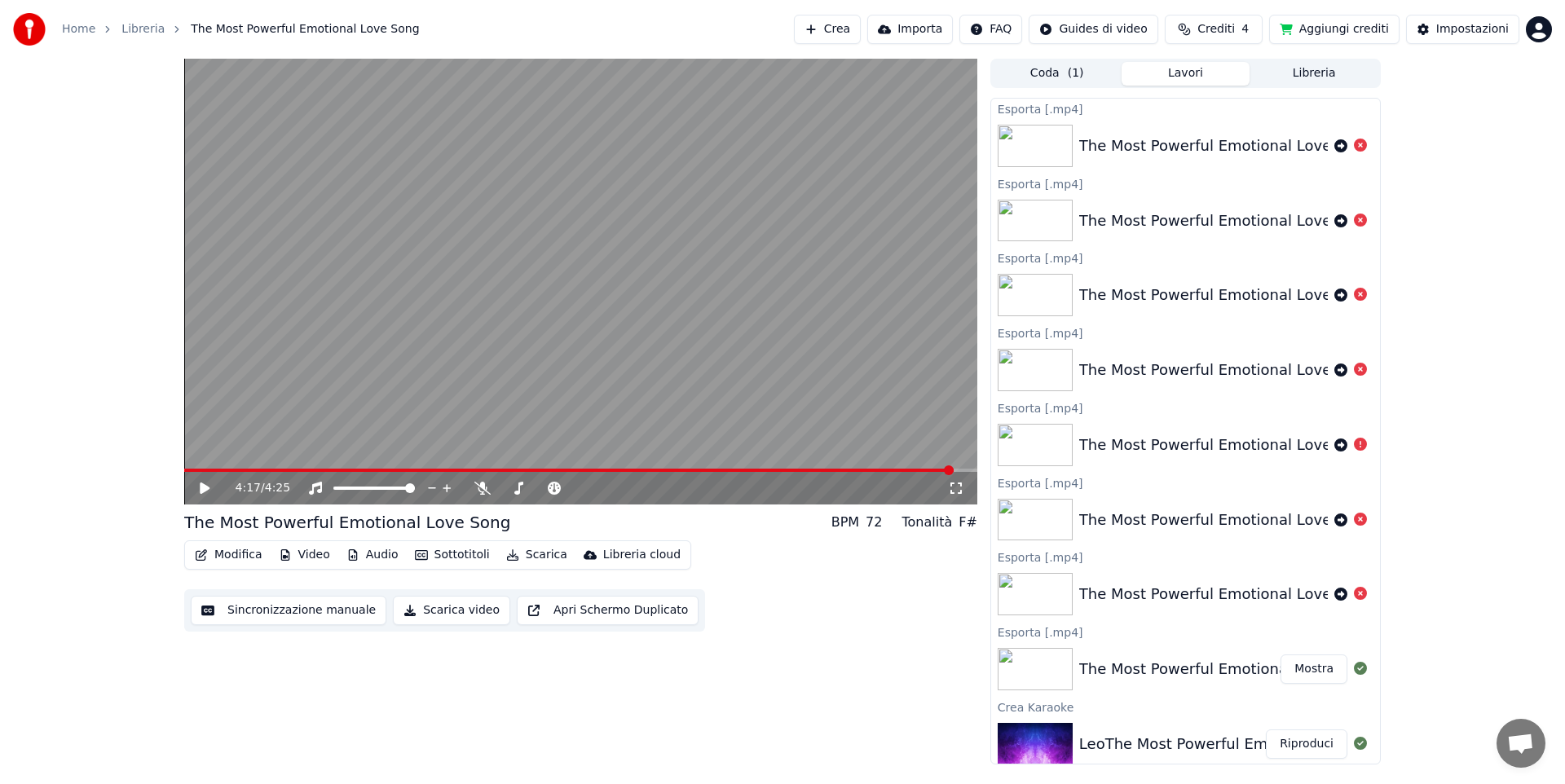
click at [1295, 666] on button "Mostra" at bounding box center [1314, 669] width 67 height 30
